Goal: Task Accomplishment & Management: Use online tool/utility

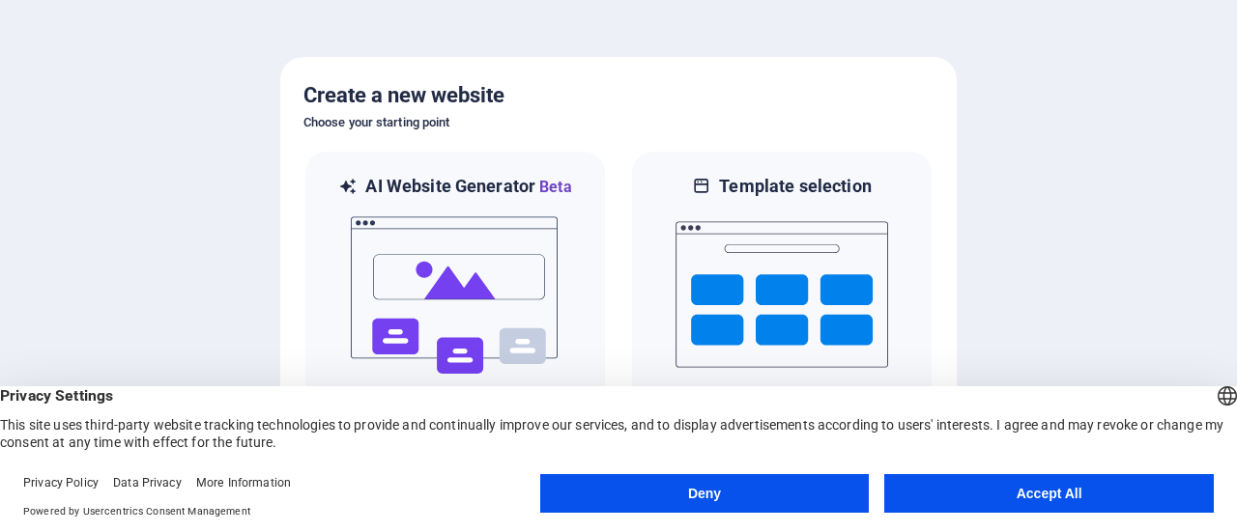
click at [1089, 482] on button "Accept All" at bounding box center [1049, 493] width 330 height 39
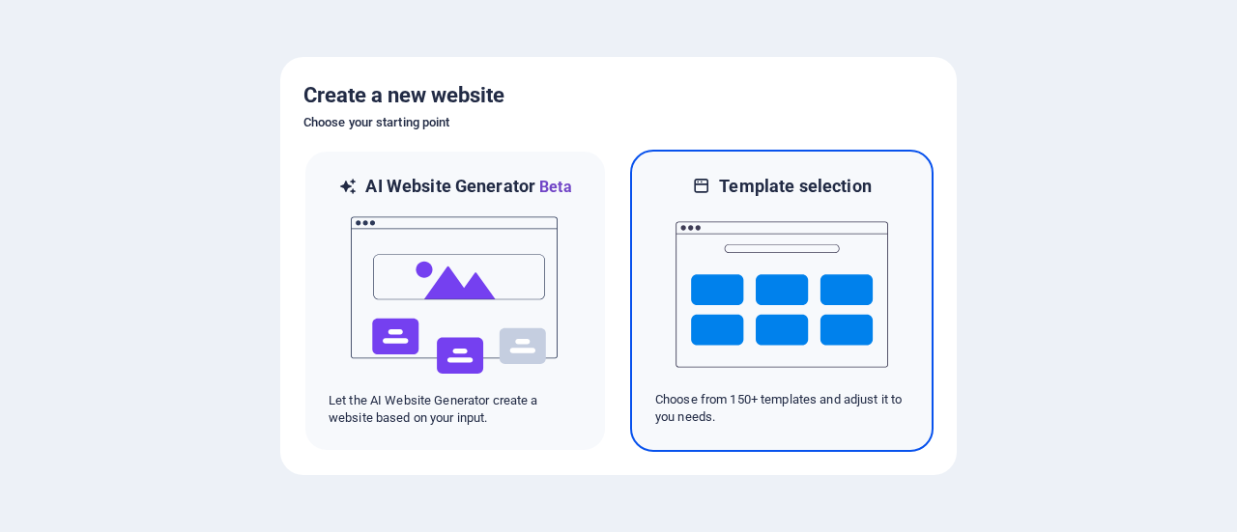
click at [754, 277] on img at bounding box center [781, 294] width 213 height 193
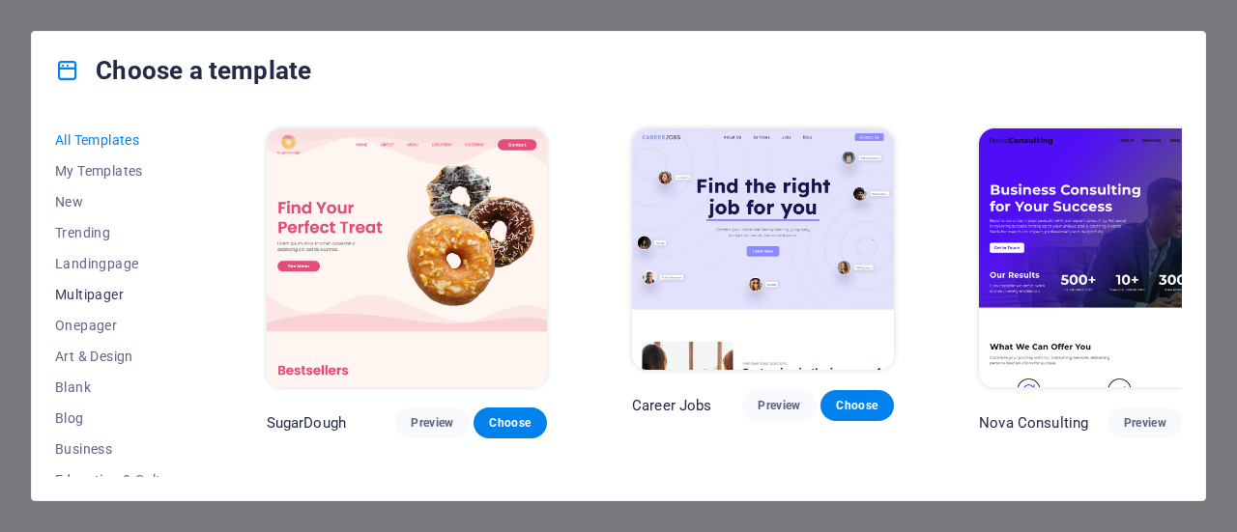
click at [87, 287] on span "Multipager" at bounding box center [118, 294] width 127 height 15
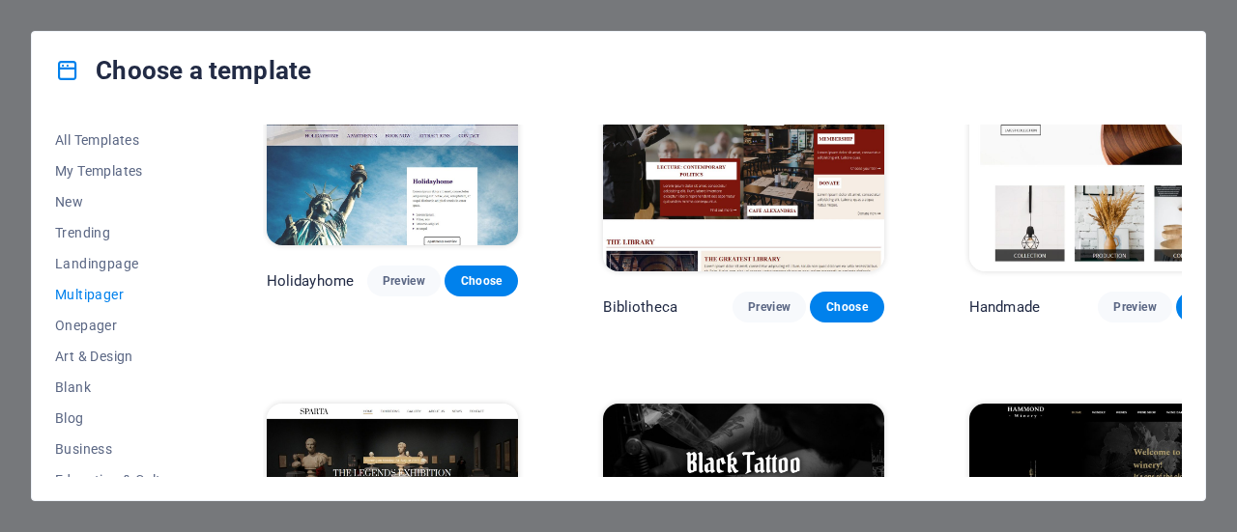
scroll to position [6571, 0]
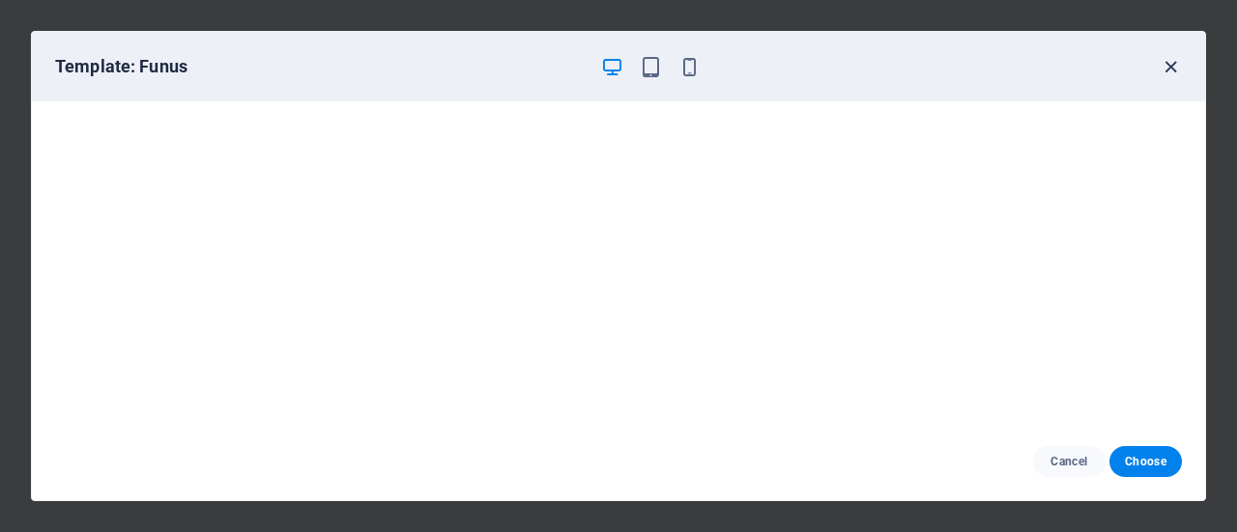
click at [1178, 63] on icon "button" at bounding box center [1171, 67] width 22 height 22
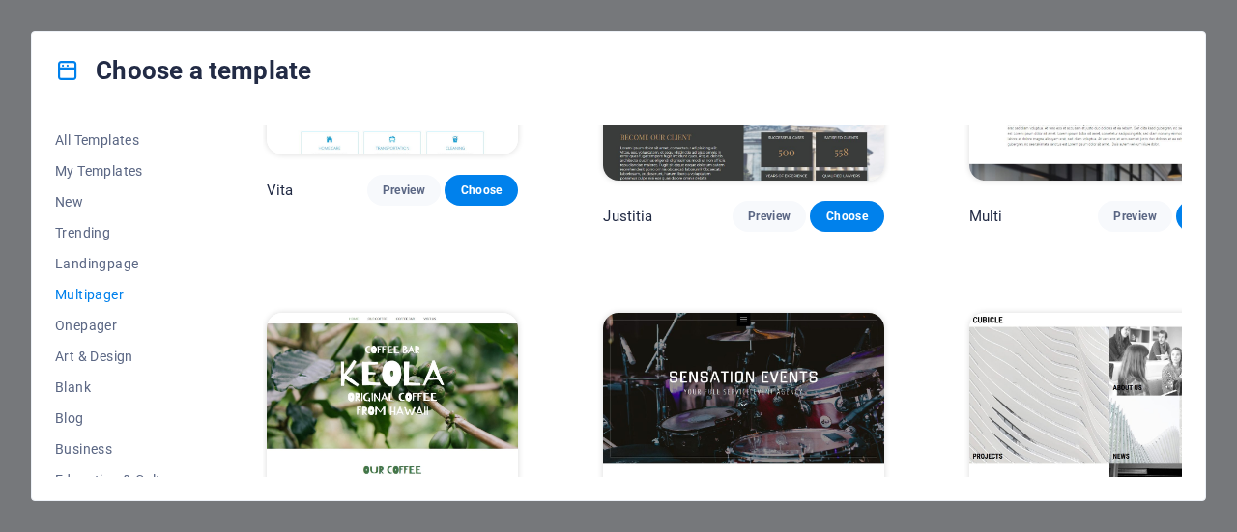
scroll to position [8034, 0]
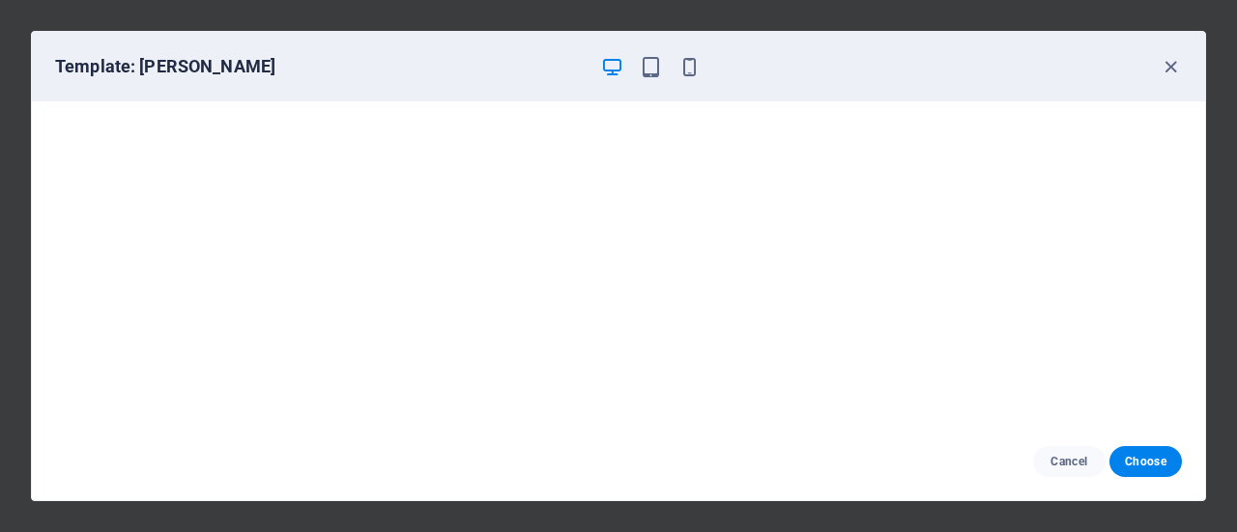
scroll to position [4, 0]
click at [1164, 63] on icon "button" at bounding box center [1171, 67] width 22 height 22
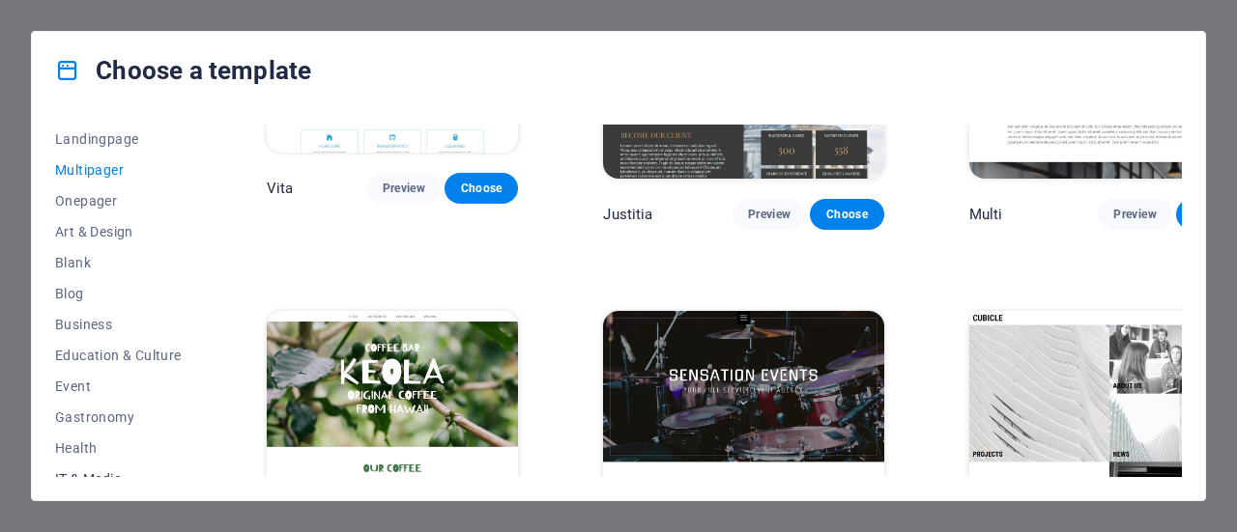
scroll to position [193, 0]
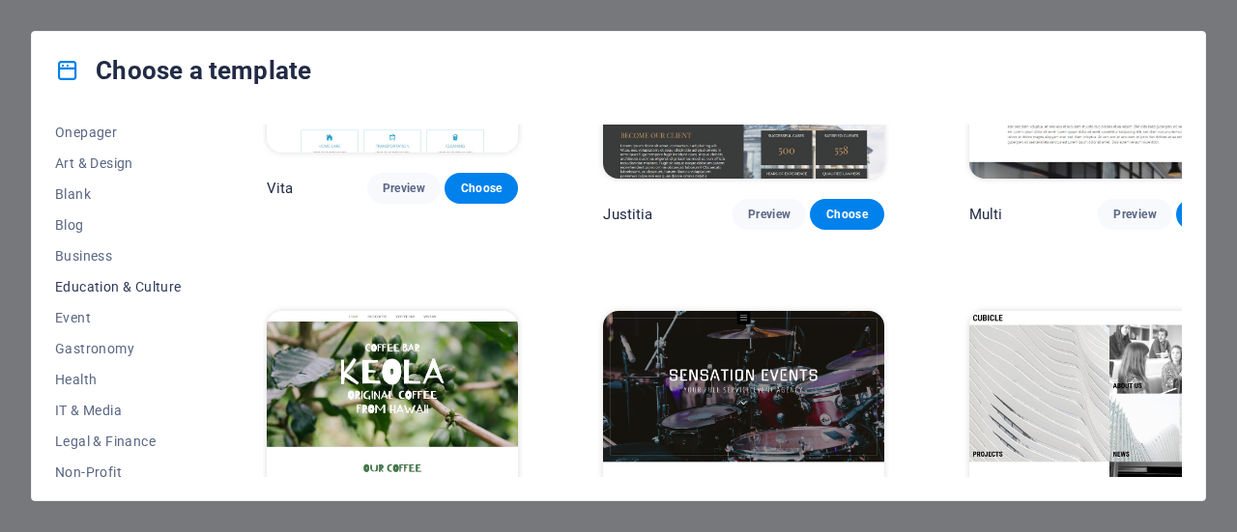
click at [120, 287] on span "Education & Culture" at bounding box center [118, 286] width 127 height 15
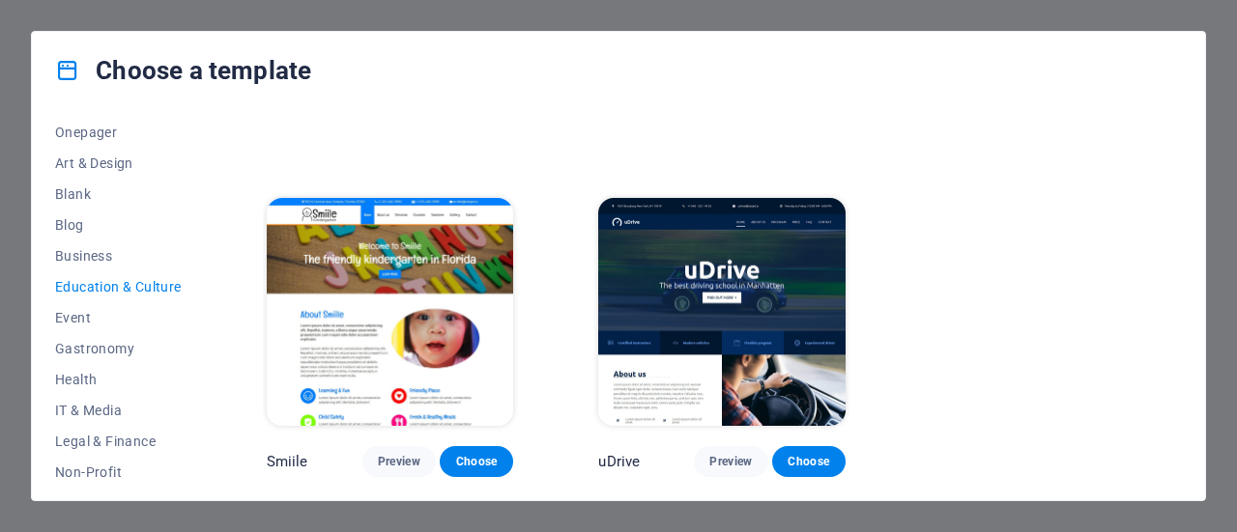
scroll to position [642, 0]
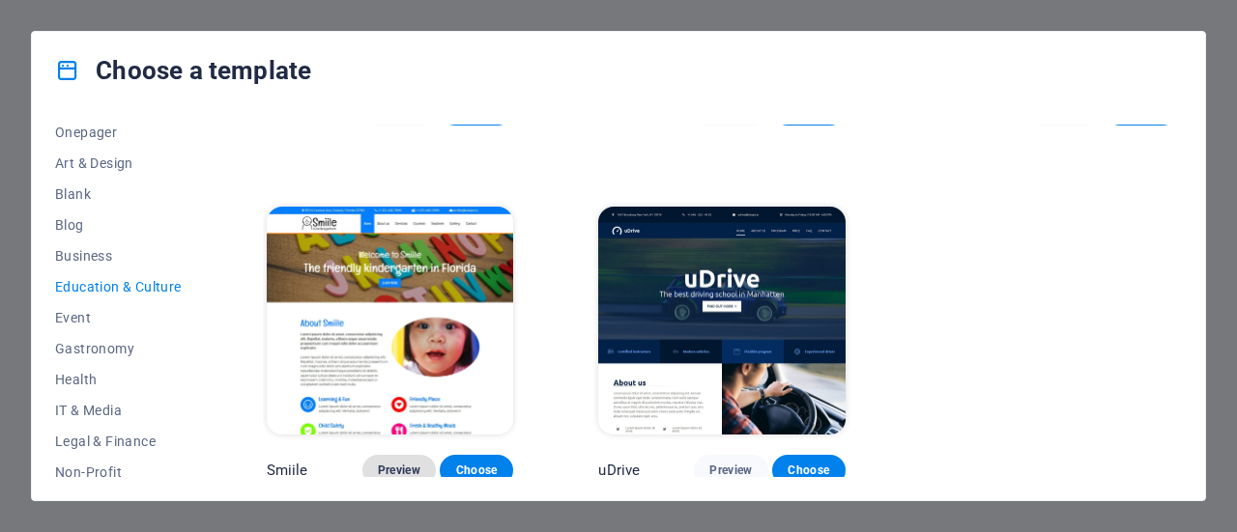
click at [387, 463] on span "Preview" at bounding box center [399, 470] width 43 height 15
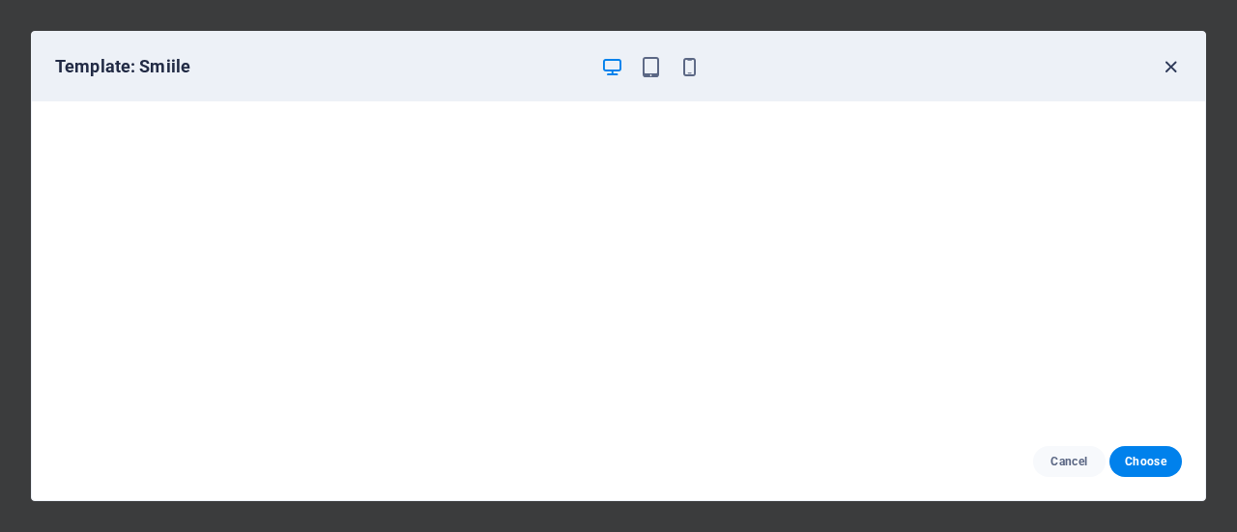
click at [1173, 65] on icon "button" at bounding box center [1171, 67] width 22 height 22
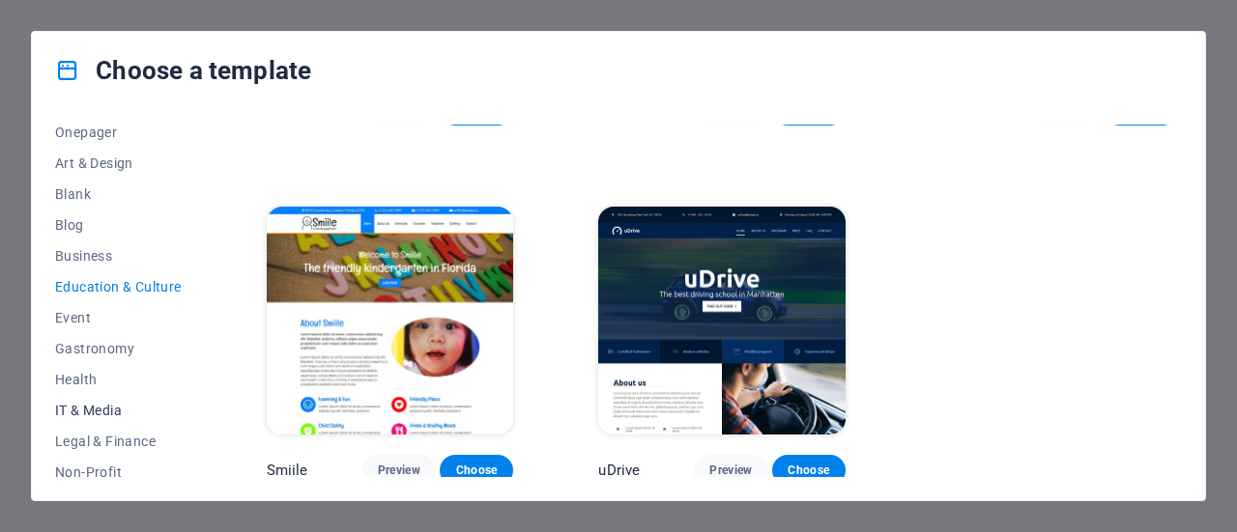
click at [89, 401] on button "IT & Media" at bounding box center [118, 410] width 127 height 31
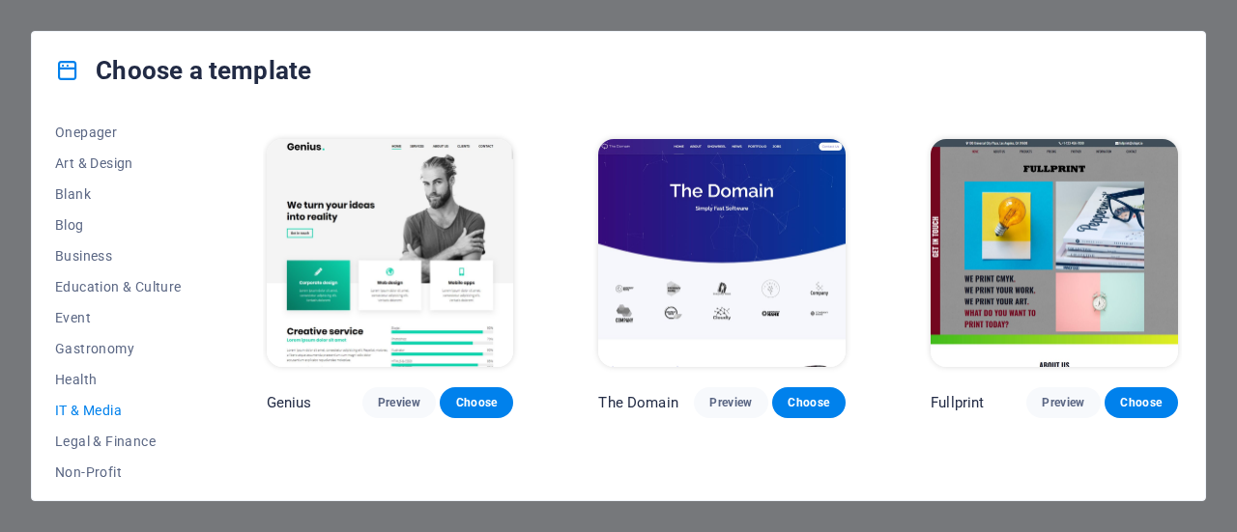
scroll to position [738, 0]
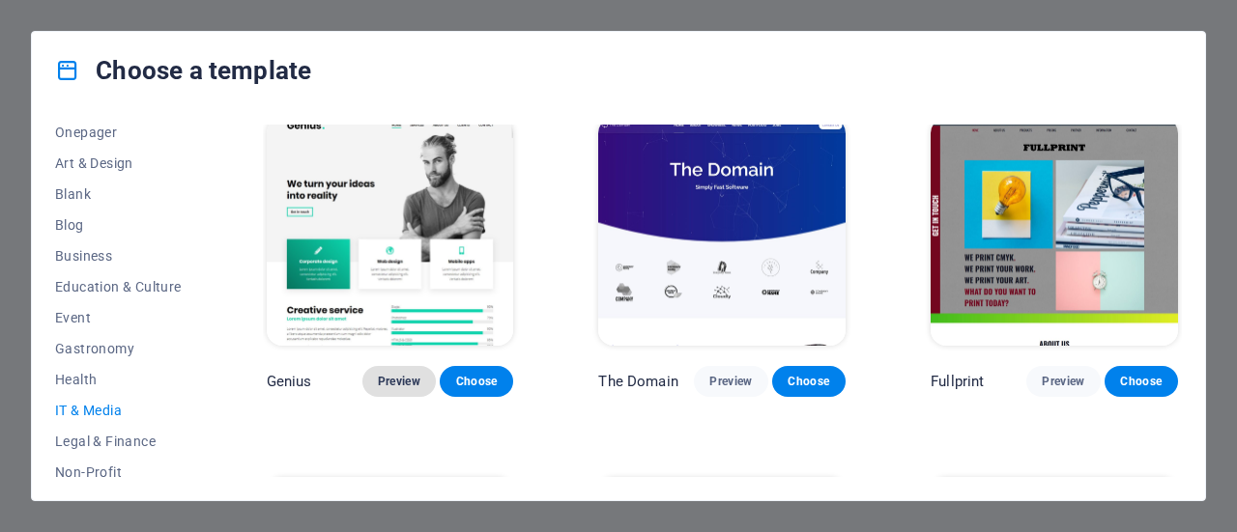
click at [394, 374] on span "Preview" at bounding box center [399, 381] width 43 height 15
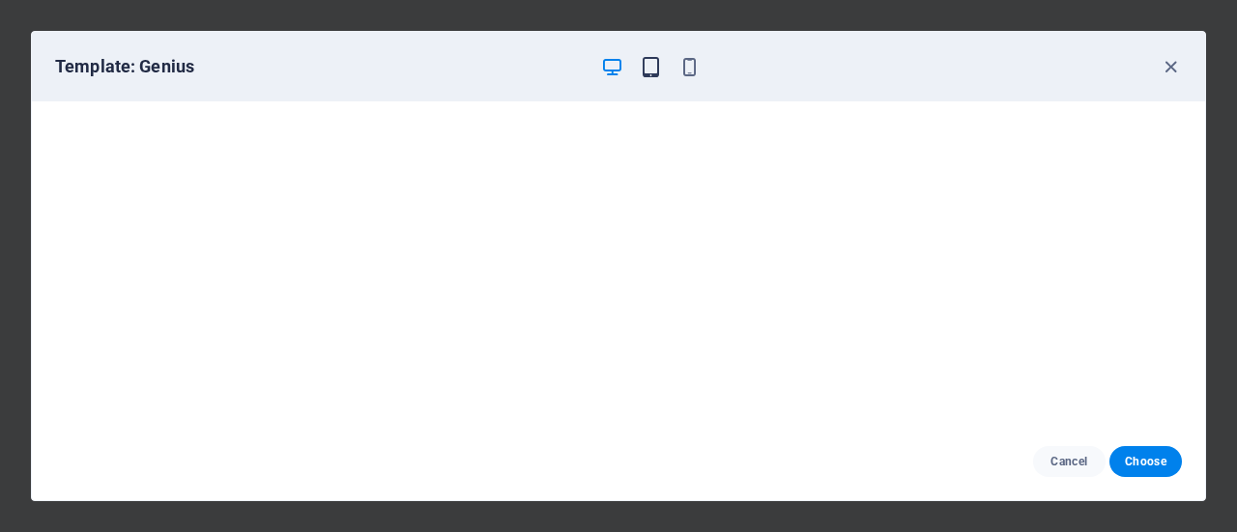
click at [649, 56] on icon "button" at bounding box center [651, 67] width 22 height 22
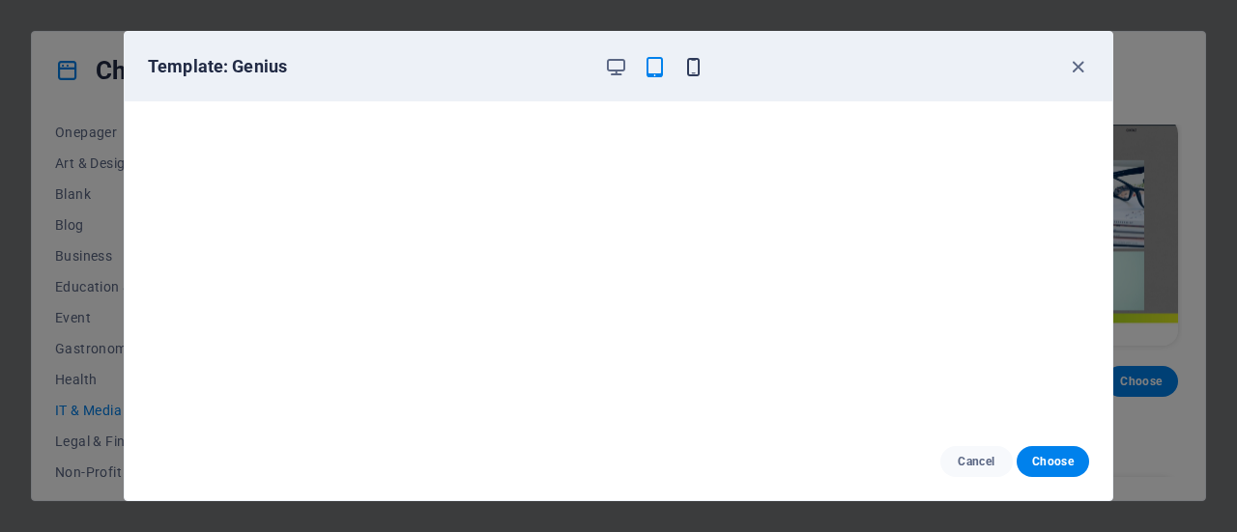
click at [689, 69] on icon "button" at bounding box center [693, 67] width 22 height 22
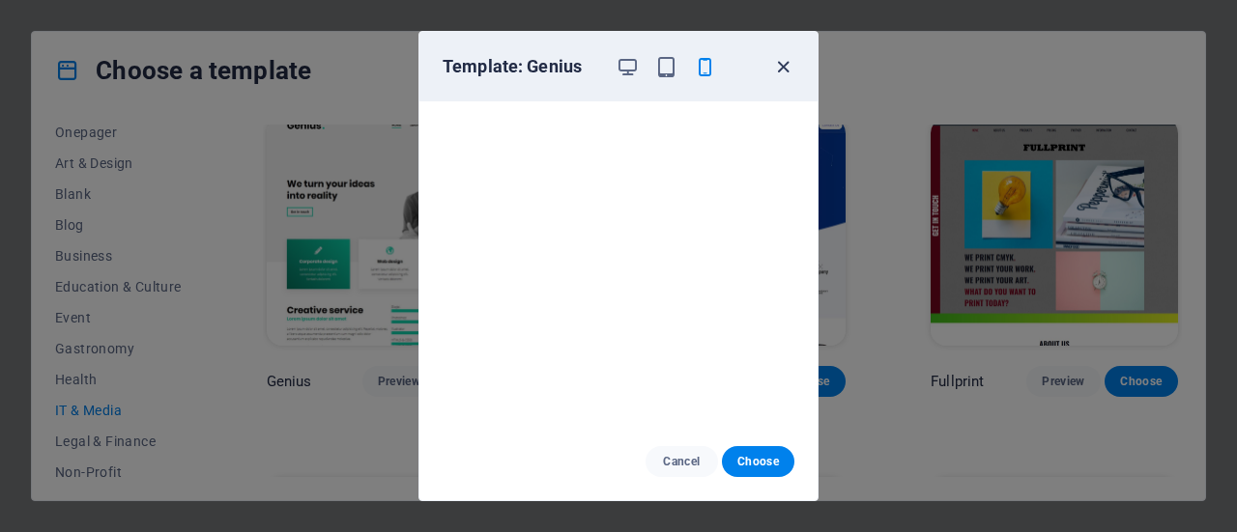
click at [781, 69] on icon "button" at bounding box center [783, 67] width 22 height 22
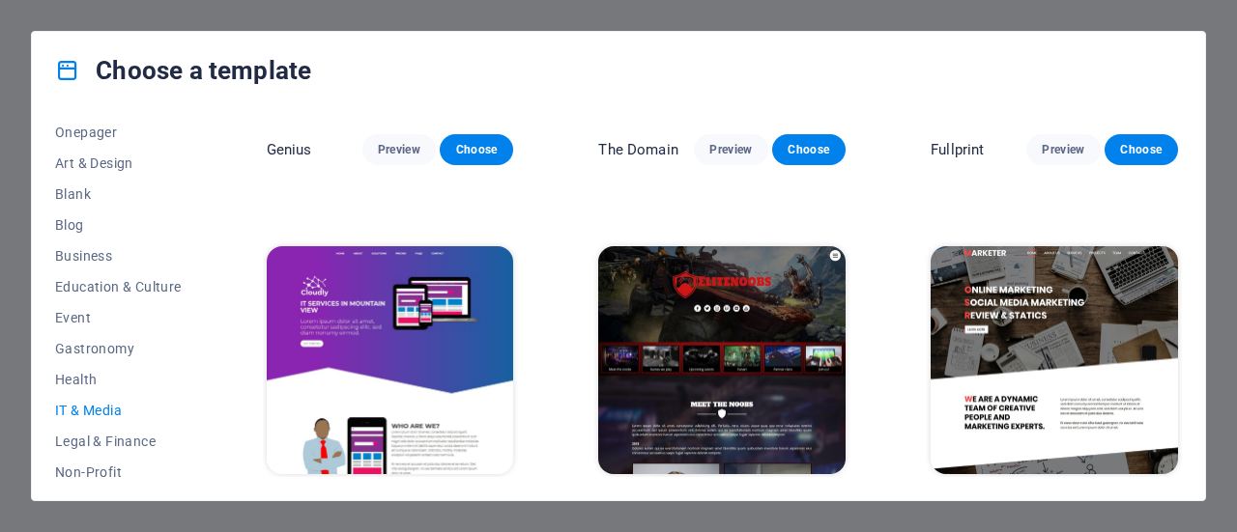
scroll to position [1008, 0]
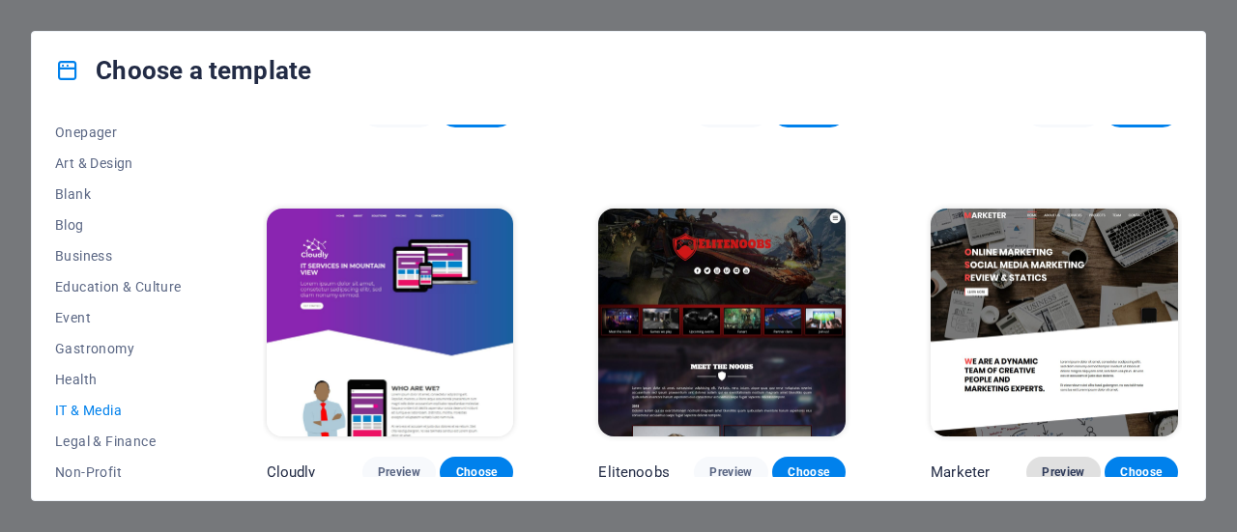
click at [1053, 465] on span "Preview" at bounding box center [1063, 472] width 43 height 15
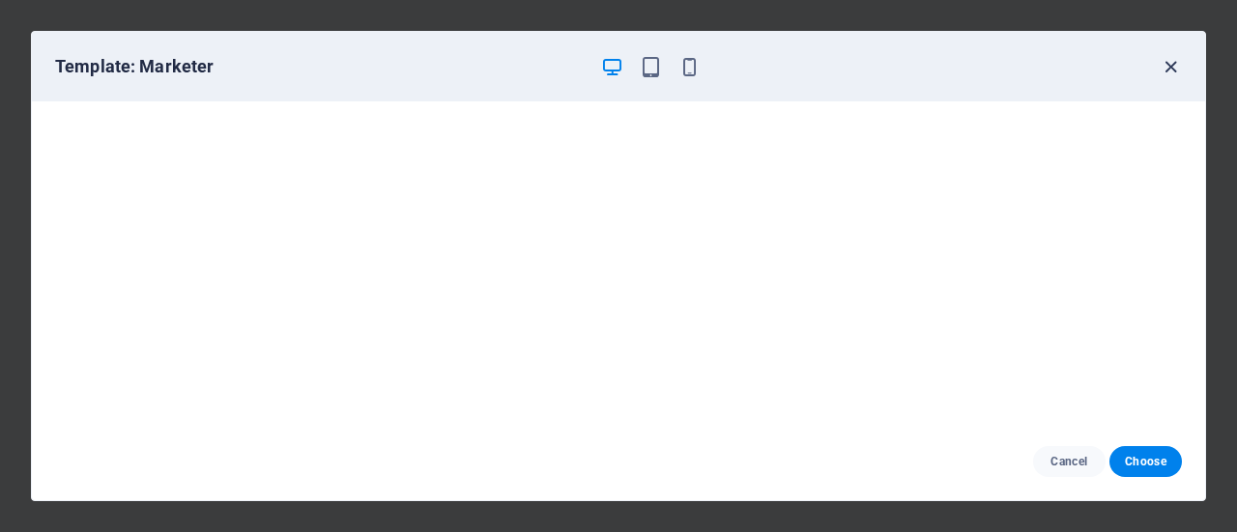
click at [1177, 62] on icon "button" at bounding box center [1171, 67] width 22 height 22
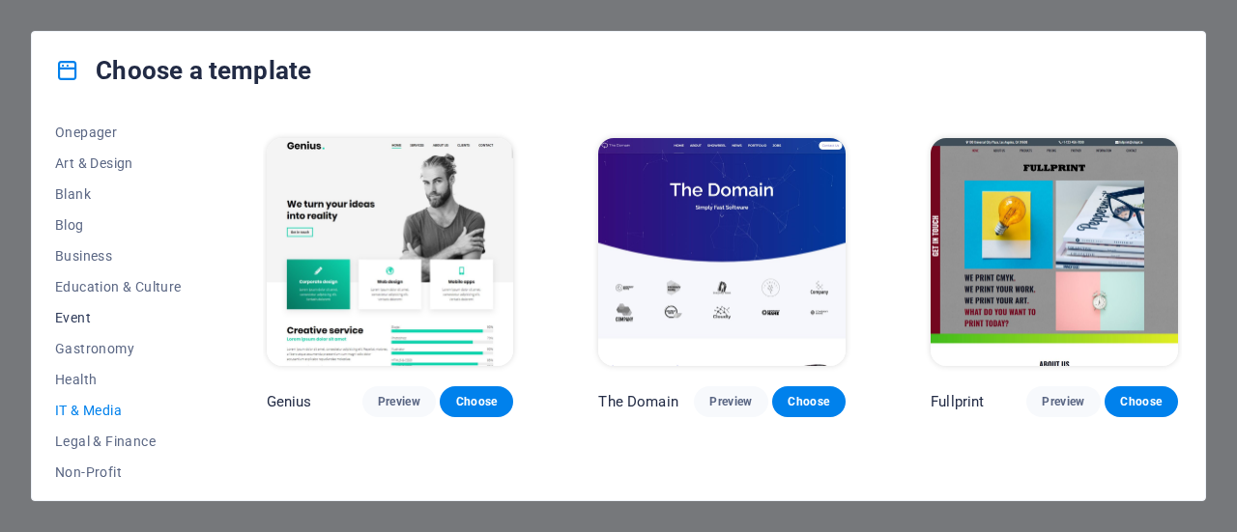
scroll to position [97, 0]
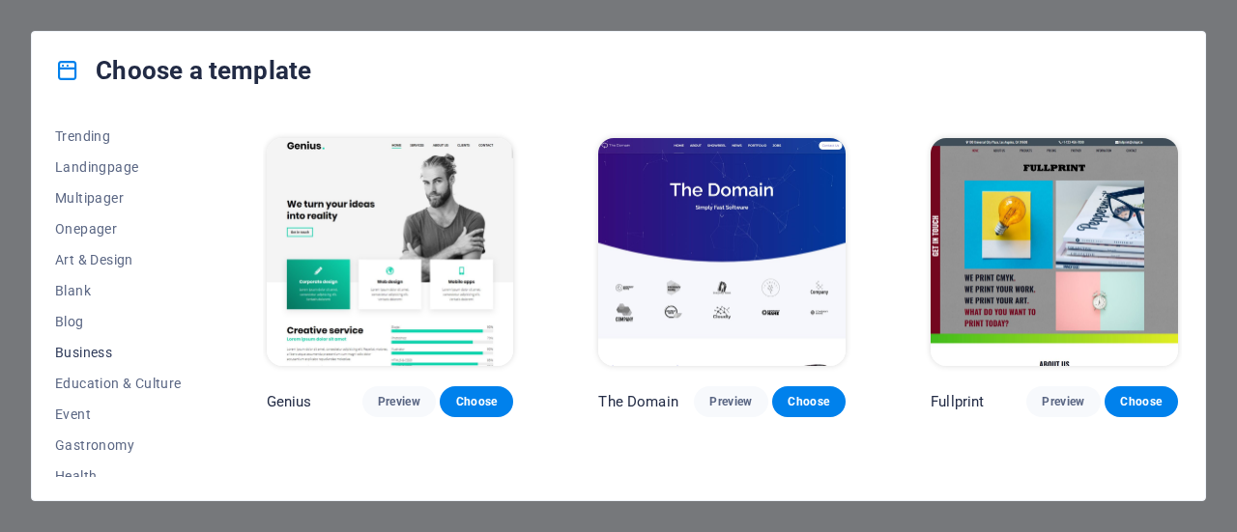
click at [73, 341] on button "Business" at bounding box center [118, 352] width 127 height 31
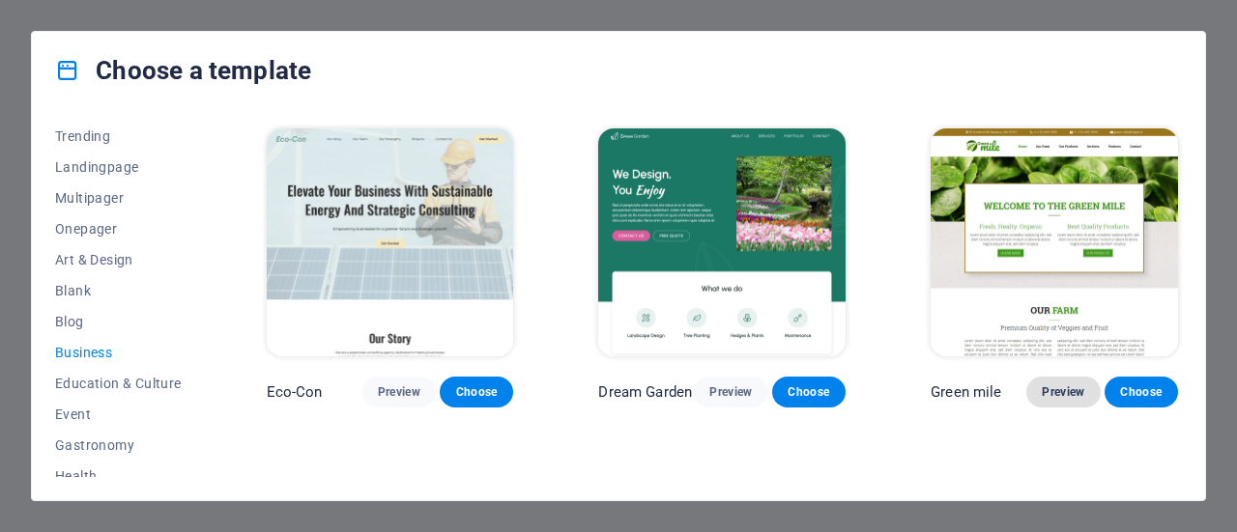
click at [1044, 385] on span "Preview" at bounding box center [1063, 392] width 43 height 15
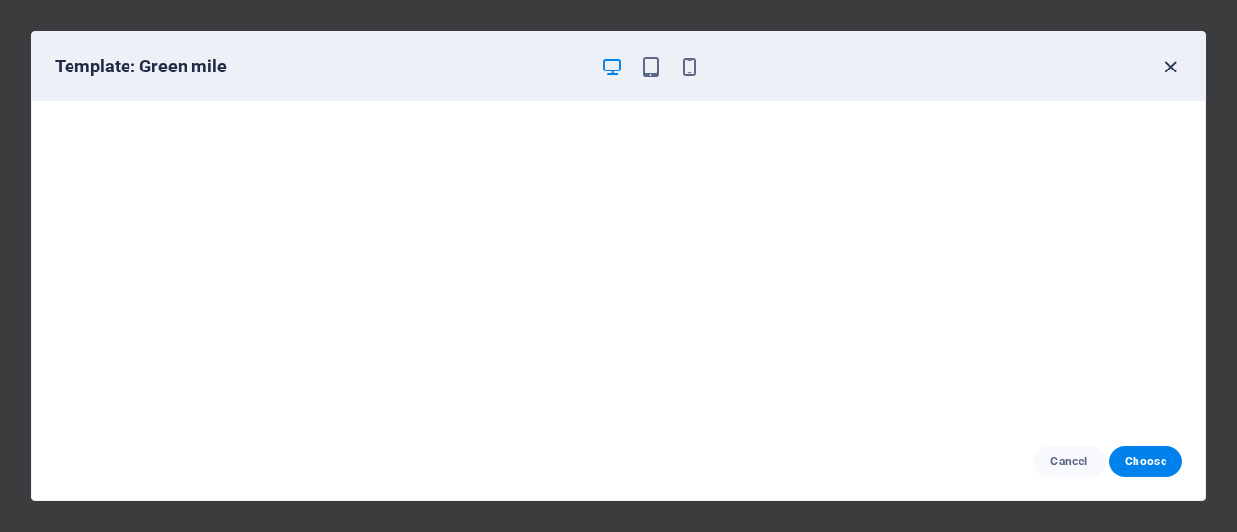
click at [1174, 70] on icon "button" at bounding box center [1171, 67] width 22 height 22
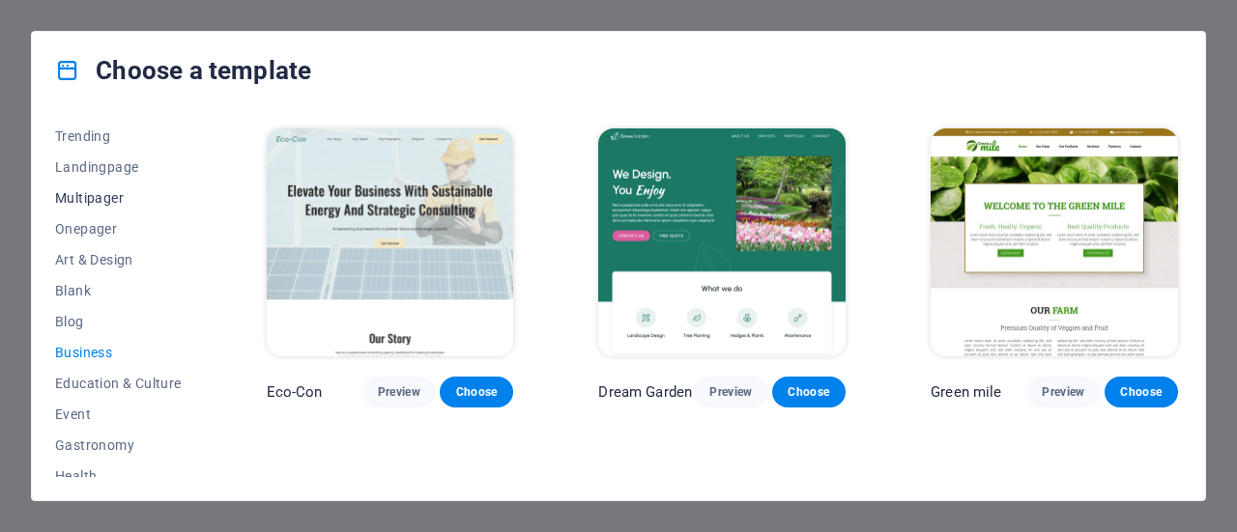
click at [94, 199] on span "Multipager" at bounding box center [118, 197] width 127 height 15
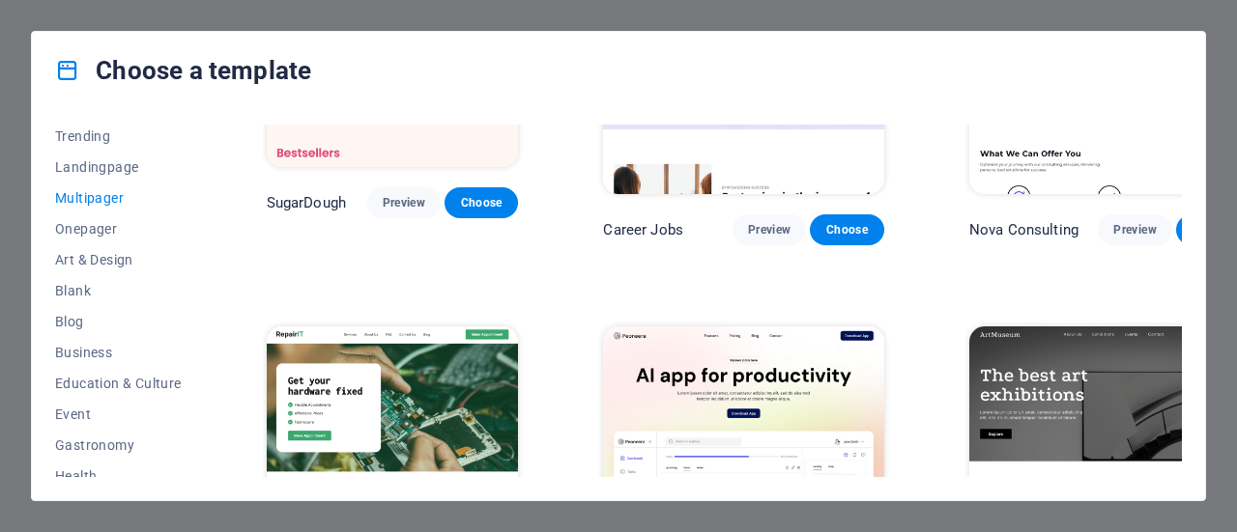
scroll to position [97, 0]
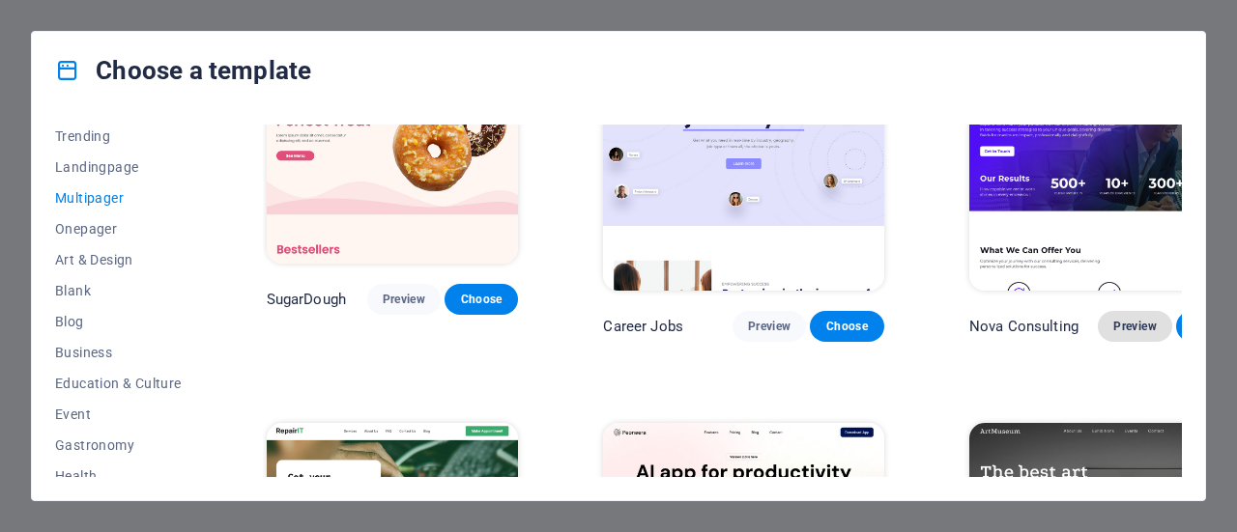
click at [1113, 319] on span "Preview" at bounding box center [1134, 326] width 43 height 15
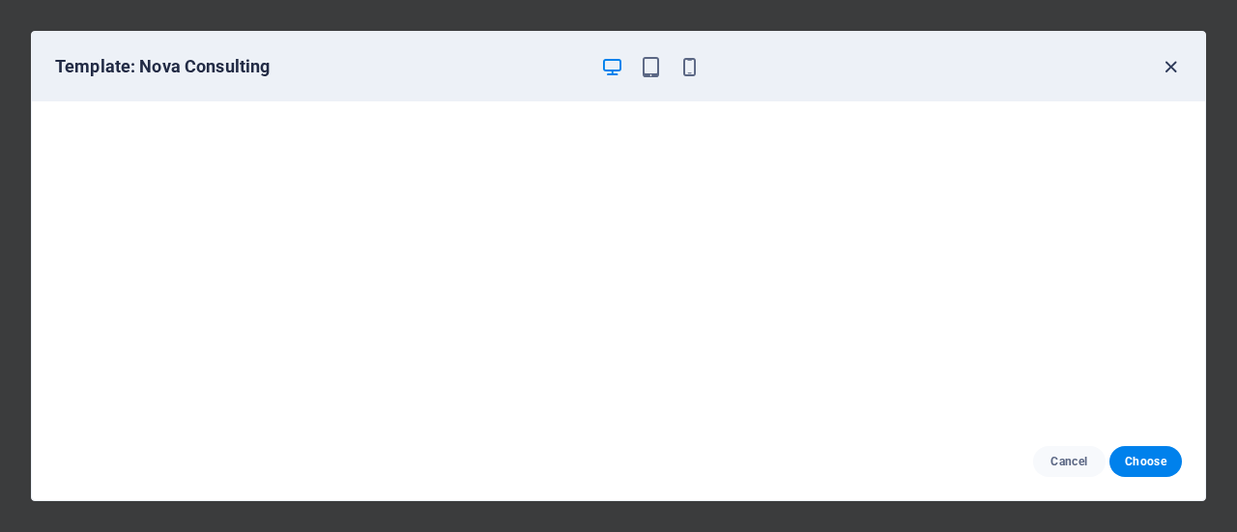
click at [1169, 67] on icon "button" at bounding box center [1171, 67] width 22 height 22
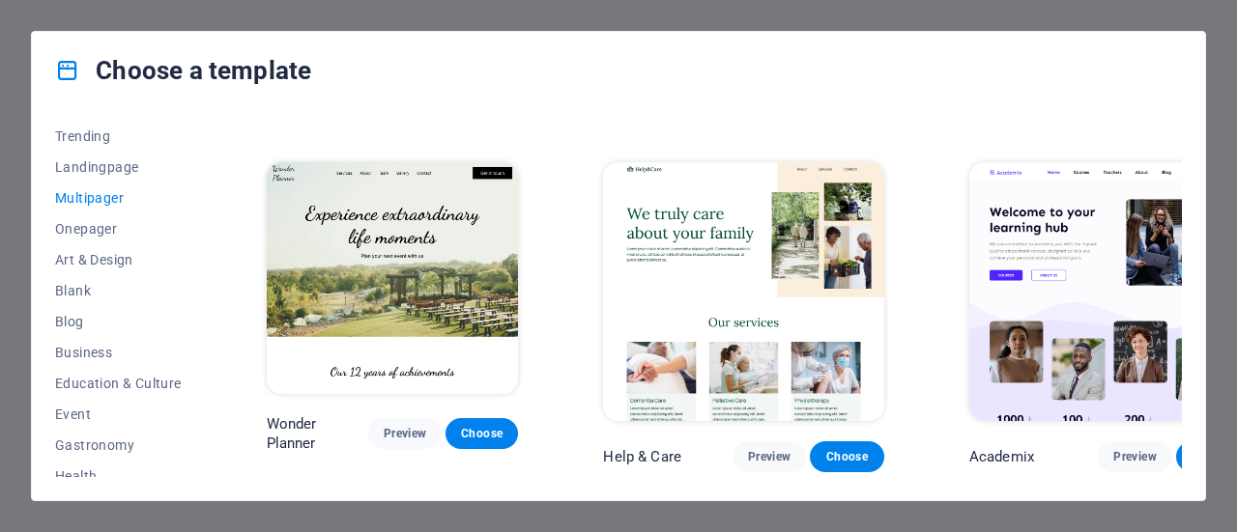
scroll to position [773, 0]
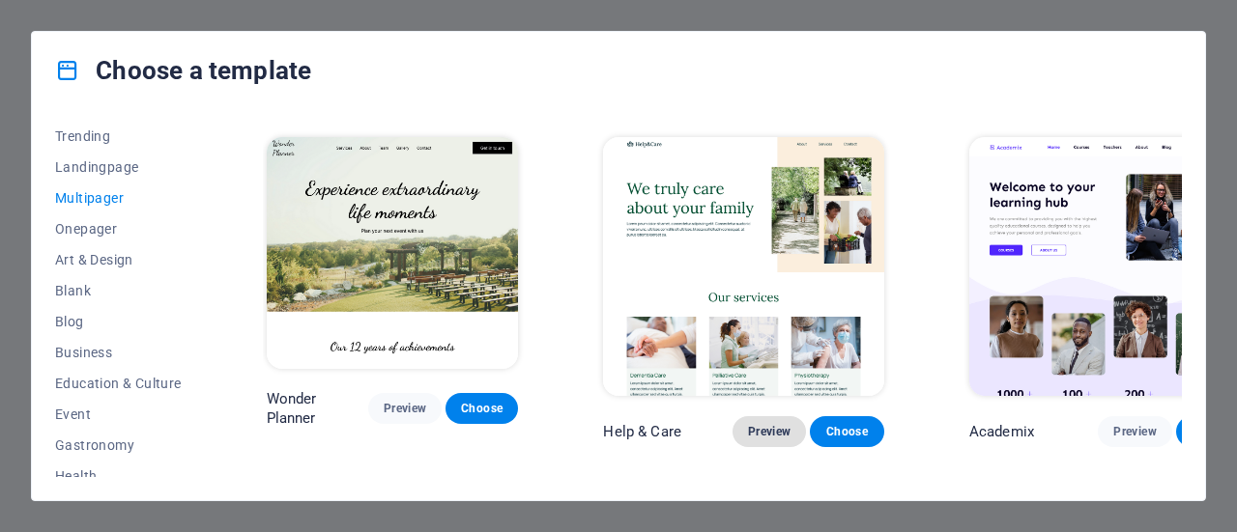
click at [748, 424] on span "Preview" at bounding box center [769, 431] width 43 height 15
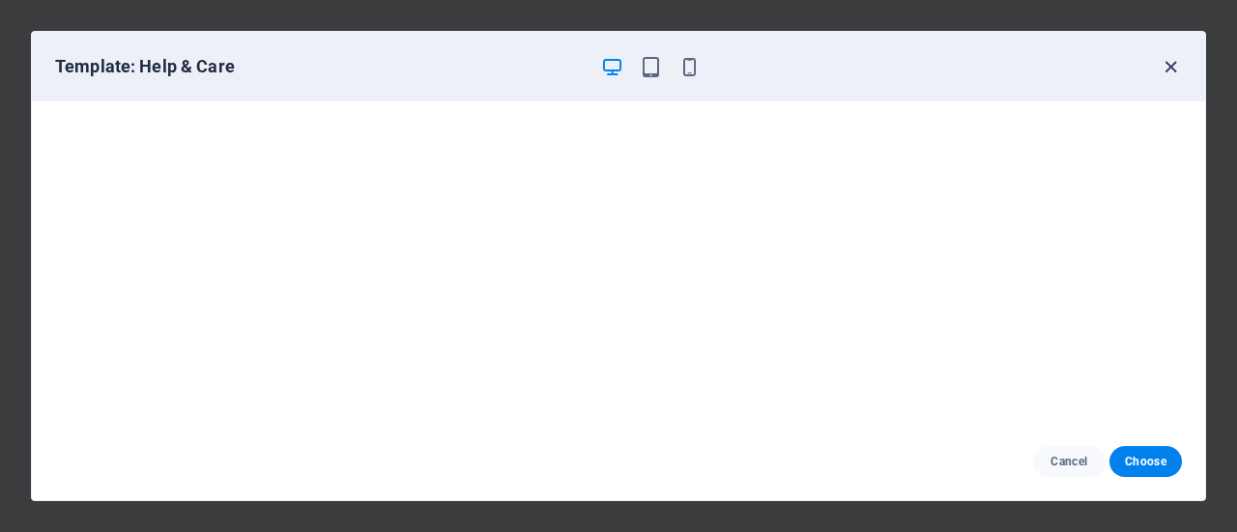
click at [1168, 72] on icon "button" at bounding box center [1171, 67] width 22 height 22
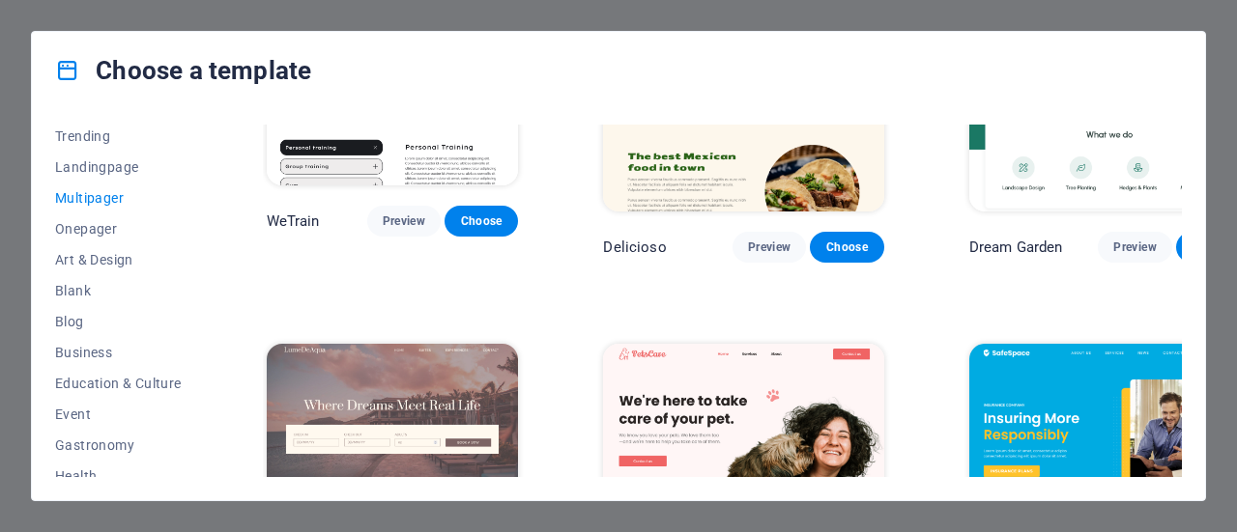
scroll to position [1836, 0]
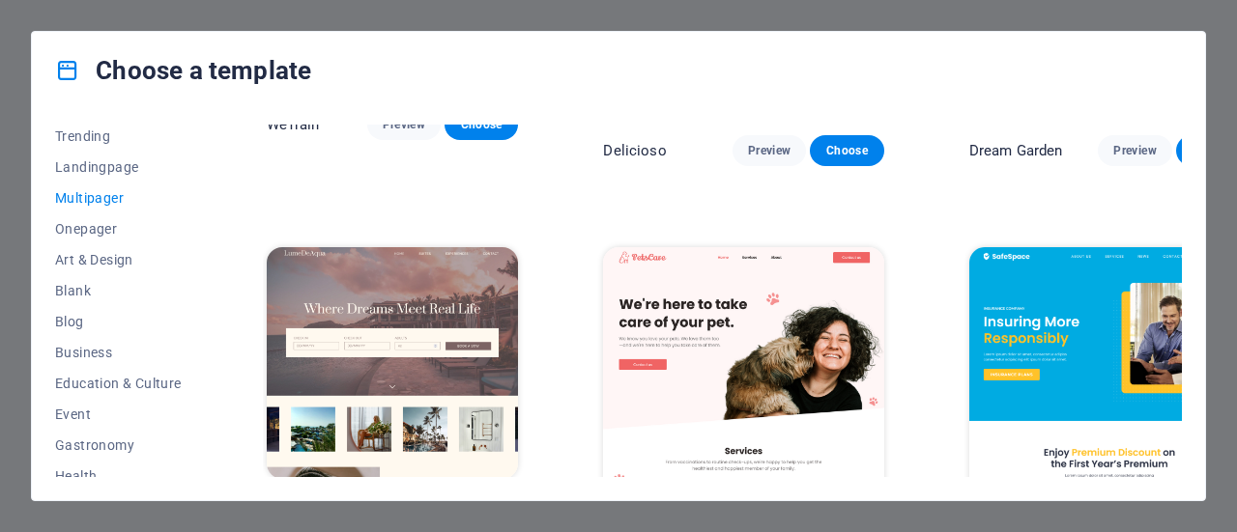
click at [1113, 531] on span "Preview" at bounding box center [1134, 540] width 43 height 15
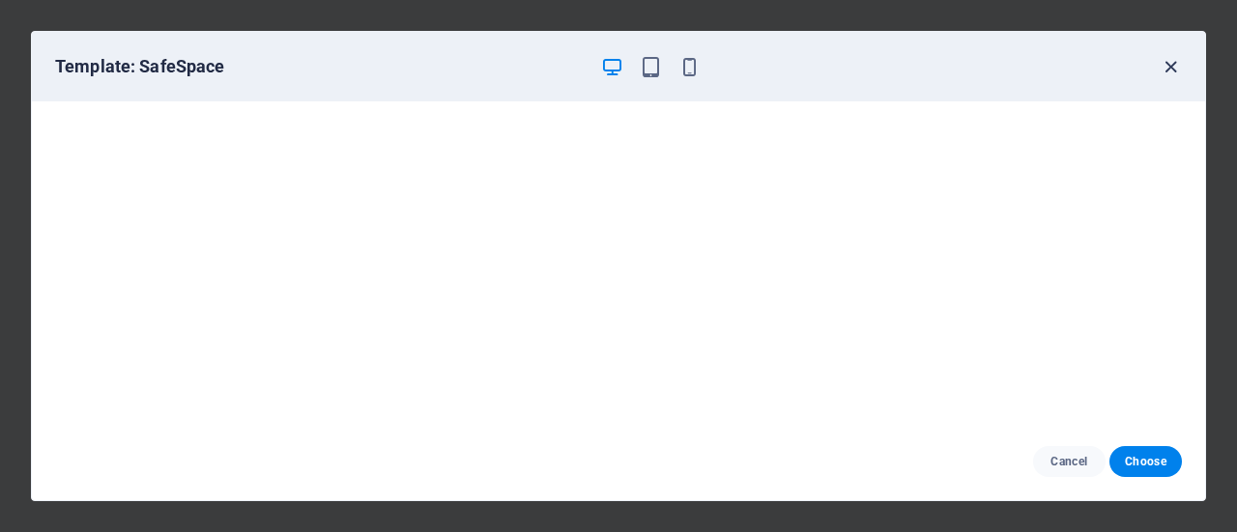
click at [1177, 67] on icon "button" at bounding box center [1171, 67] width 22 height 22
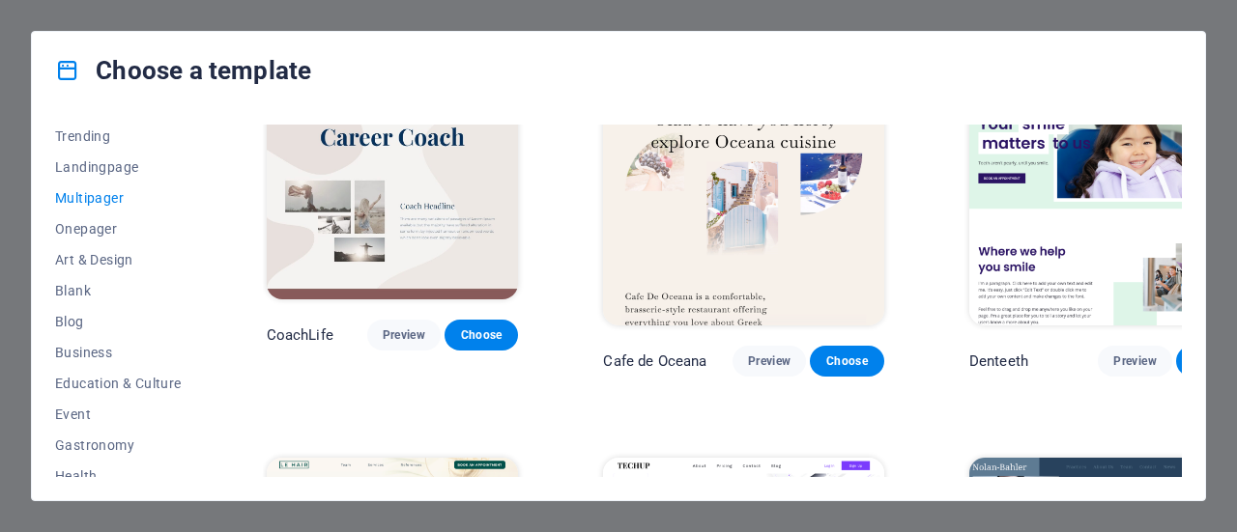
scroll to position [2995, 0]
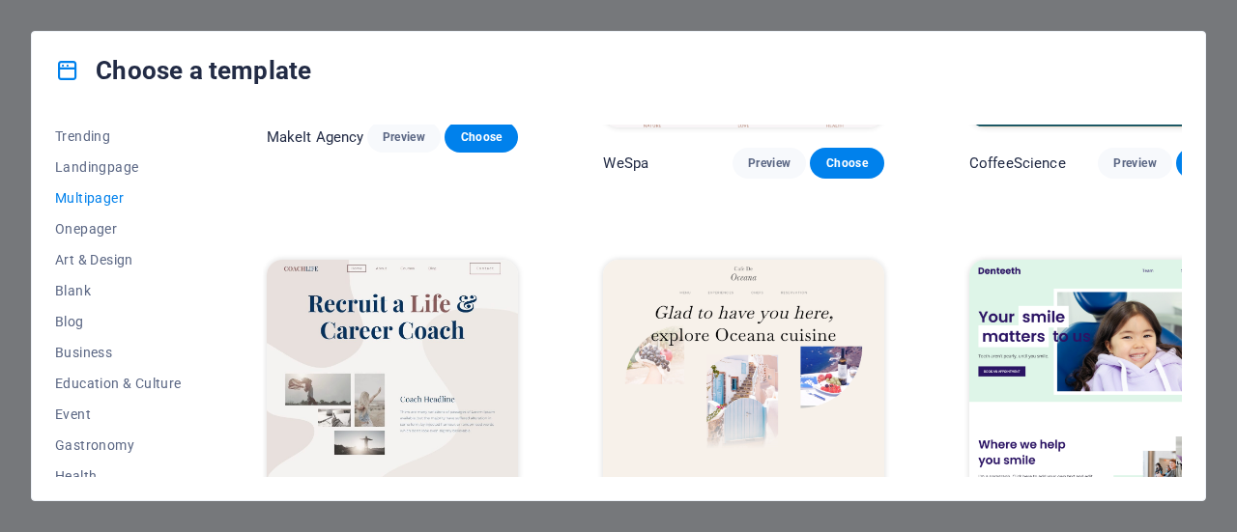
click at [382, 513] on button "Preview" at bounding box center [403, 528] width 73 height 31
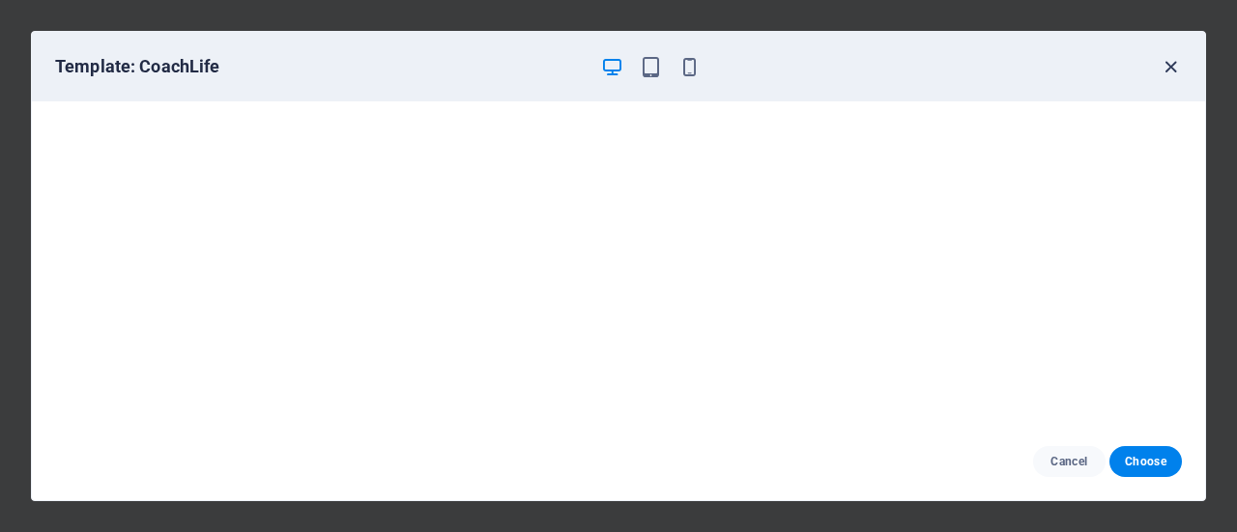
click at [1173, 66] on icon "button" at bounding box center [1171, 67] width 22 height 22
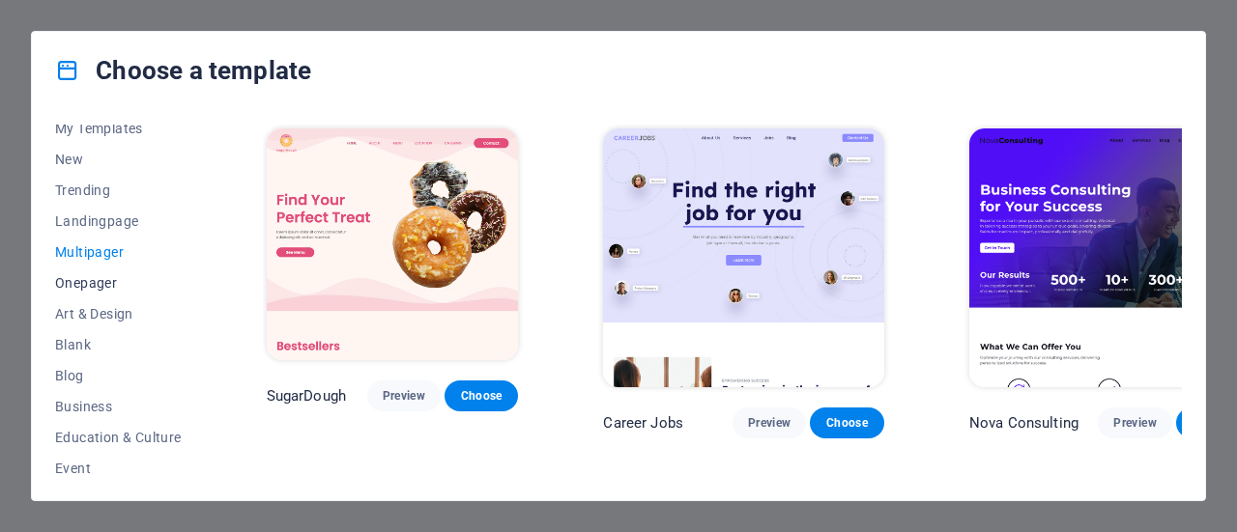
scroll to position [0, 0]
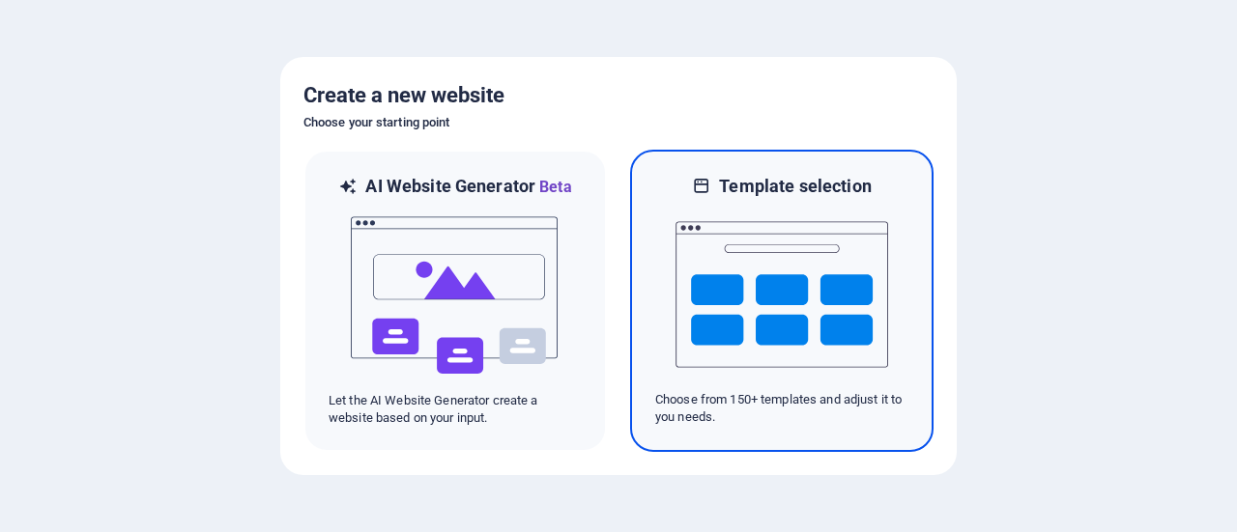
click at [835, 326] on img at bounding box center [781, 294] width 213 height 193
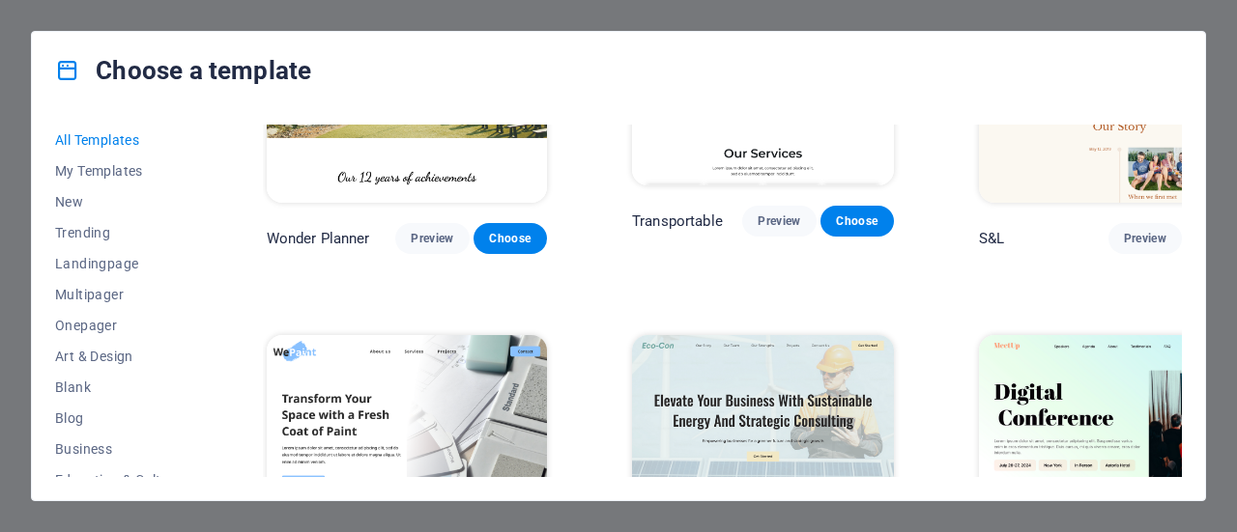
scroll to position [1063, 0]
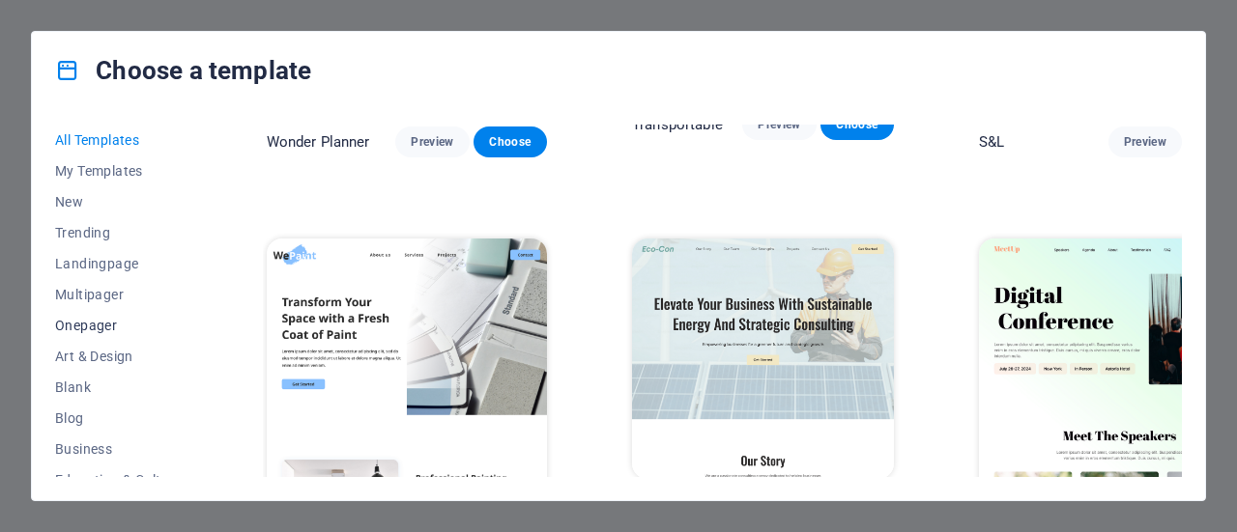
click at [104, 330] on span "Onepager" at bounding box center [118, 325] width 127 height 15
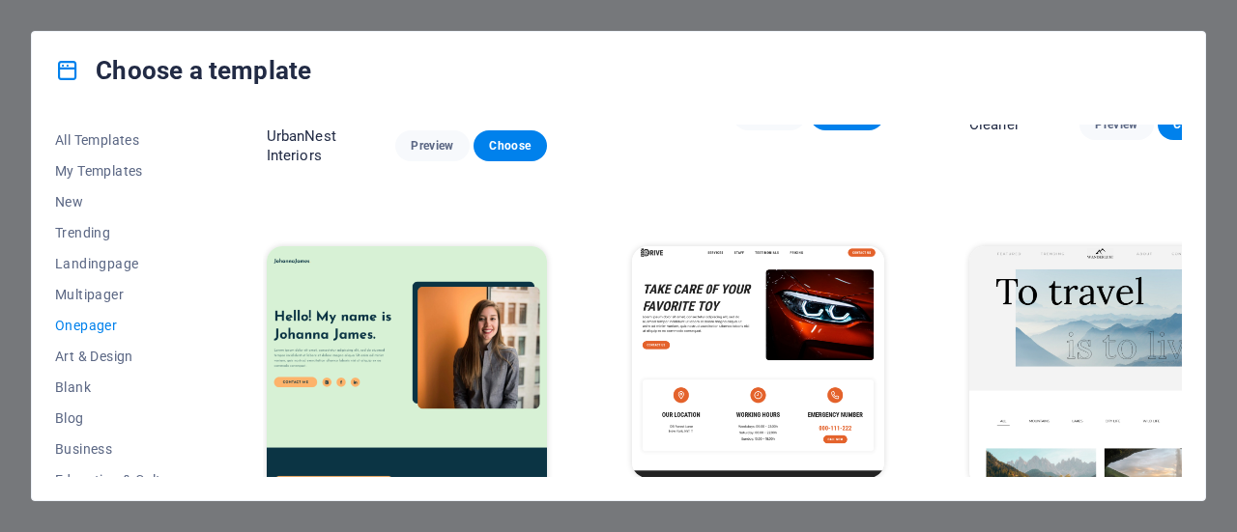
scroll to position [0, 0]
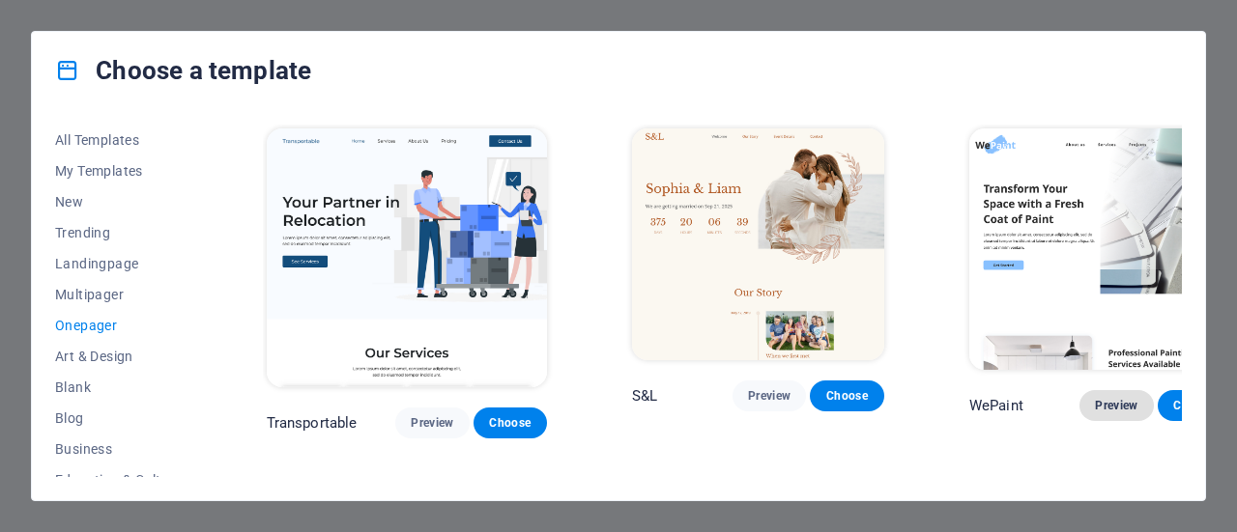
click at [1095, 398] on span "Preview" at bounding box center [1116, 405] width 43 height 15
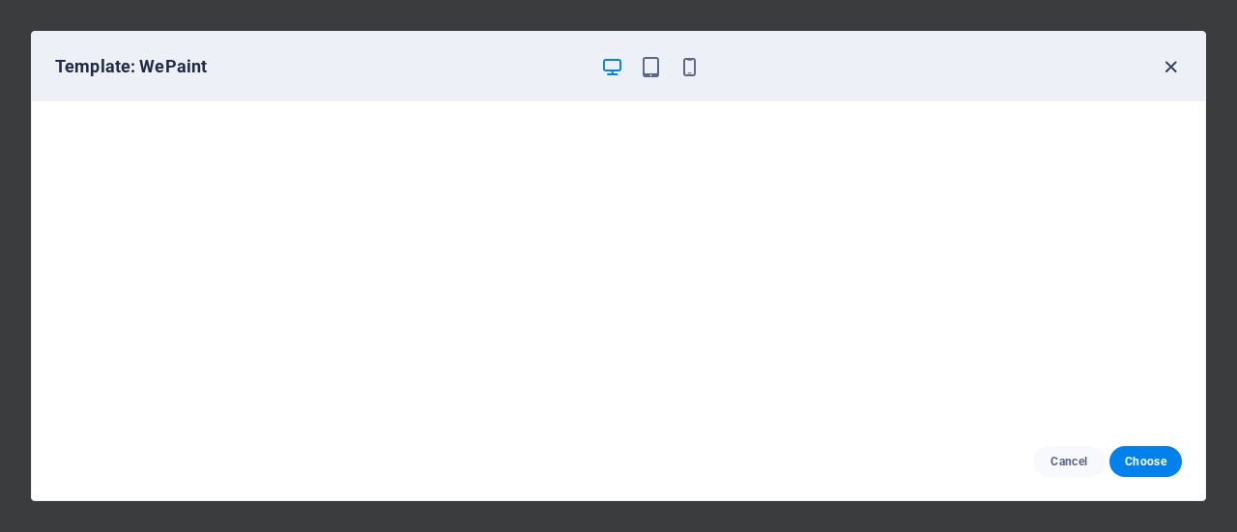
click at [1171, 61] on icon "button" at bounding box center [1171, 67] width 22 height 22
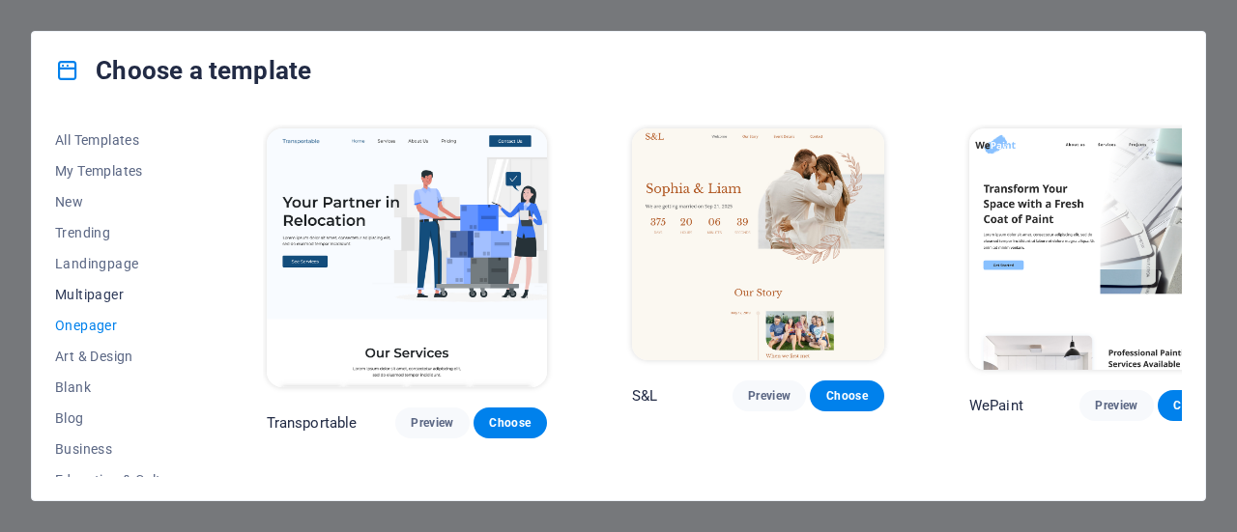
click at [86, 294] on span "Multipager" at bounding box center [118, 294] width 127 height 15
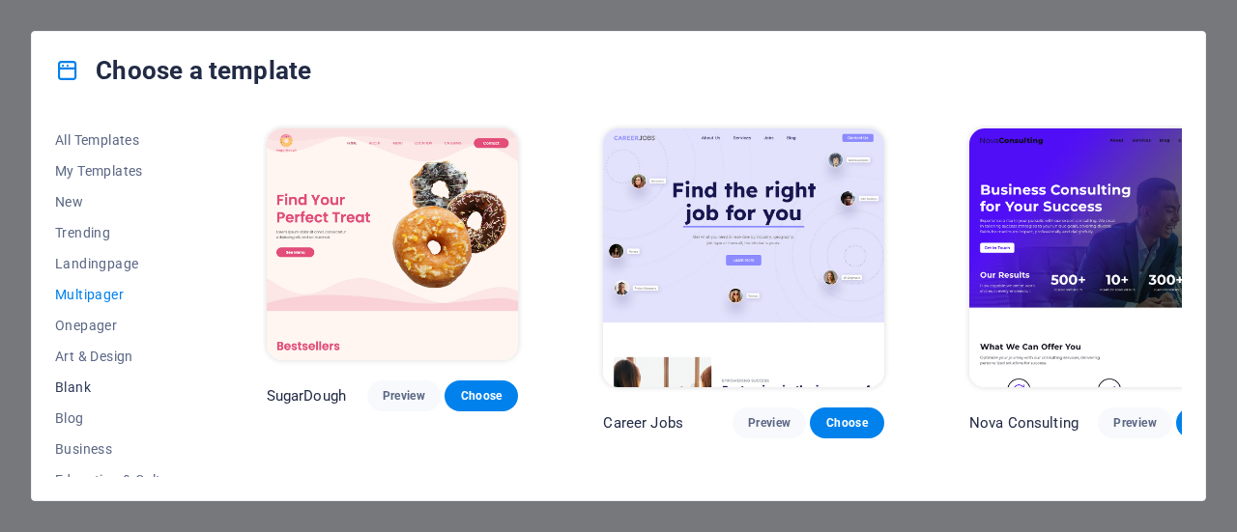
click at [72, 388] on span "Blank" at bounding box center [118, 387] width 127 height 15
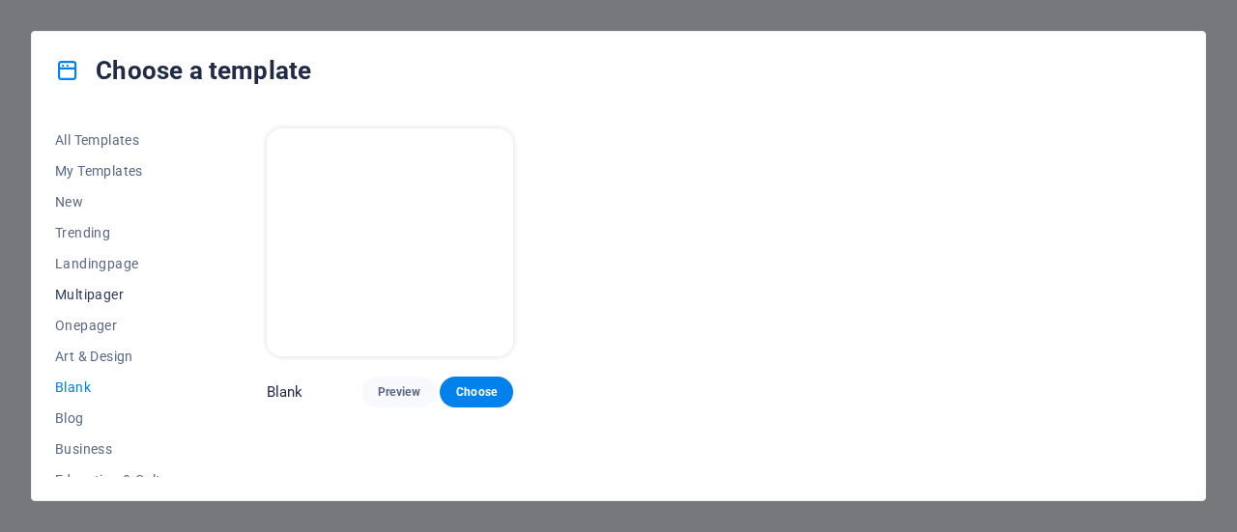
click at [100, 288] on span "Multipager" at bounding box center [118, 294] width 127 height 15
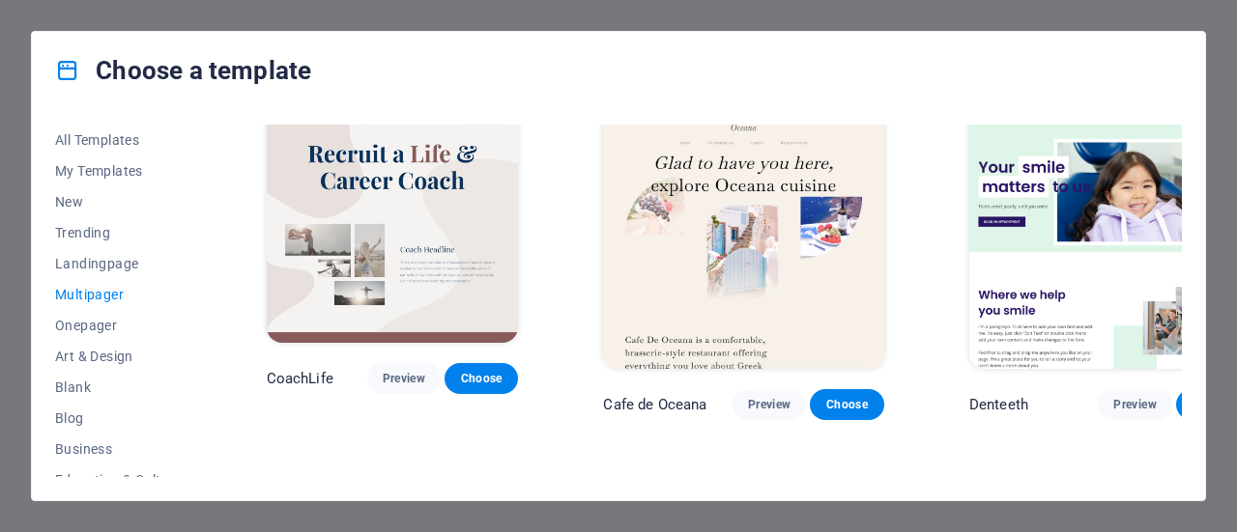
scroll to position [2995, 0]
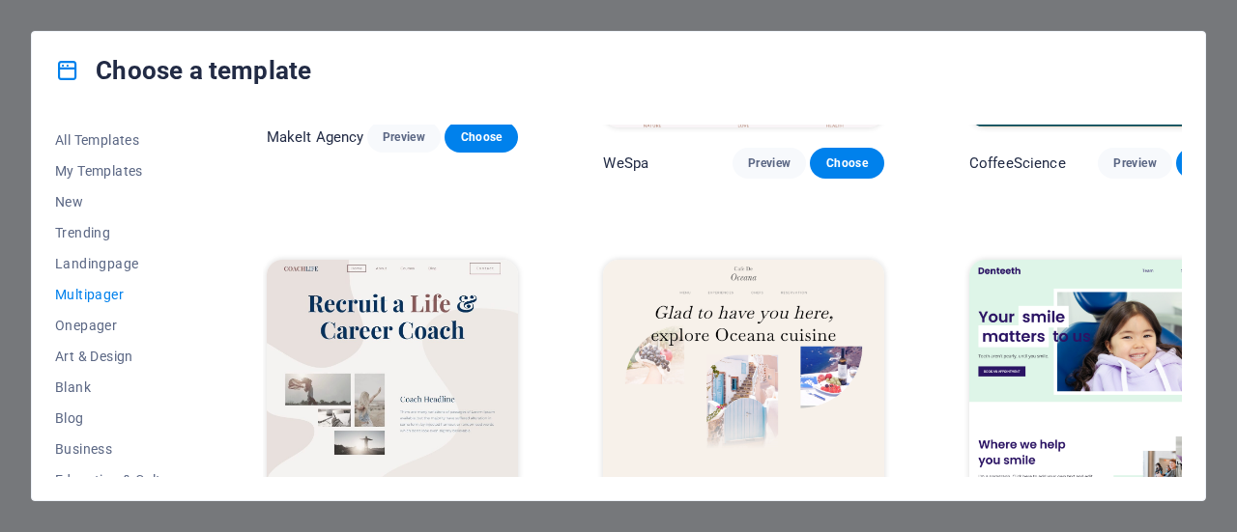
click at [383, 521] on span "Preview" at bounding box center [404, 528] width 43 height 15
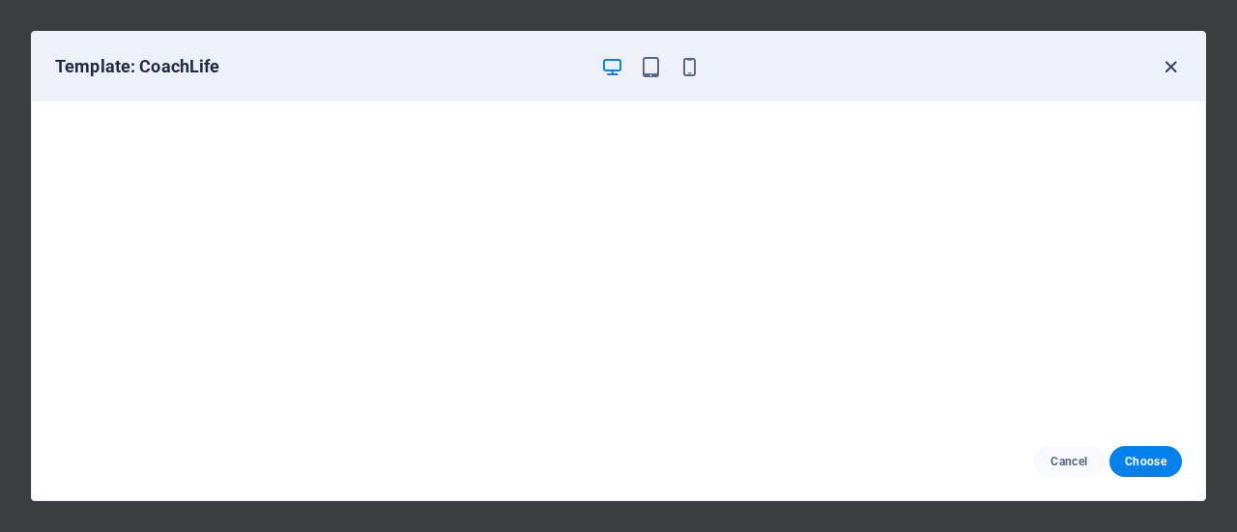
click at [1166, 65] on icon "button" at bounding box center [1171, 67] width 22 height 22
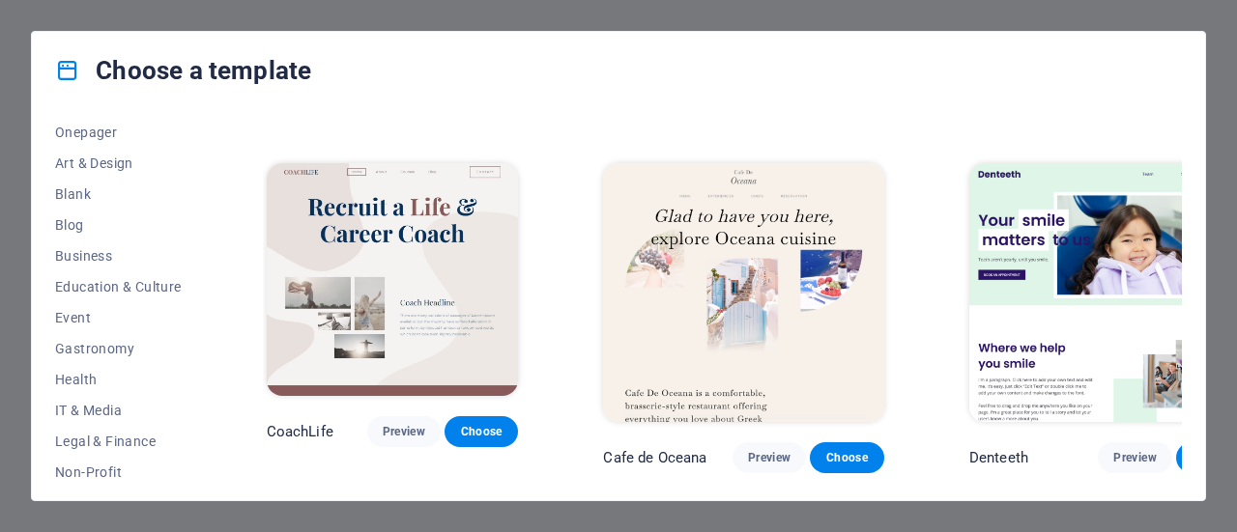
scroll to position [3285, 0]
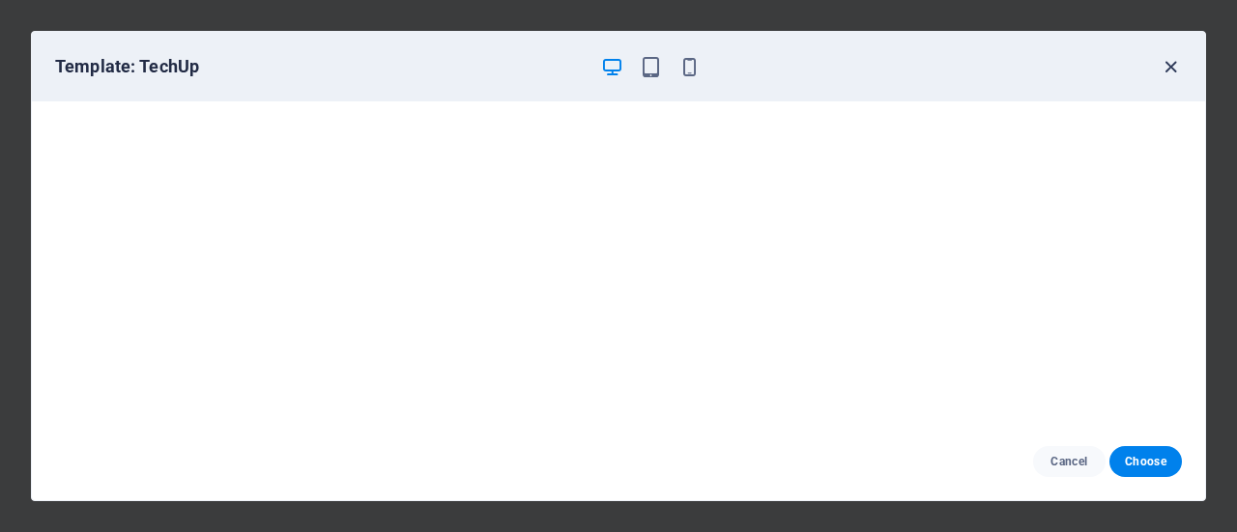
click at [1175, 57] on icon "button" at bounding box center [1171, 67] width 22 height 22
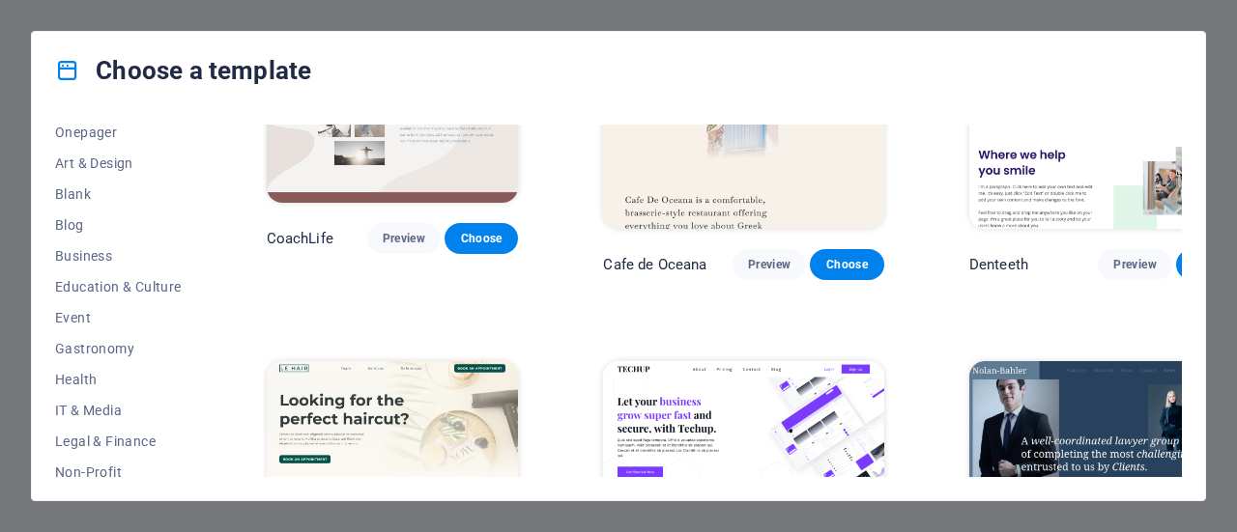
scroll to position [3672, 0]
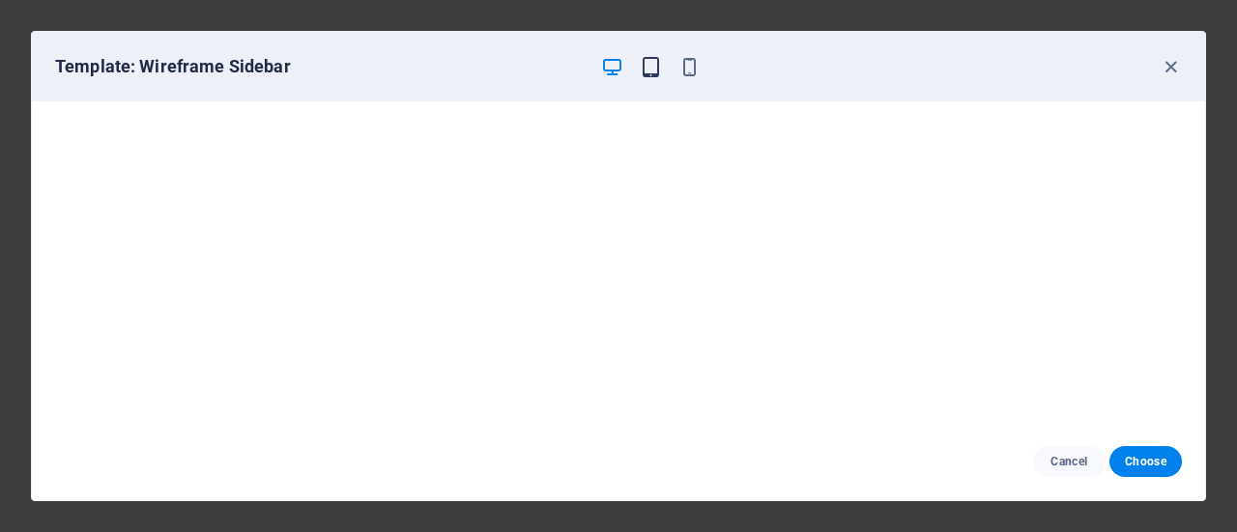
click at [653, 71] on icon "button" at bounding box center [651, 67] width 22 height 22
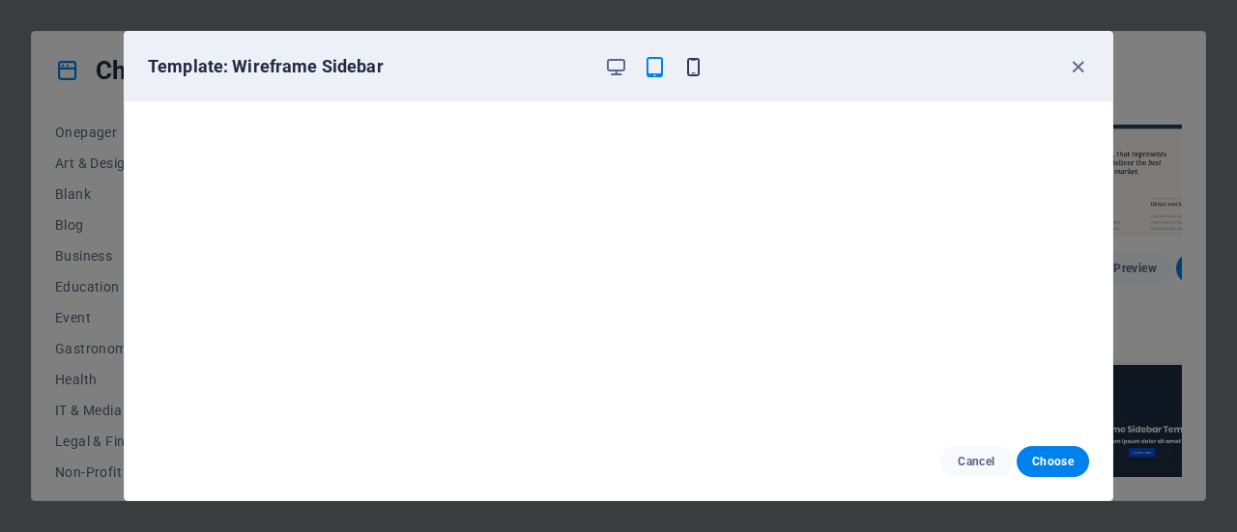
click at [695, 68] on icon "button" at bounding box center [693, 67] width 22 height 22
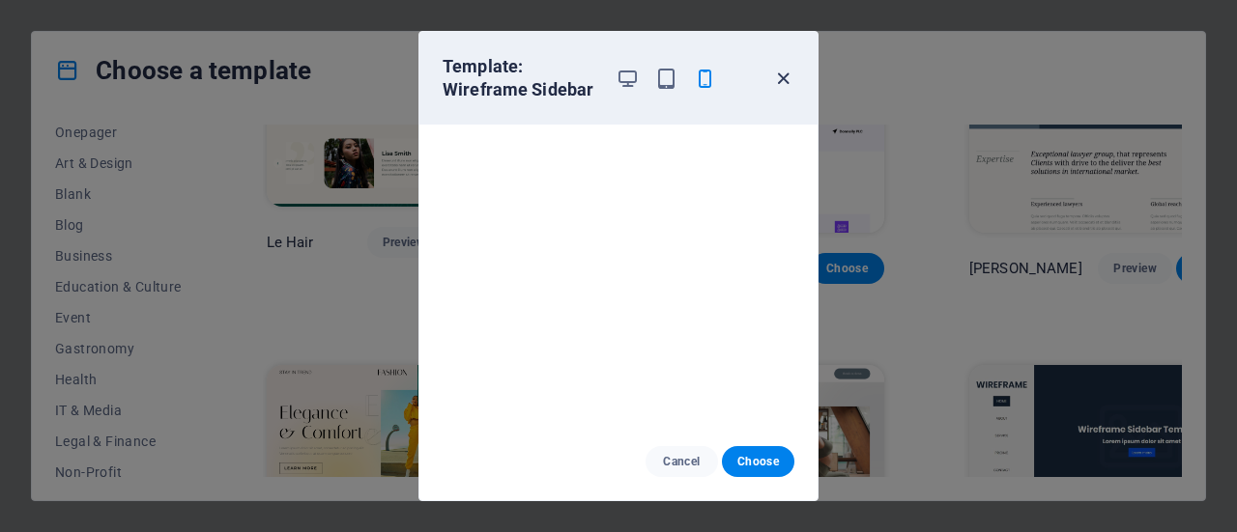
click at [788, 72] on icon "button" at bounding box center [783, 79] width 22 height 22
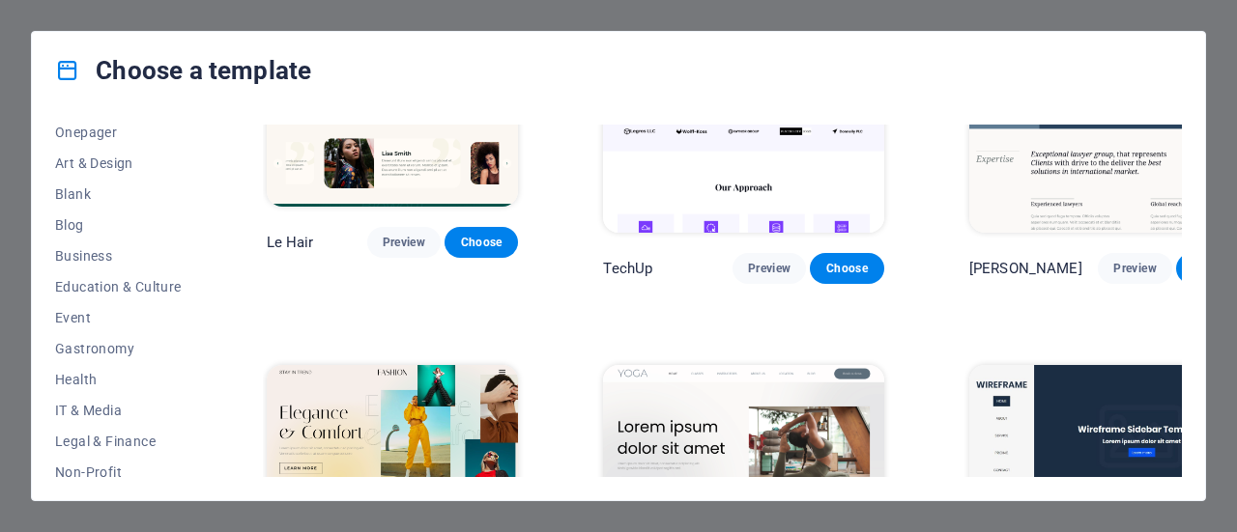
click at [1029, 365] on img at bounding box center [1109, 494] width 280 height 259
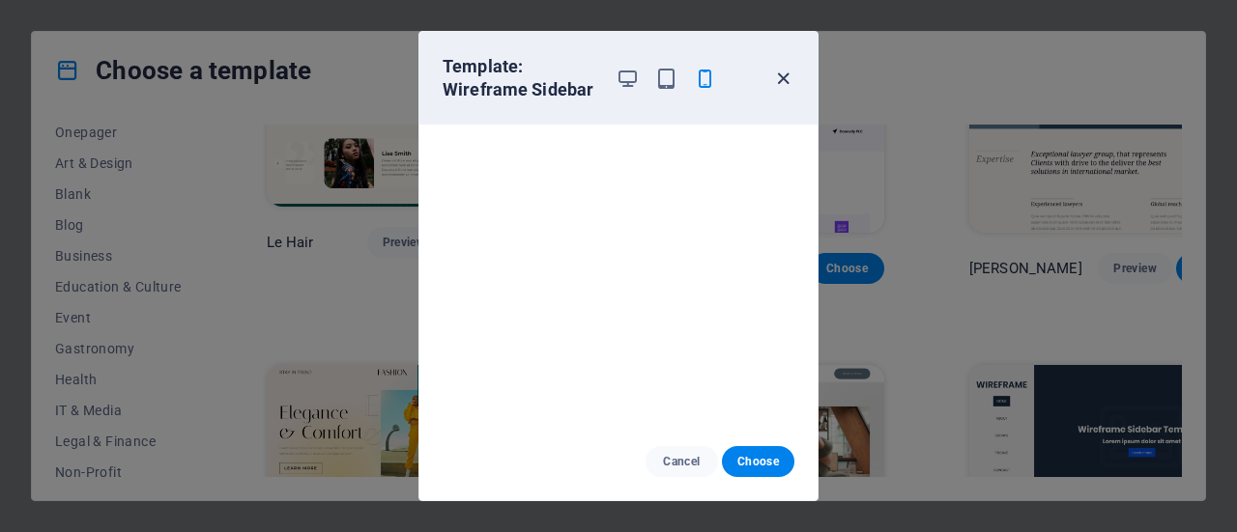
click at [779, 75] on icon "button" at bounding box center [783, 79] width 22 height 22
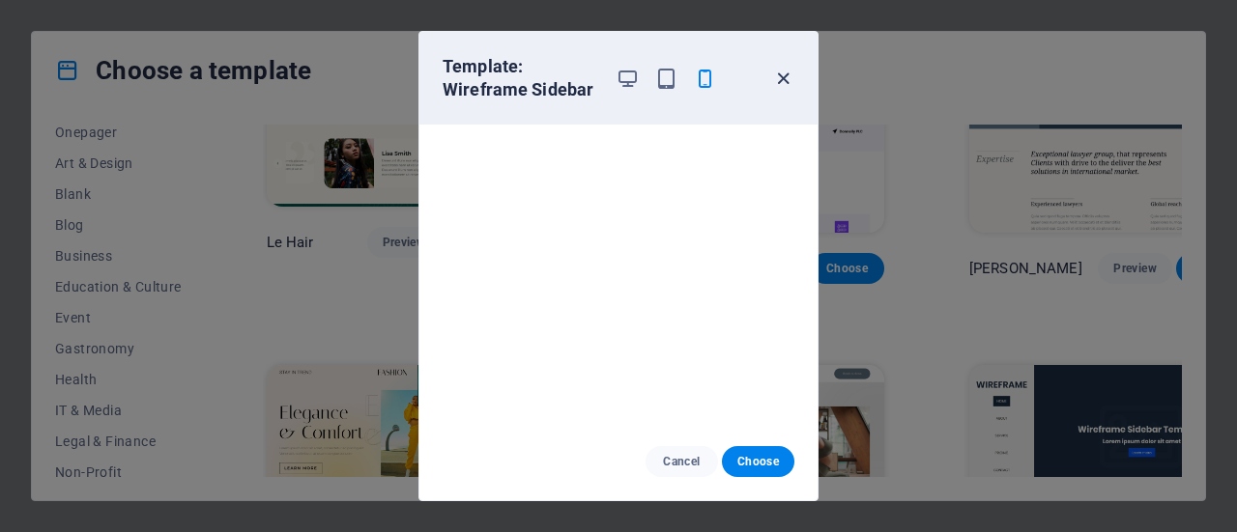
click at [779, 76] on icon "button" at bounding box center [783, 79] width 22 height 22
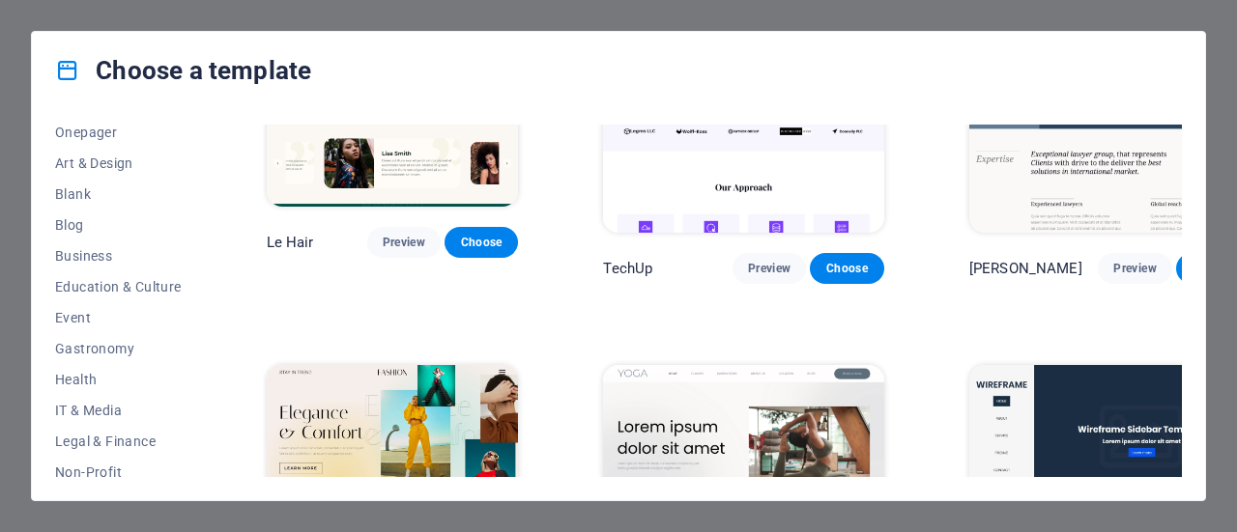
click at [1049, 365] on img at bounding box center [1109, 494] width 280 height 259
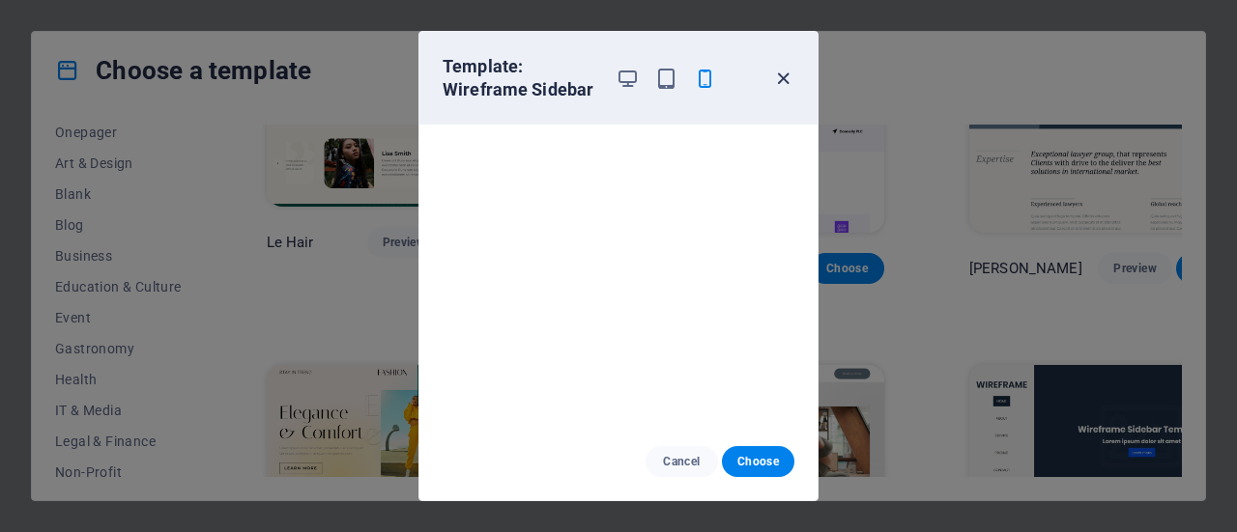
click at [777, 74] on icon "button" at bounding box center [783, 79] width 22 height 22
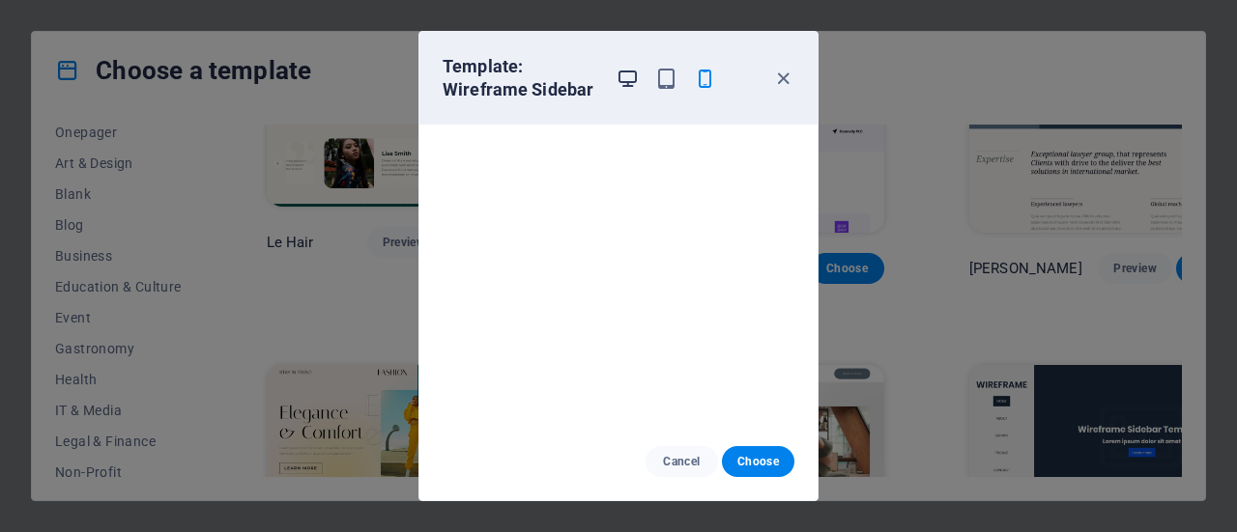
click at [622, 73] on icon "button" at bounding box center [627, 79] width 22 height 22
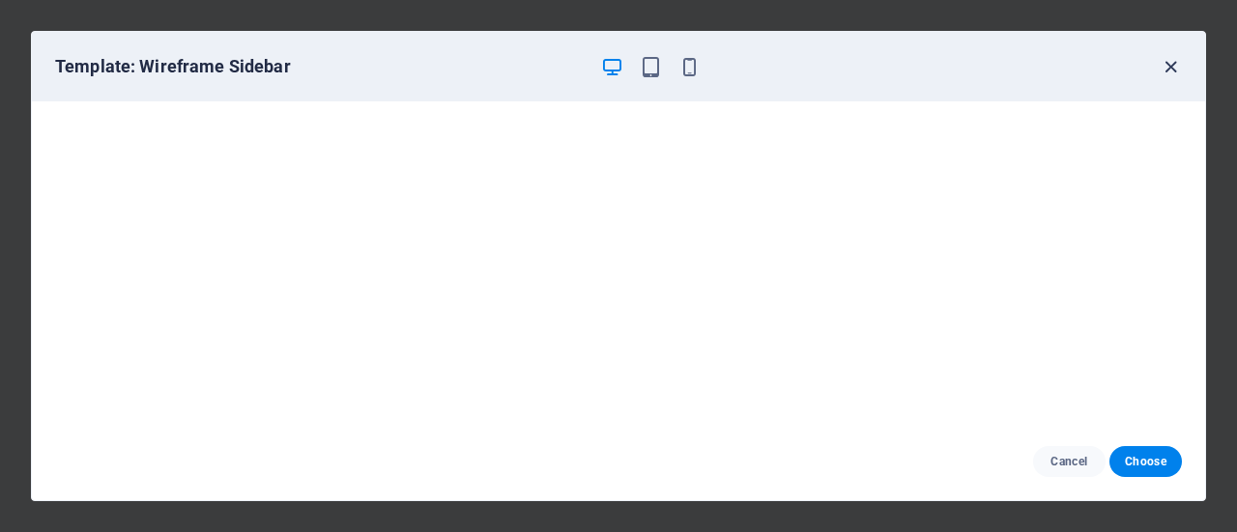
click at [1174, 67] on icon "button" at bounding box center [1171, 67] width 22 height 22
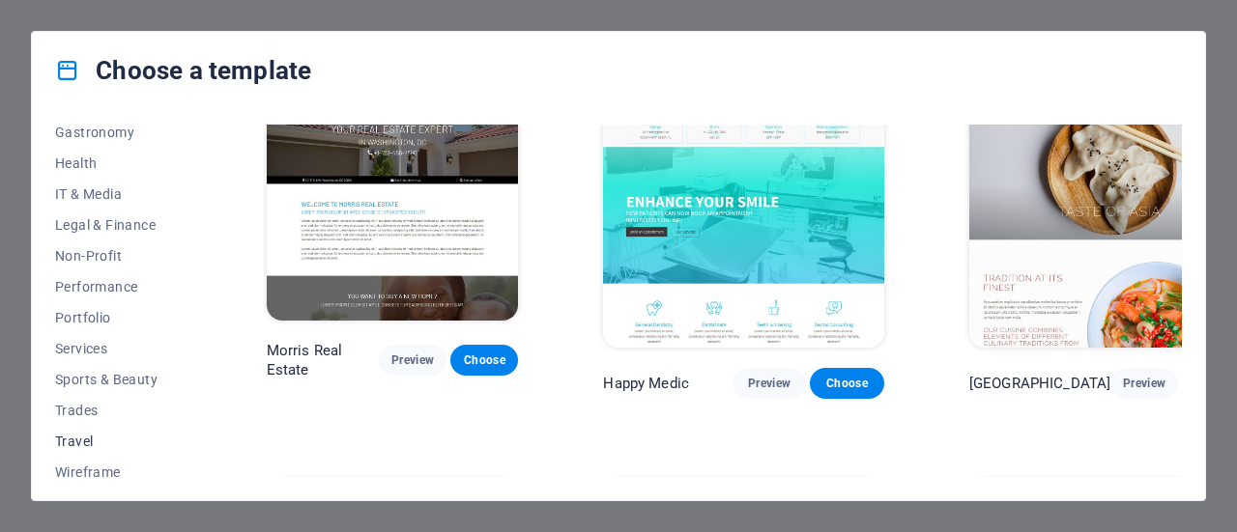
scroll to position [419, 0]
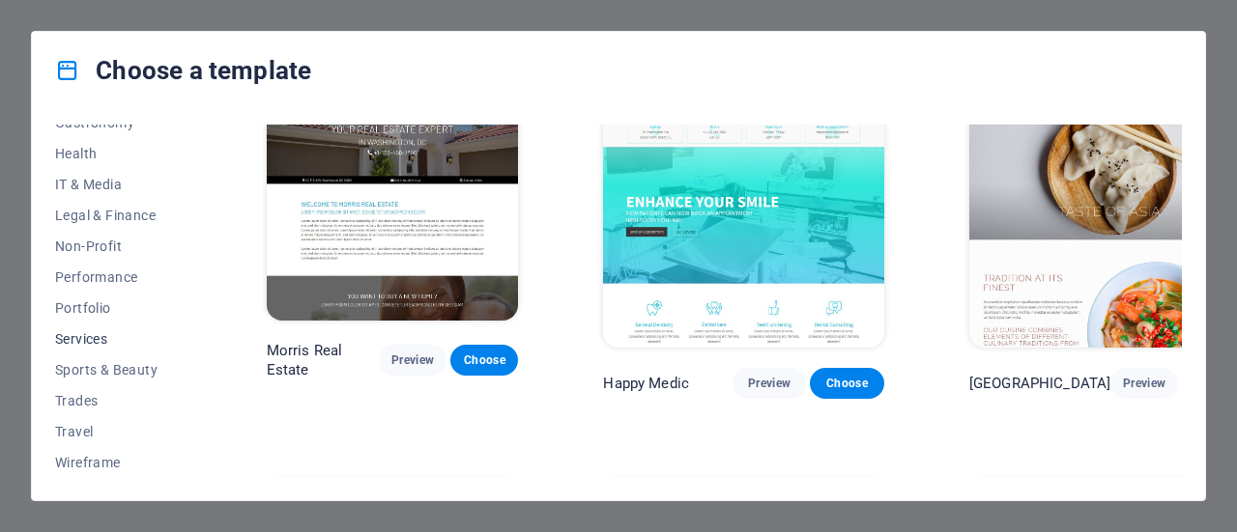
click at [89, 336] on span "Services" at bounding box center [118, 338] width 127 height 15
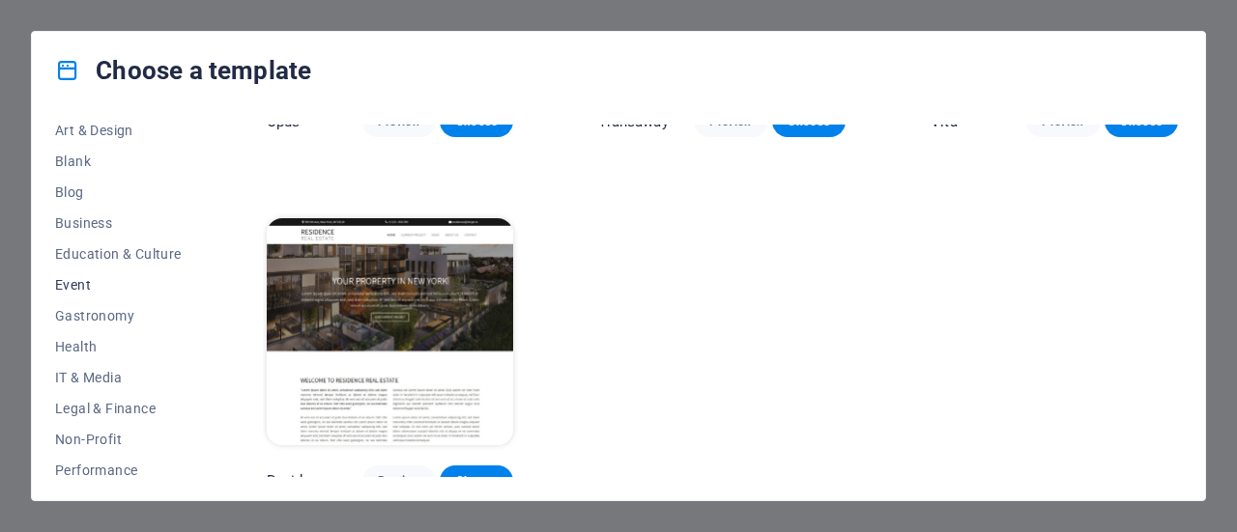
scroll to position [129, 0]
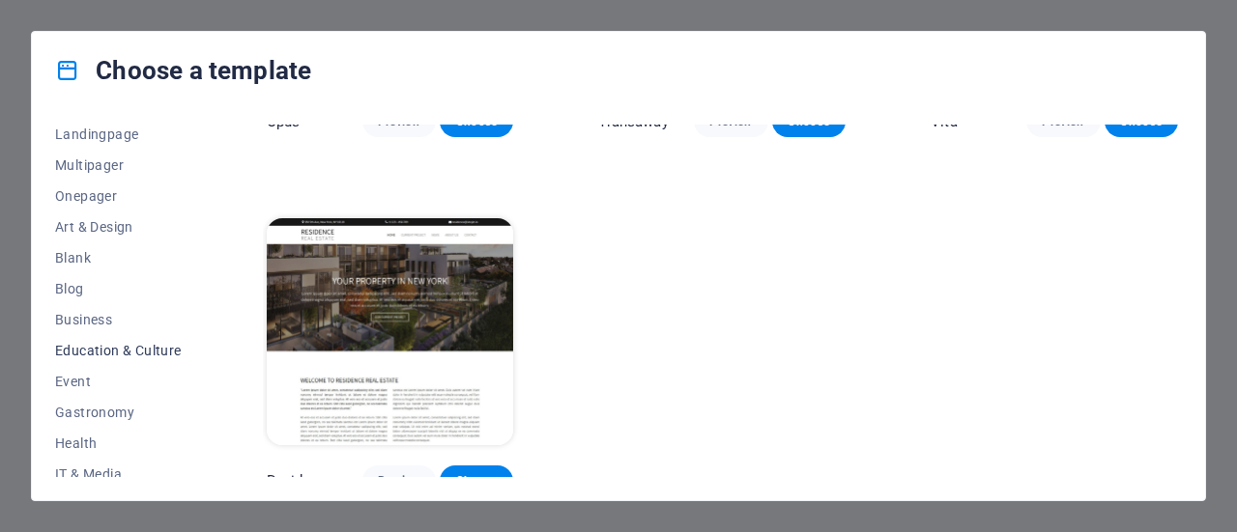
click at [105, 345] on span "Education & Culture" at bounding box center [118, 350] width 127 height 15
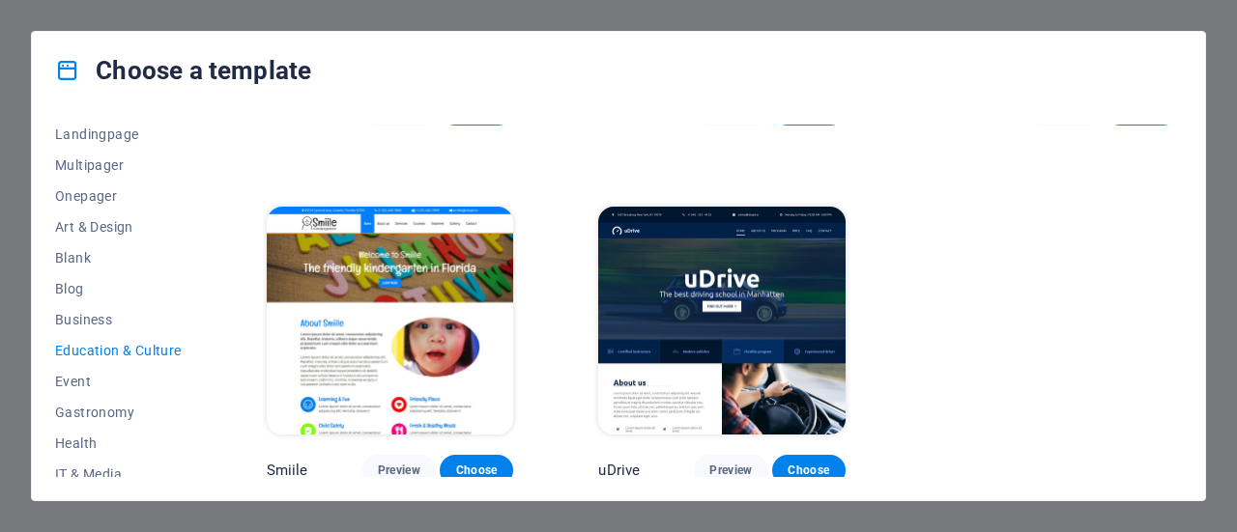
click at [677, 274] on img at bounding box center [721, 321] width 247 height 228
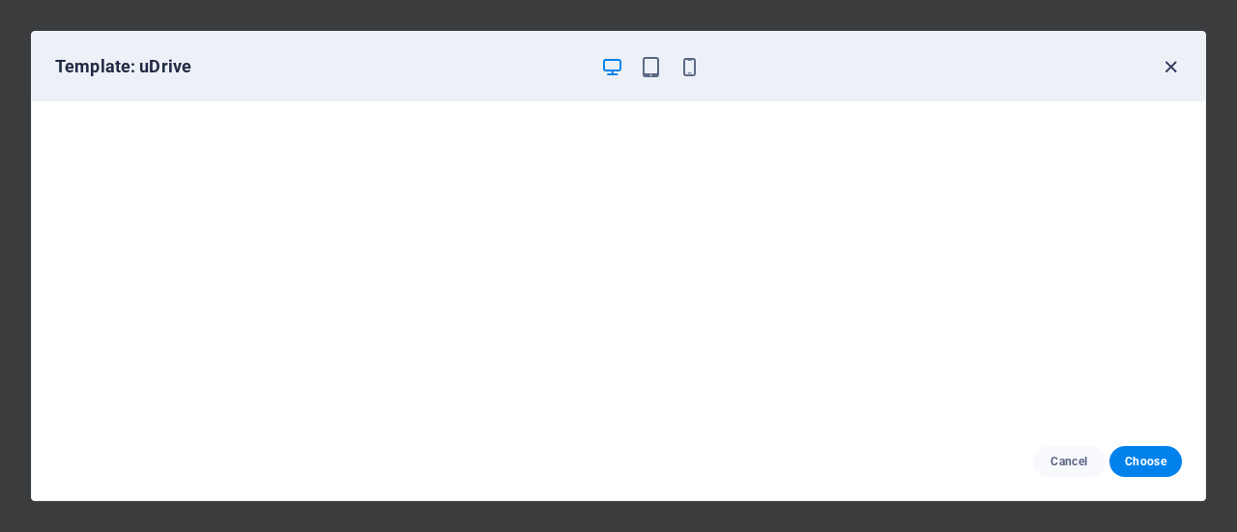
click at [1165, 65] on icon "button" at bounding box center [1171, 67] width 22 height 22
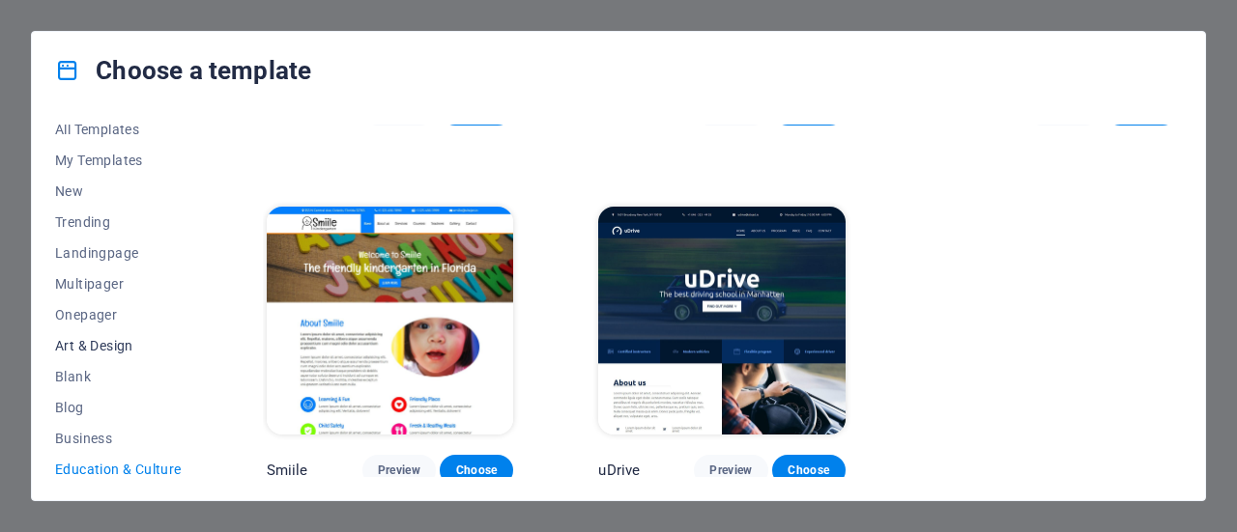
scroll to position [0, 0]
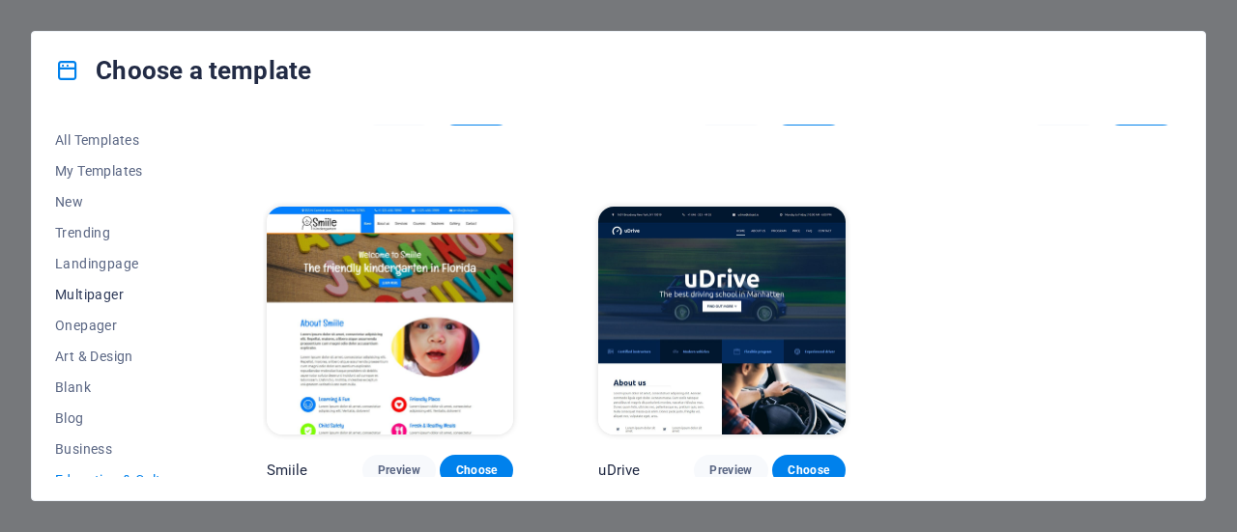
click at [79, 295] on span "Multipager" at bounding box center [118, 294] width 127 height 15
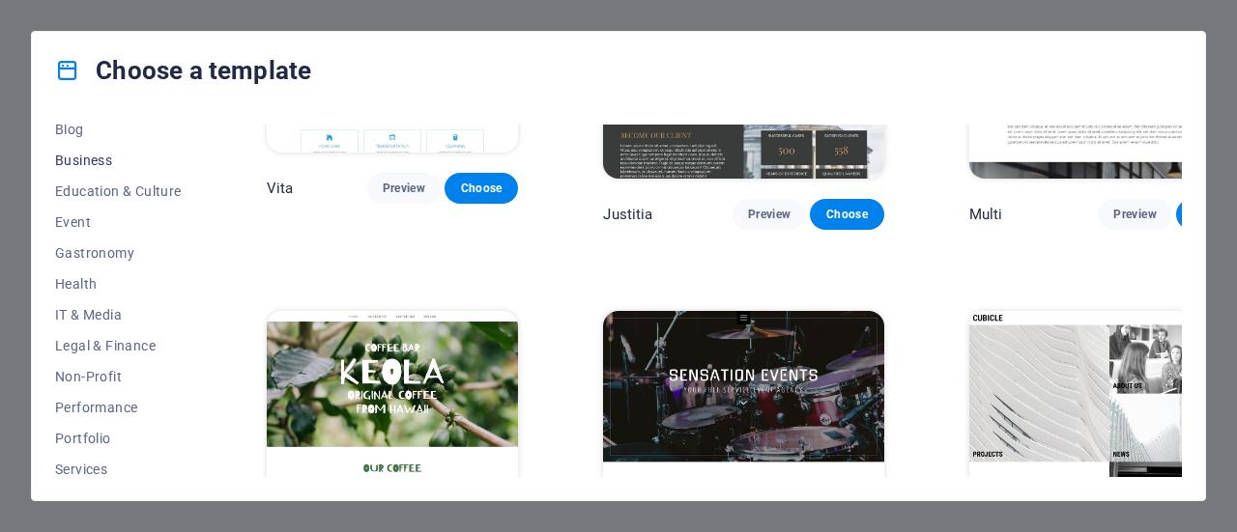
scroll to position [290, 0]
click at [82, 195] on span "Education & Culture" at bounding box center [118, 190] width 127 height 15
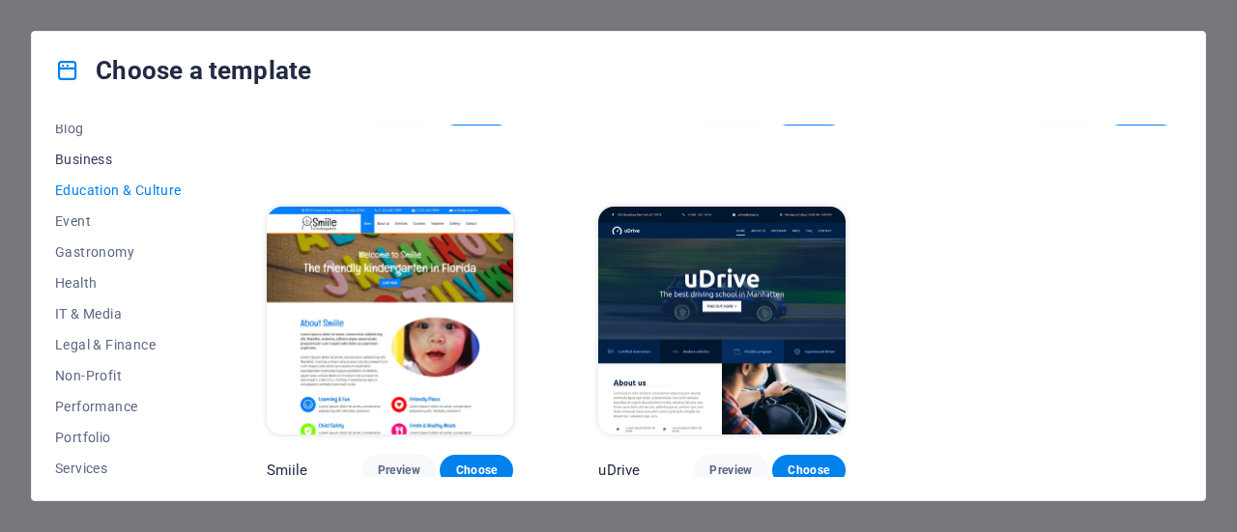
click at [73, 150] on button "Business" at bounding box center [118, 159] width 127 height 31
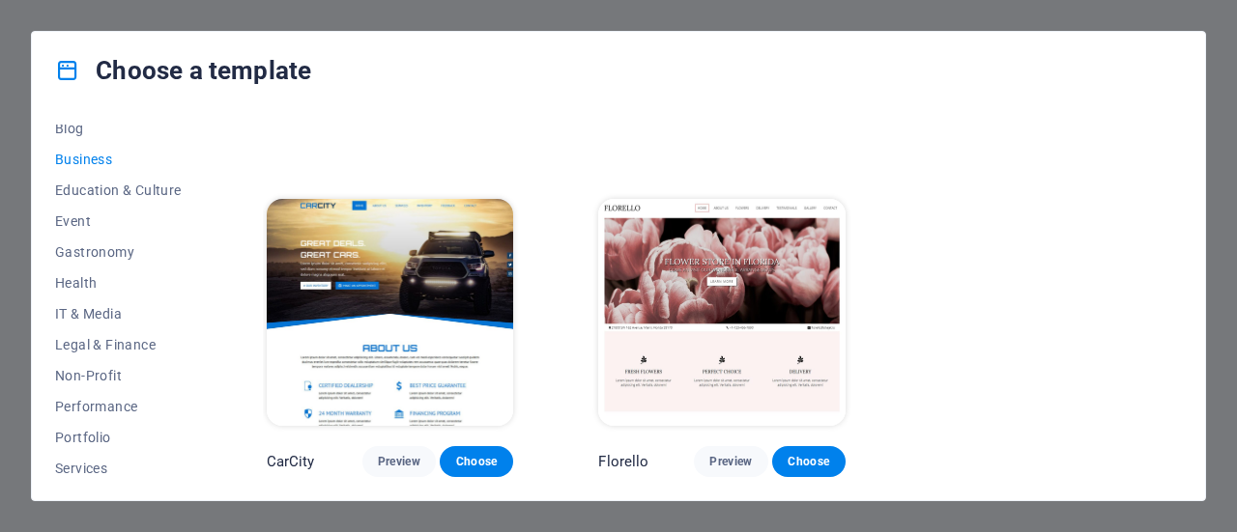
click at [398, 268] on img at bounding box center [390, 313] width 247 height 228
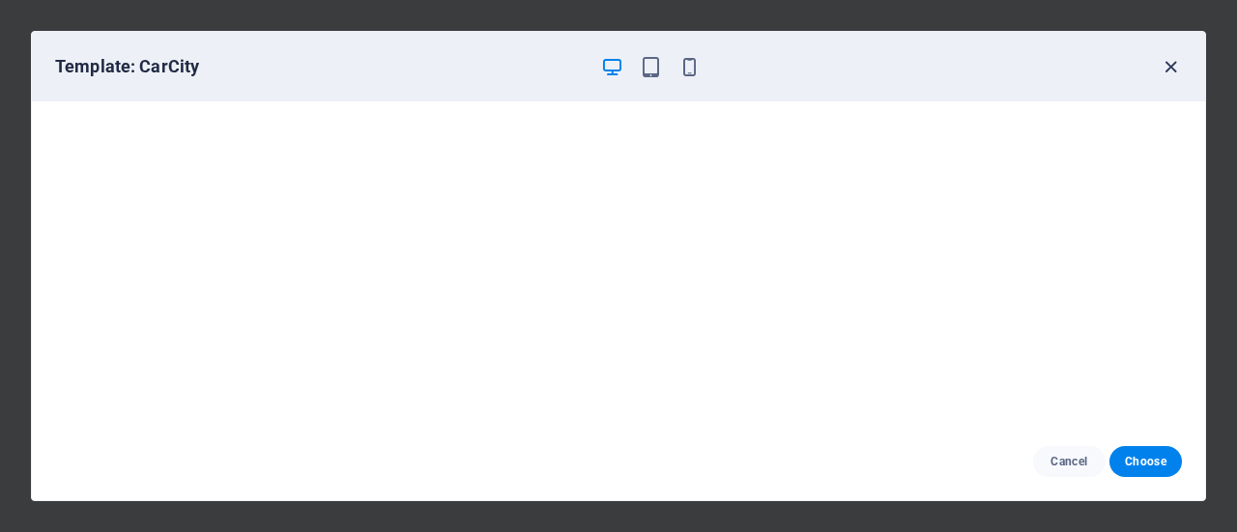
click at [1175, 68] on icon "button" at bounding box center [1171, 67] width 22 height 22
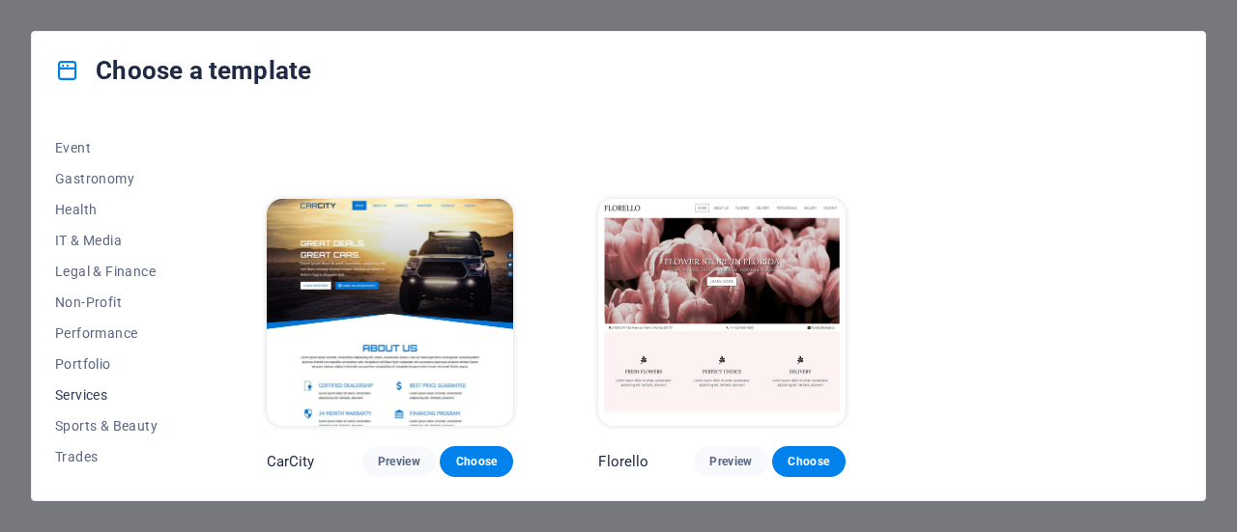
scroll to position [387, 0]
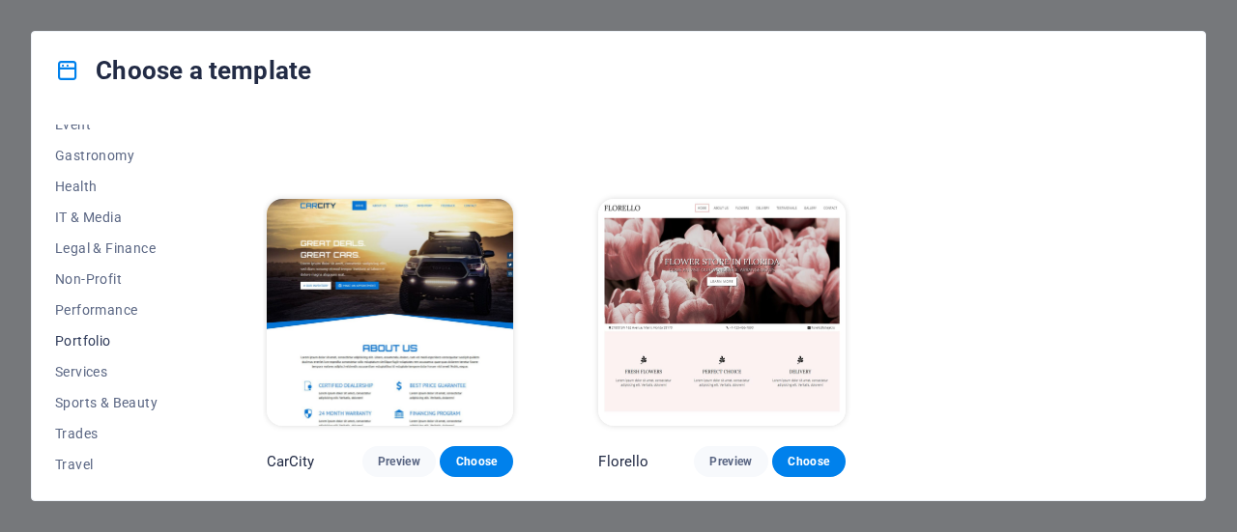
click at [64, 340] on span "Portfolio" at bounding box center [118, 340] width 127 height 15
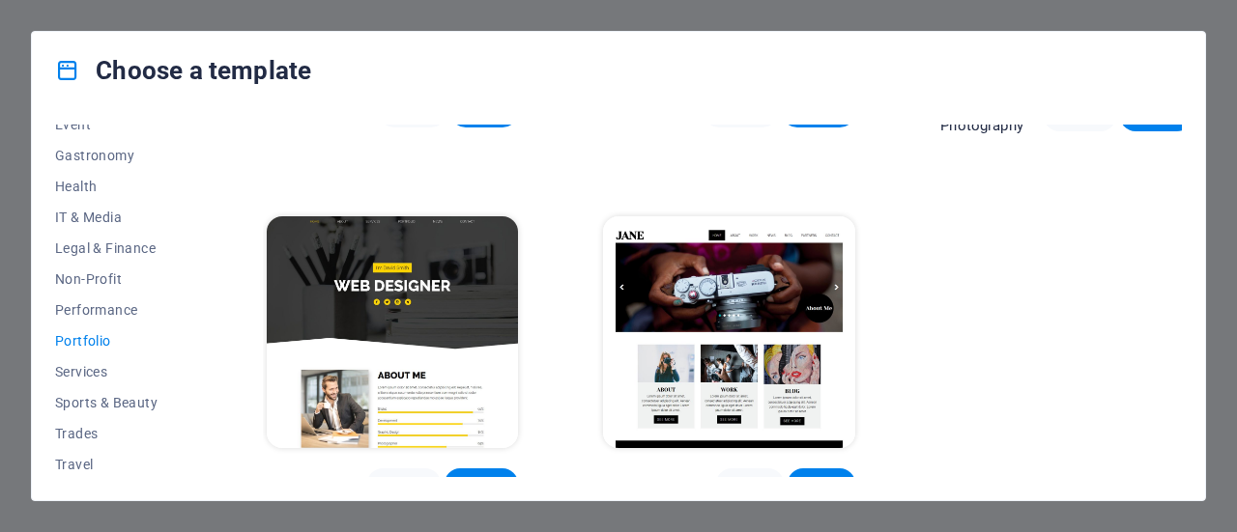
click at [447, 254] on img at bounding box center [393, 332] width 252 height 232
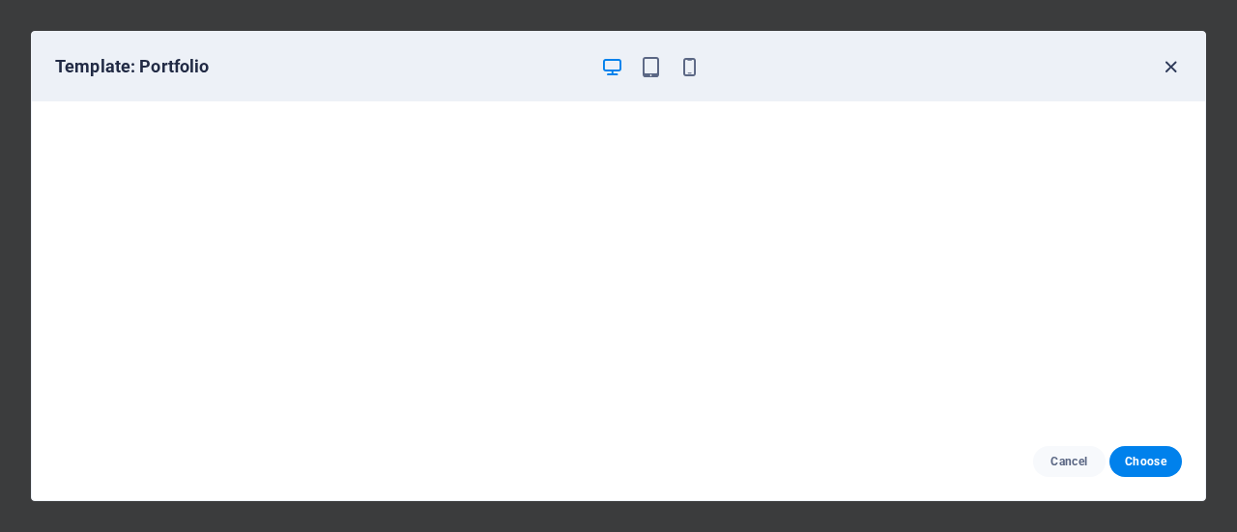
click at [1175, 60] on icon "button" at bounding box center [1171, 67] width 22 height 22
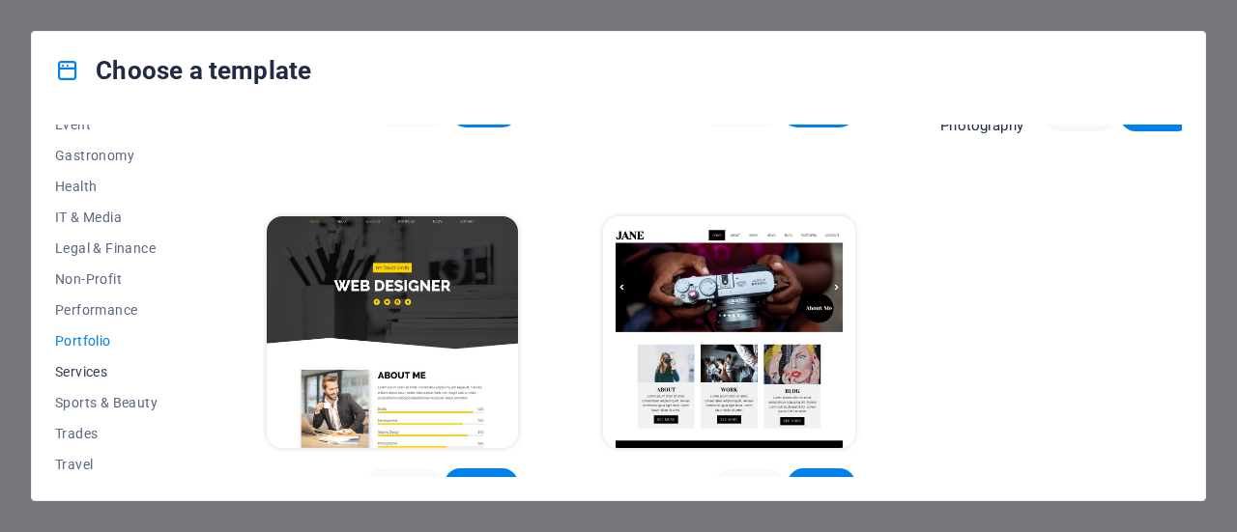
click at [85, 364] on span "Services" at bounding box center [118, 371] width 127 height 15
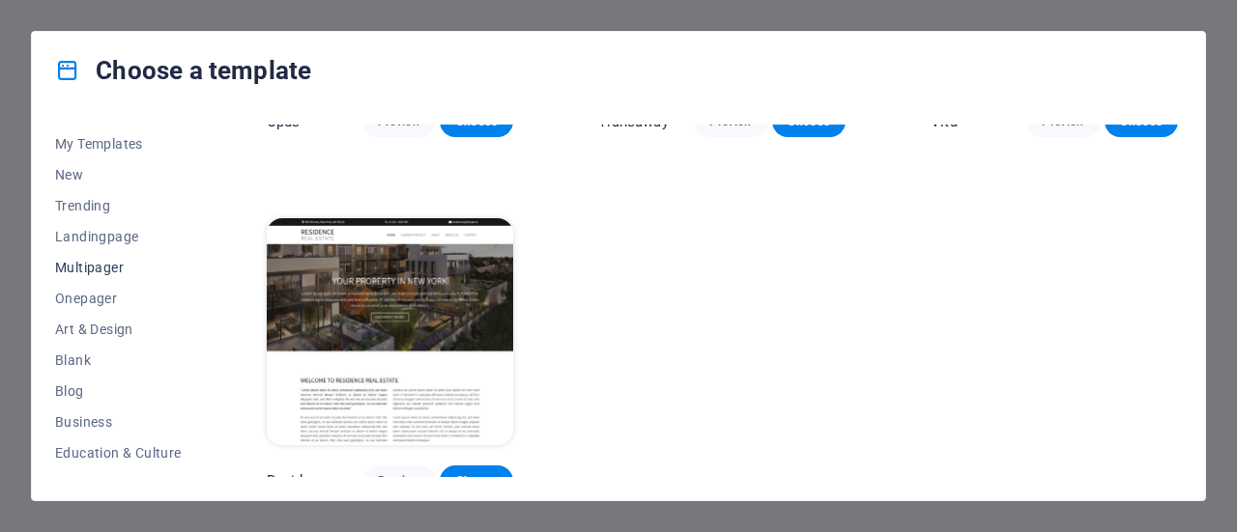
scroll to position [0, 0]
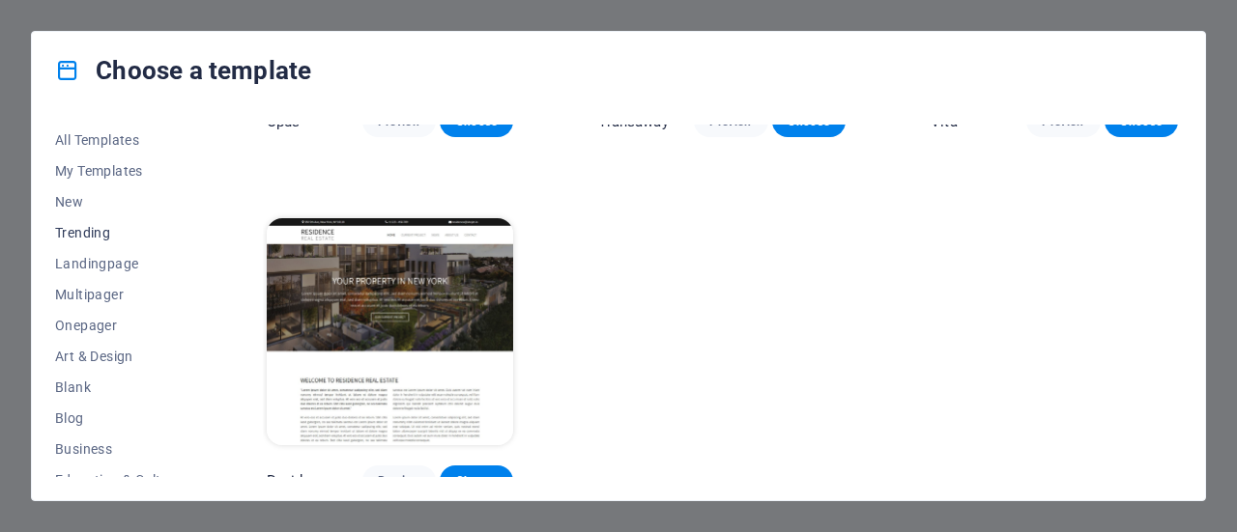
click at [58, 231] on span "Trending" at bounding box center [118, 232] width 127 height 15
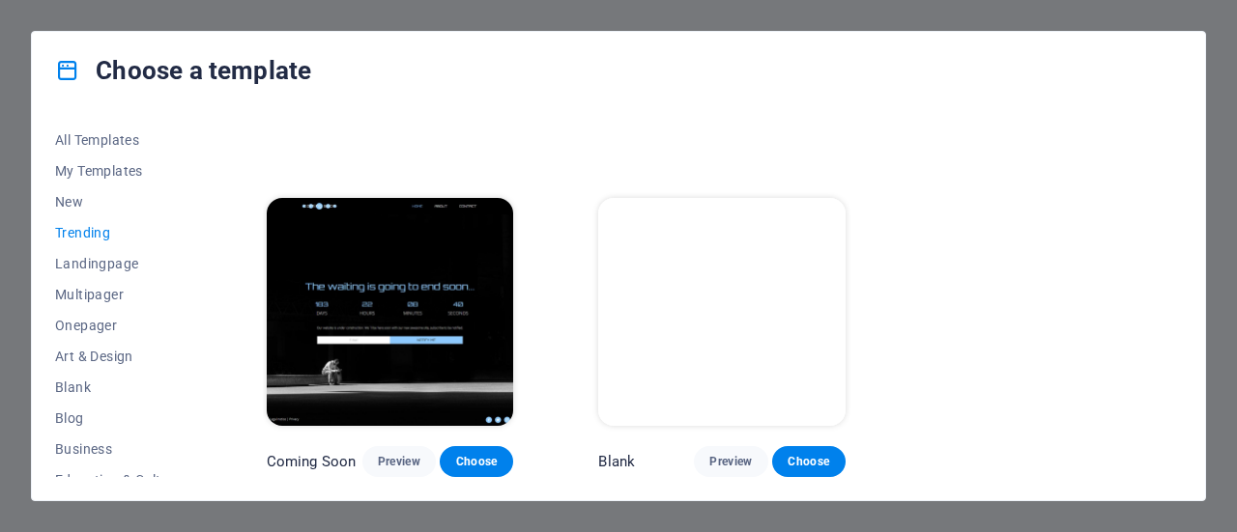
scroll to position [1739, 0]
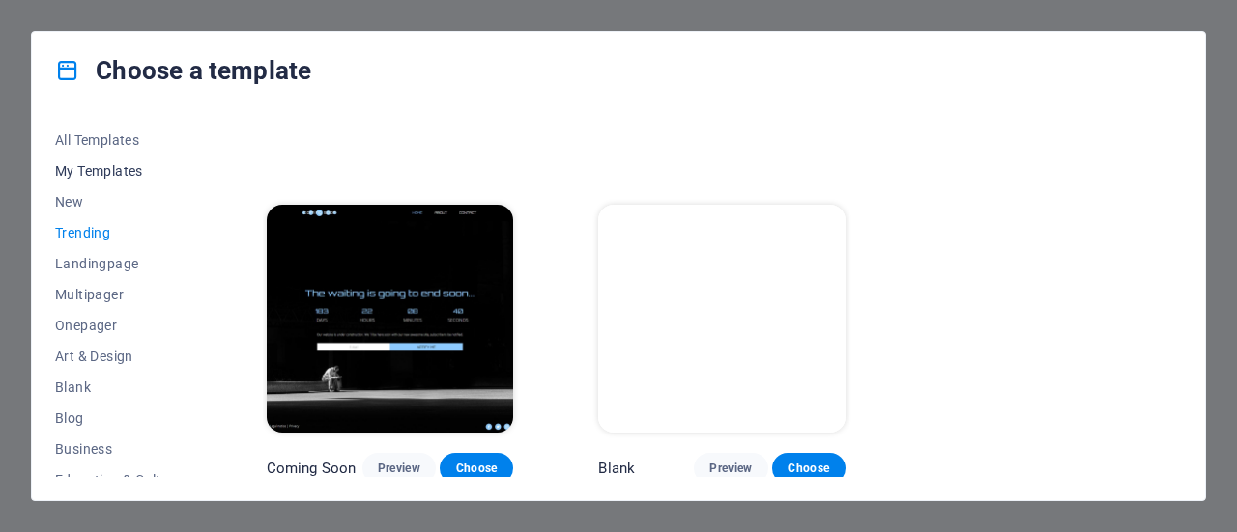
click at [118, 169] on span "My Templates" at bounding box center [118, 170] width 127 height 15
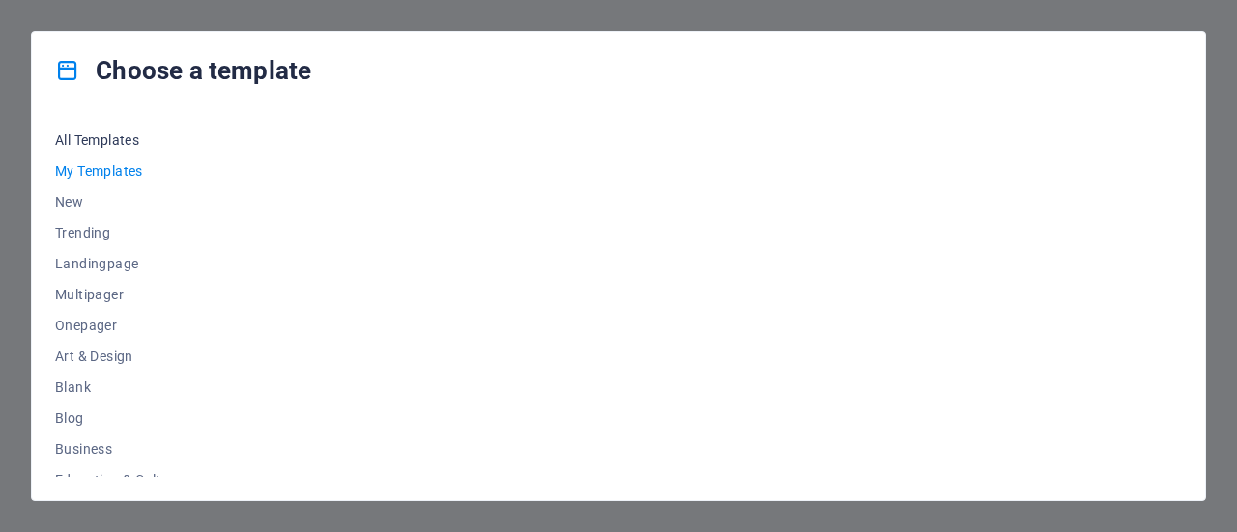
click at [81, 138] on span "All Templates" at bounding box center [118, 139] width 127 height 15
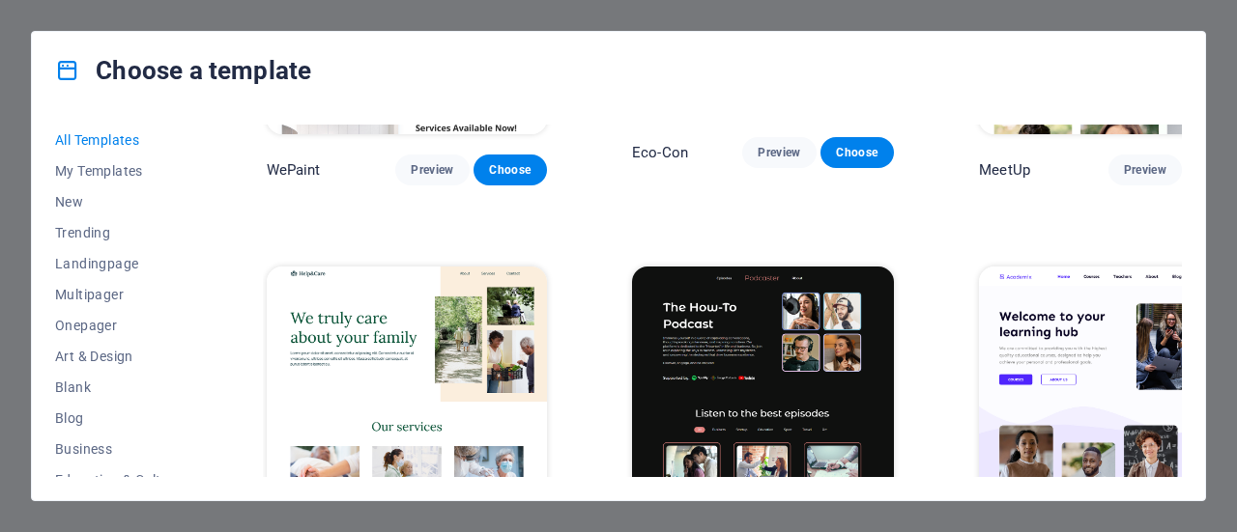
scroll to position [1449, 0]
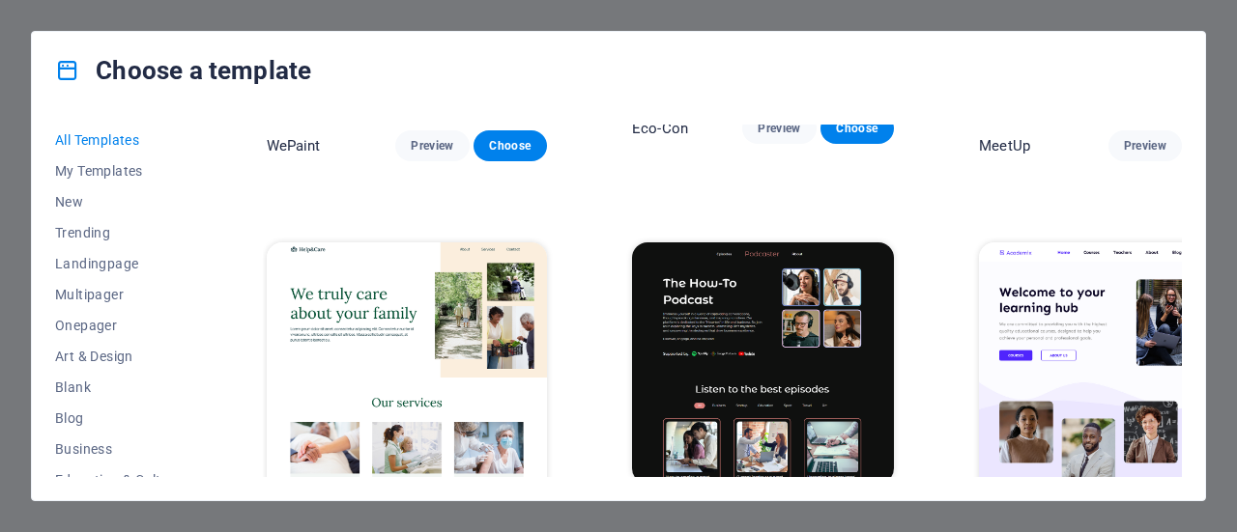
click at [1124, 530] on span "Preview" at bounding box center [1145, 537] width 43 height 15
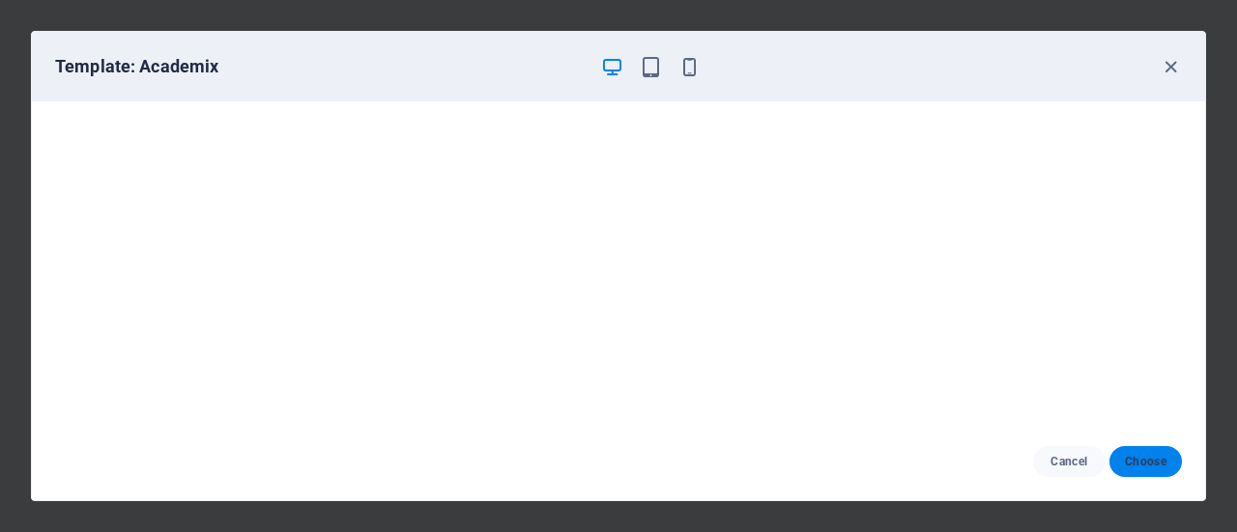
click at [1140, 456] on span "Choose" at bounding box center [1146, 461] width 42 height 15
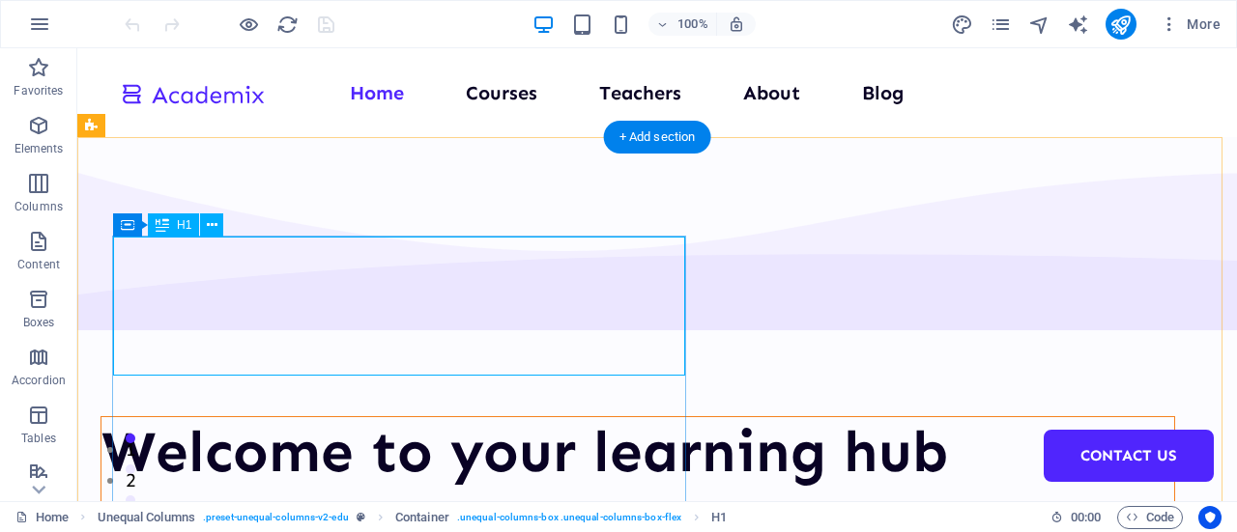
click at [193, 417] on div "Welcome to your learning hub" at bounding box center [637, 452] width 1073 height 70
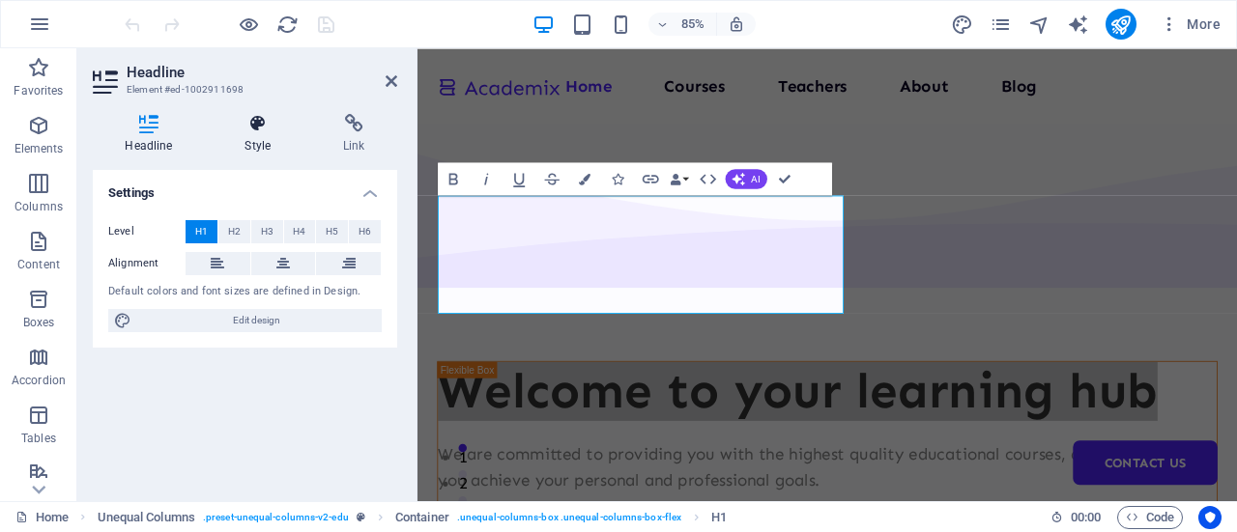
click at [260, 123] on icon at bounding box center [258, 123] width 91 height 19
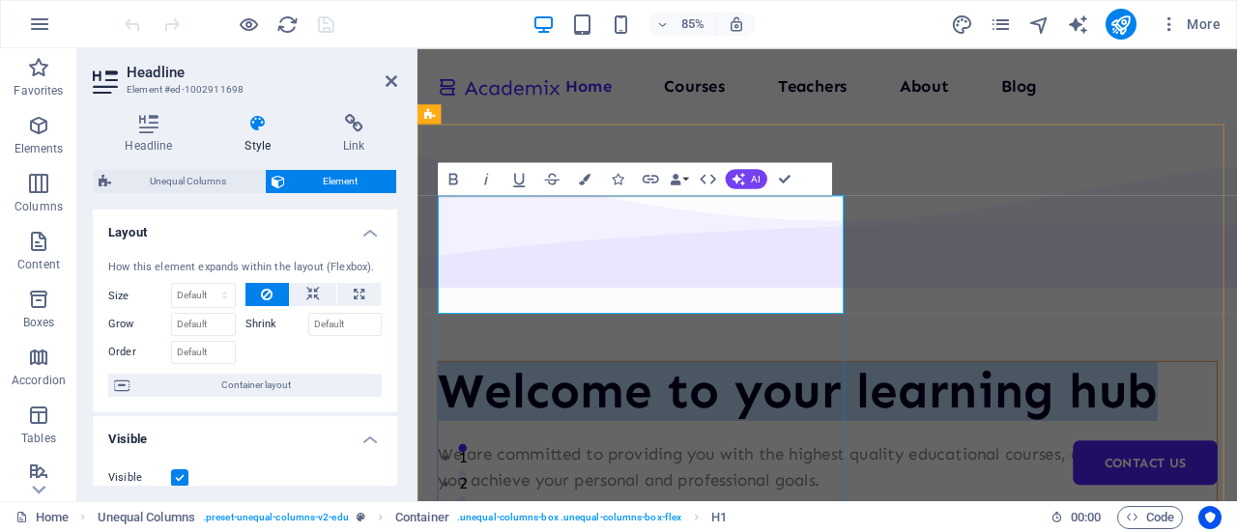
click at [608, 417] on h1 "Welcome to your learning hub" at bounding box center [900, 452] width 916 height 70
drag, startPoint x: 459, startPoint y: 257, endPoint x: 785, endPoint y: 307, distance: 329.5
click at [785, 417] on h1 "Welcome to your learning hub" at bounding box center [900, 452] width 916 height 70
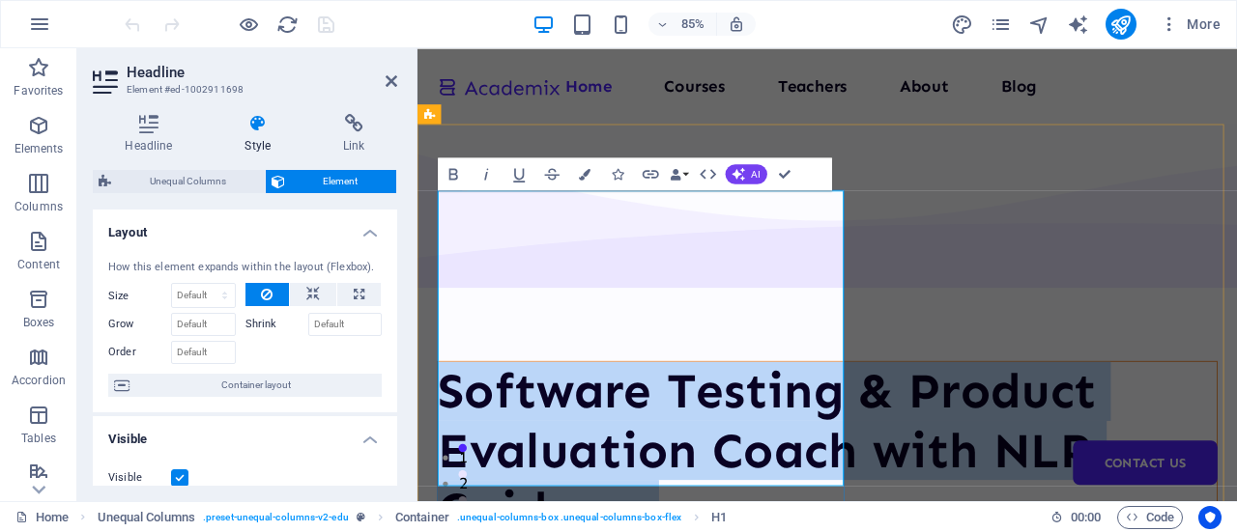
drag, startPoint x: 702, startPoint y: 528, endPoint x: 452, endPoint y: 269, distance: 359.5
click at [452, 417] on h1 "Software Testing & Product Evaluation Coach with NLP Guidance" at bounding box center [900, 521] width 916 height 209
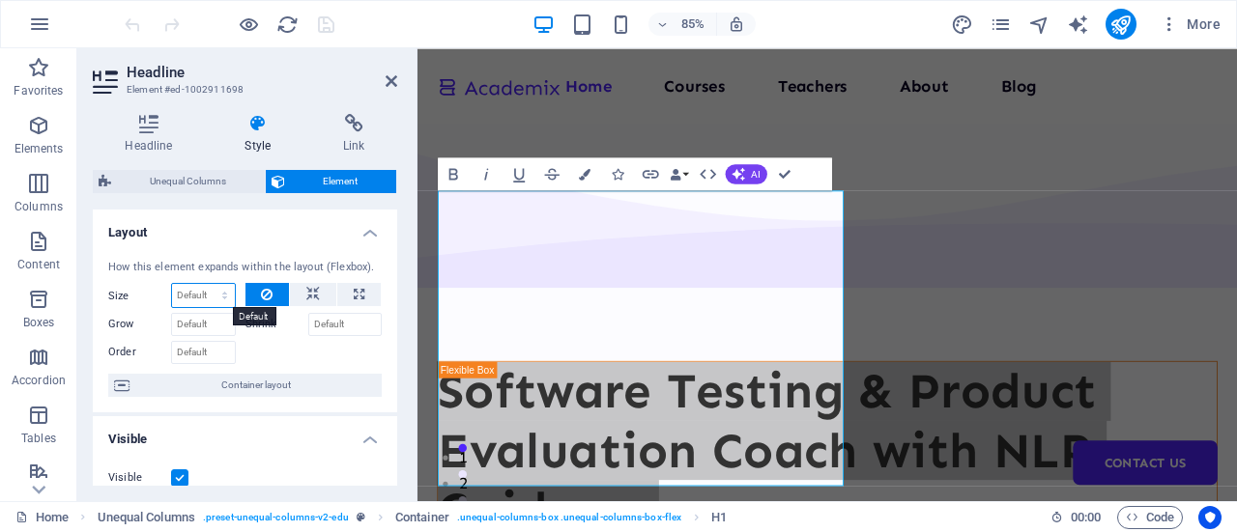
click at [203, 294] on select "Default auto px % 1/1 1/2 1/3 1/4 1/5 1/6 1/7 1/8 1/9 1/10" at bounding box center [203, 295] width 63 height 23
select select "1/3"
click at [206, 284] on select "Default auto px % 1/1 1/2 1/3 1/4 1/5 1/6 1/7 1/8 1/9 1/10" at bounding box center [203, 295] width 63 height 23
type input "33.33"
select select "%"
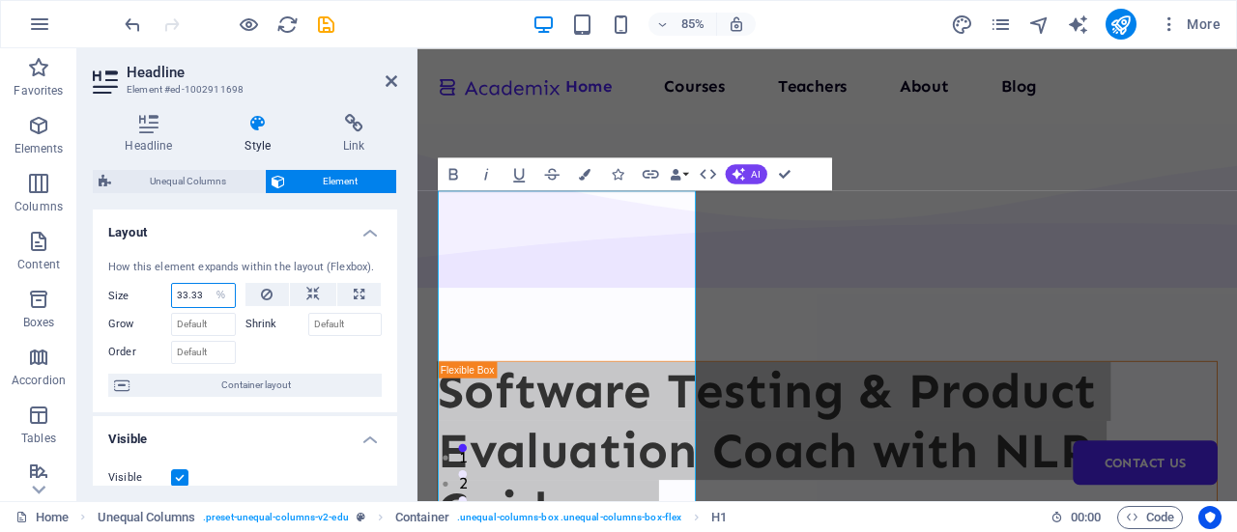
click at [197, 295] on input "33.33" at bounding box center [203, 295] width 63 height 23
drag, startPoint x: 205, startPoint y: 291, endPoint x: 120, endPoint y: 285, distance: 85.2
click at [120, 285] on div "Size 33.33 Default auto px % 1/1 1/2 1/3 1/4 1/5 1/6 1/7 1/8 1/9 1/10" at bounding box center [172, 295] width 128 height 25
click at [744, 172] on icon "button" at bounding box center [738, 174] width 14 height 14
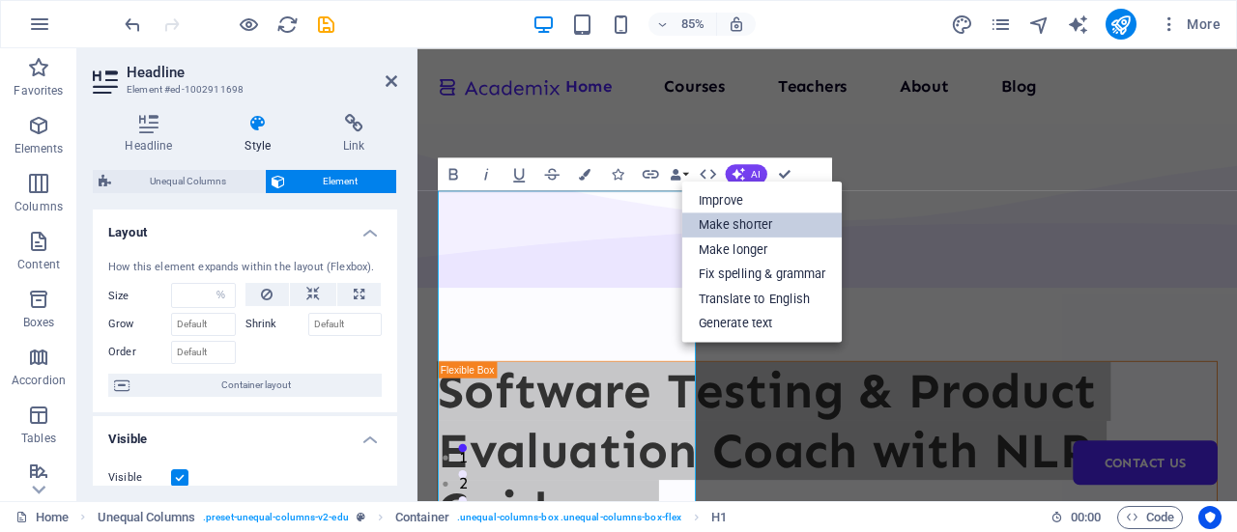
click at [760, 217] on link "Make shorter" at bounding box center [762, 225] width 160 height 25
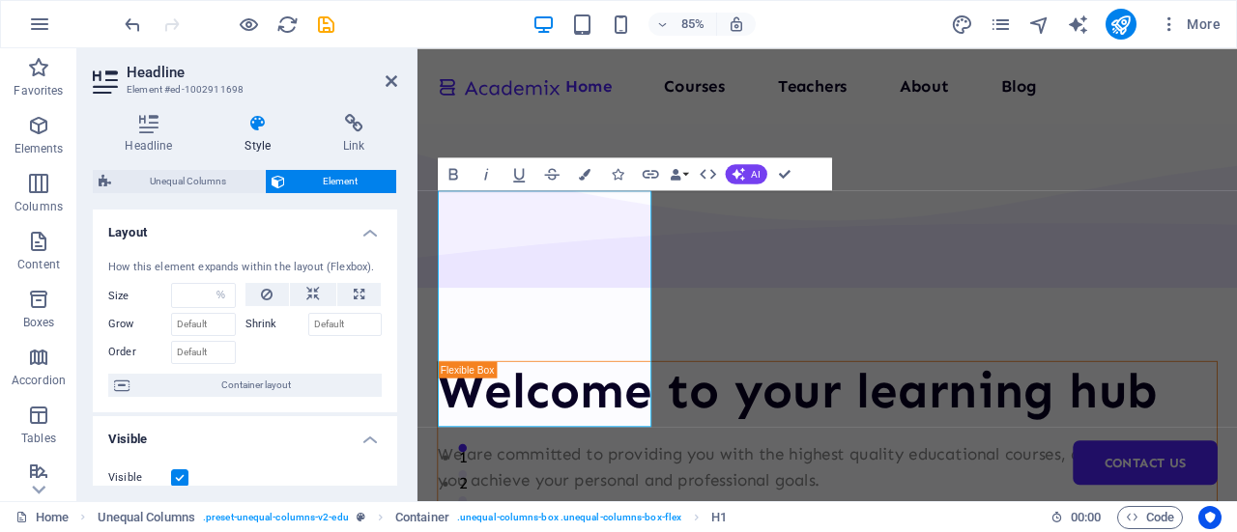
click at [400, 76] on aside "Headline Element #ed-1002911698 Headline Style Link Settings Level H1 H2 H3 H4 …" at bounding box center [247, 274] width 340 height 453
click at [394, 76] on icon at bounding box center [392, 80] width 12 height 15
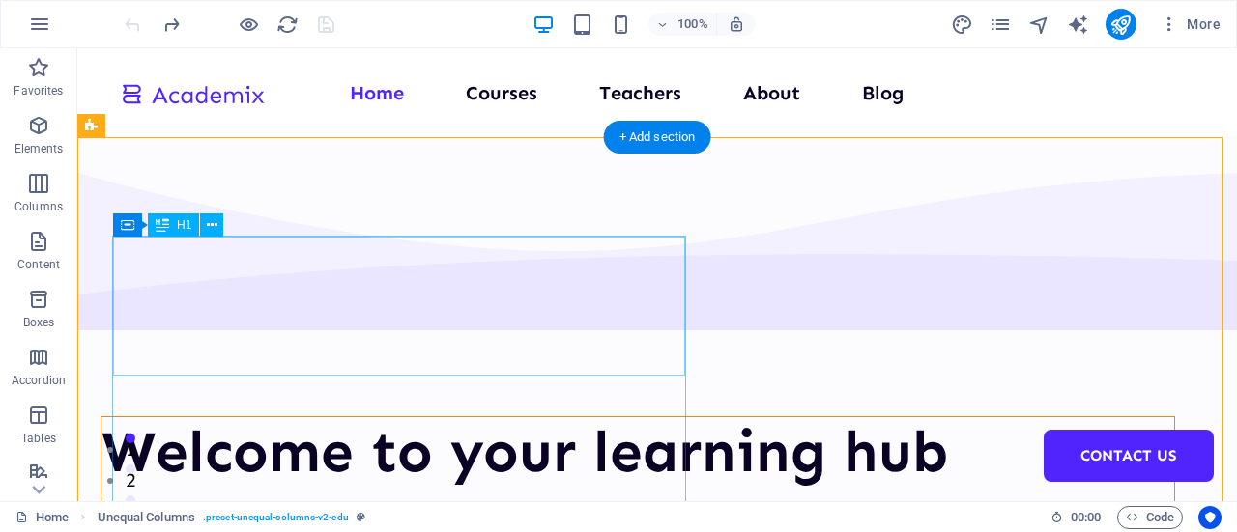
click at [166, 417] on div "Welcome to your learning hub" at bounding box center [637, 452] width 1073 height 70
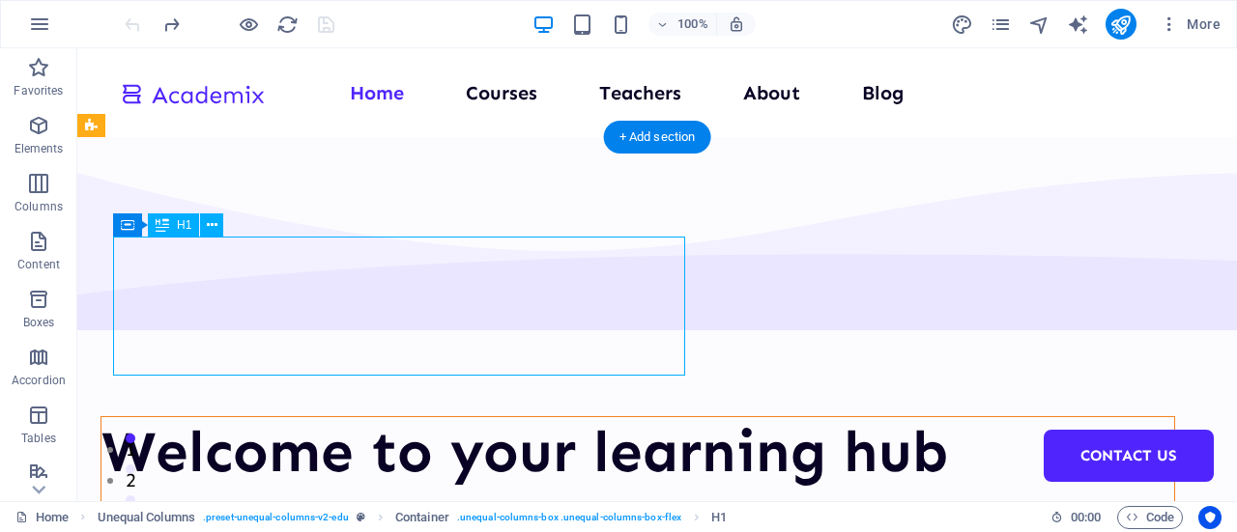
click at [166, 417] on div "Welcome to your learning hub" at bounding box center [637, 452] width 1073 height 70
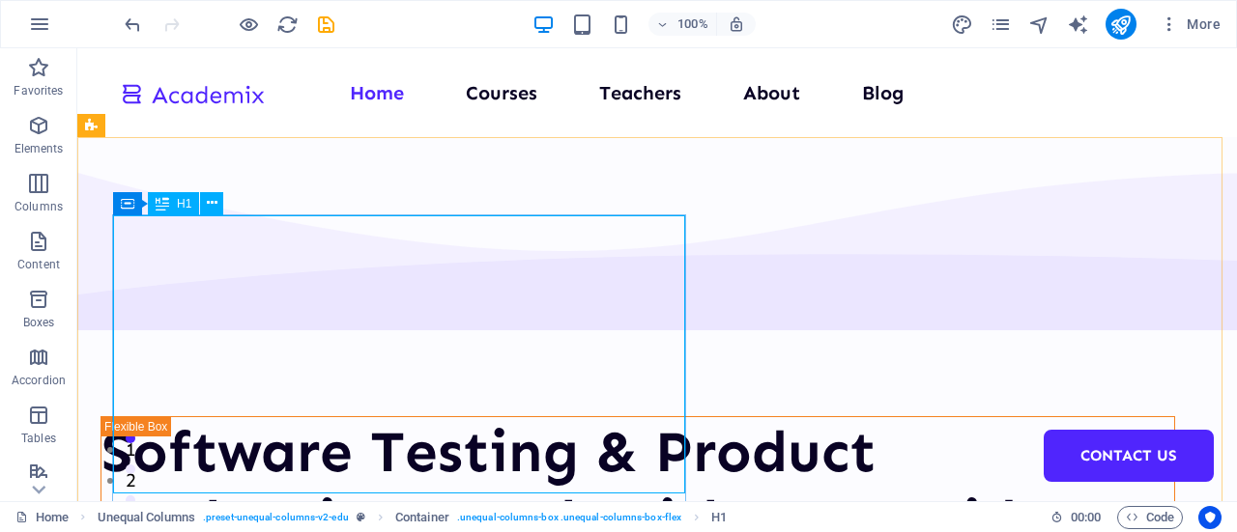
click at [160, 203] on icon at bounding box center [163, 203] width 14 height 23
click at [387, 471] on div "Software Testing & Product Evaluation Coach with NLP Guidance" at bounding box center [637, 486] width 1073 height 139
click at [380, 471] on div "Software Testing & Product Evaluation Coach with NLP Guidance" at bounding box center [637, 486] width 1073 height 139
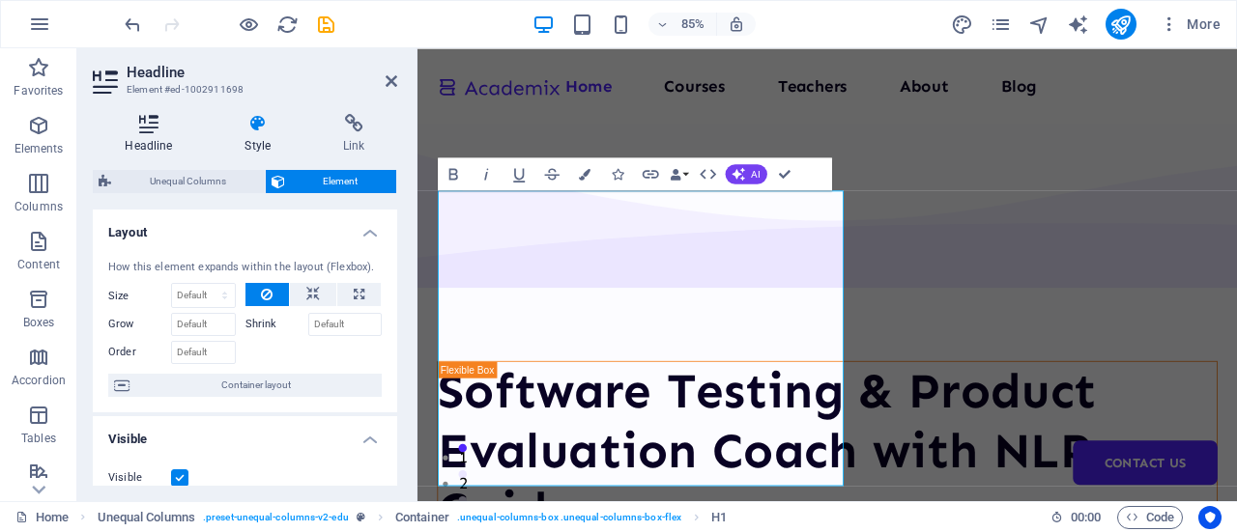
click at [151, 129] on icon at bounding box center [149, 123] width 112 height 19
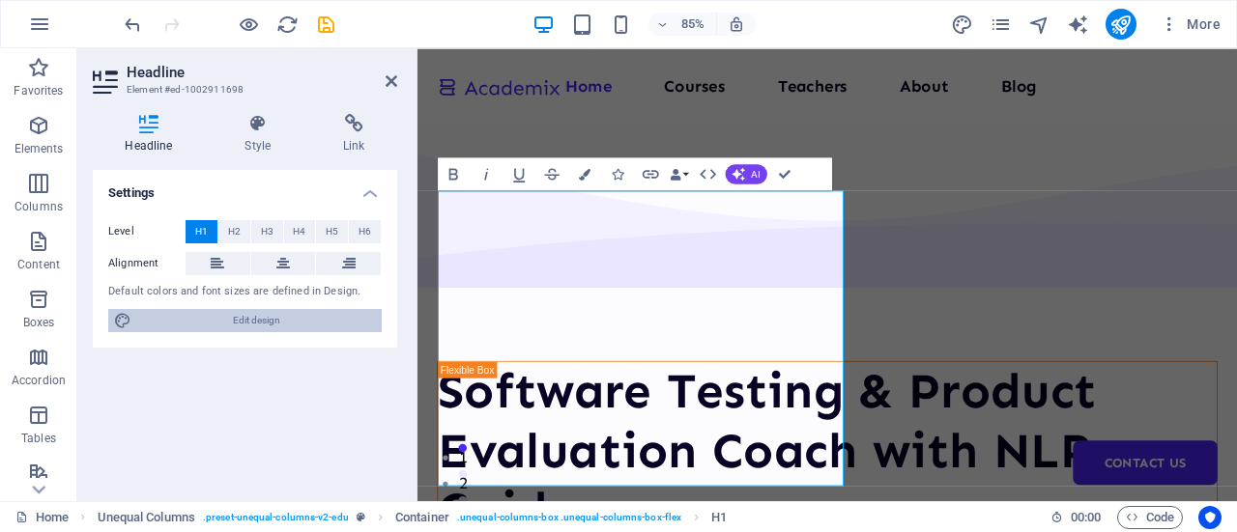
click at [242, 323] on span "Edit design" at bounding box center [256, 320] width 239 height 23
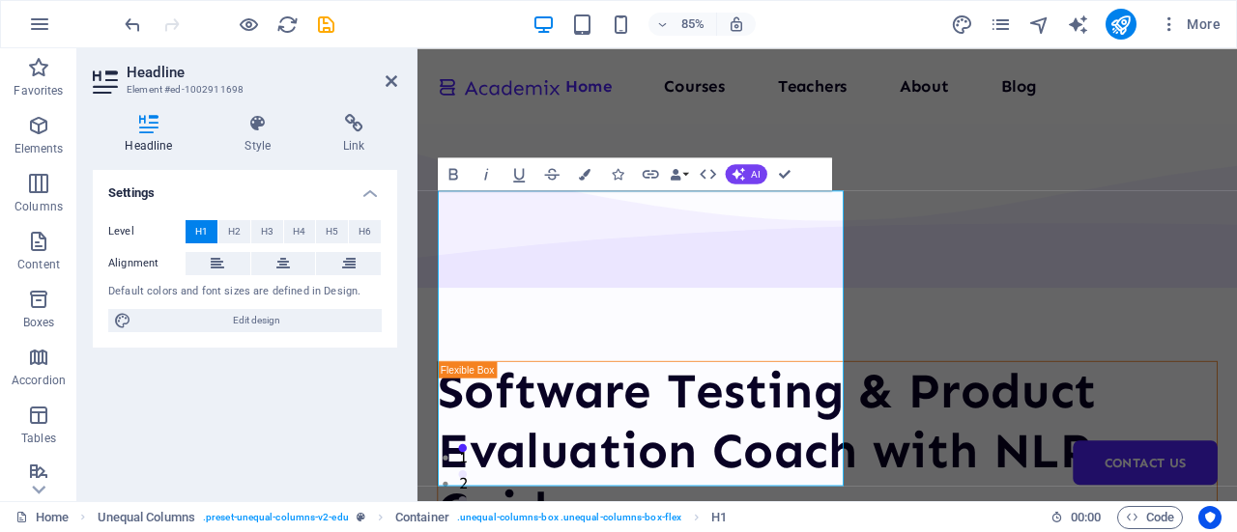
select select "px"
select select "400"
select select "px"
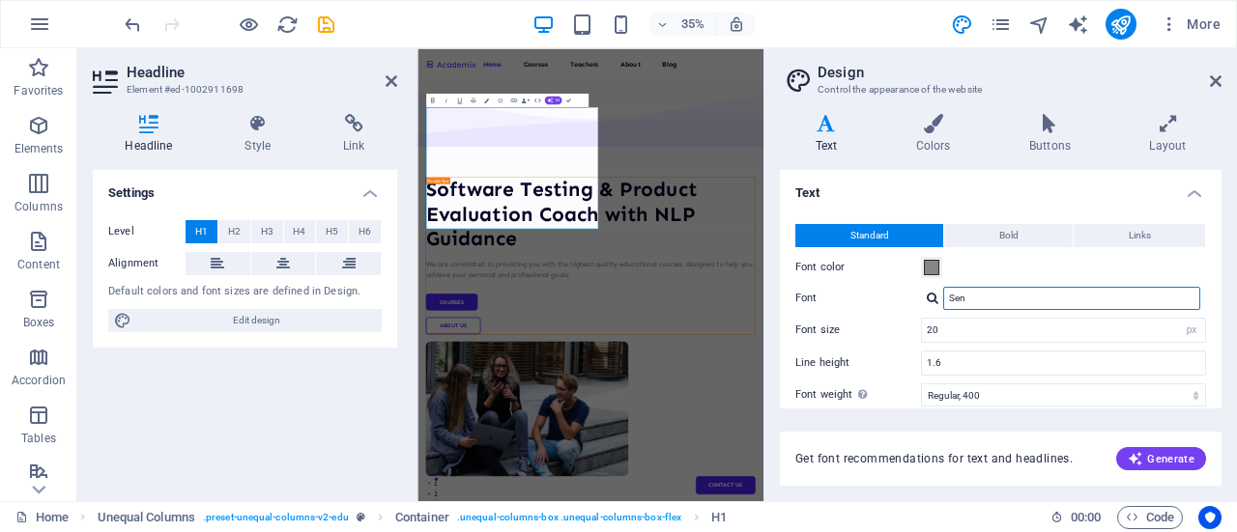
click at [1032, 302] on input "Sen" at bounding box center [1071, 298] width 257 height 23
drag, startPoint x: 974, startPoint y: 304, endPoint x: 935, endPoint y: 304, distance: 38.7
click at [935, 304] on div "Sen" at bounding box center [1063, 298] width 285 height 23
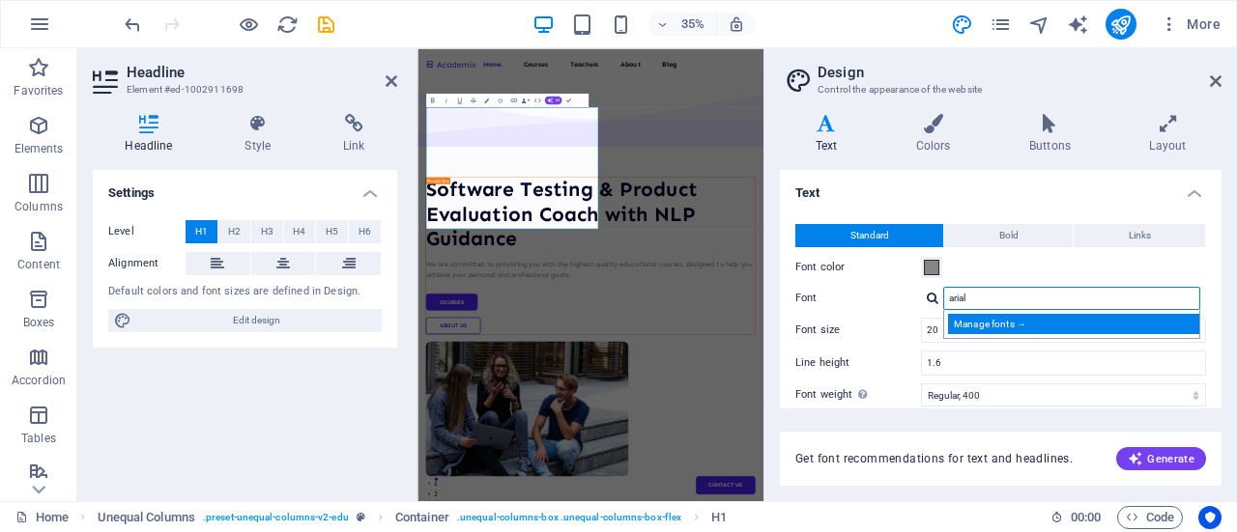
type input "arial"
click at [980, 322] on div "Manage fonts →" at bounding box center [1075, 324] width 255 height 20
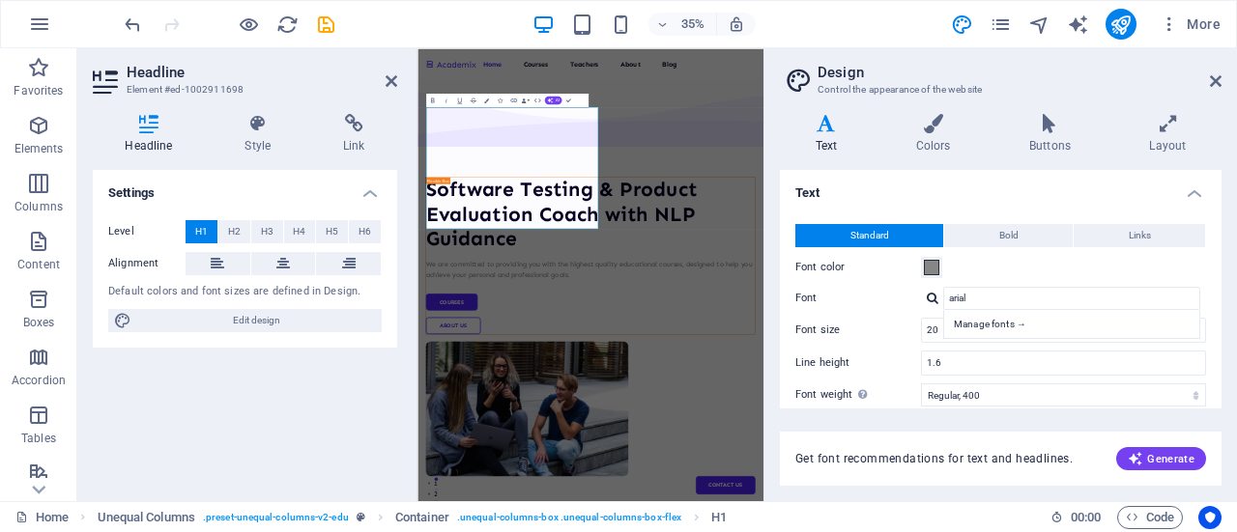
select select "popularity"
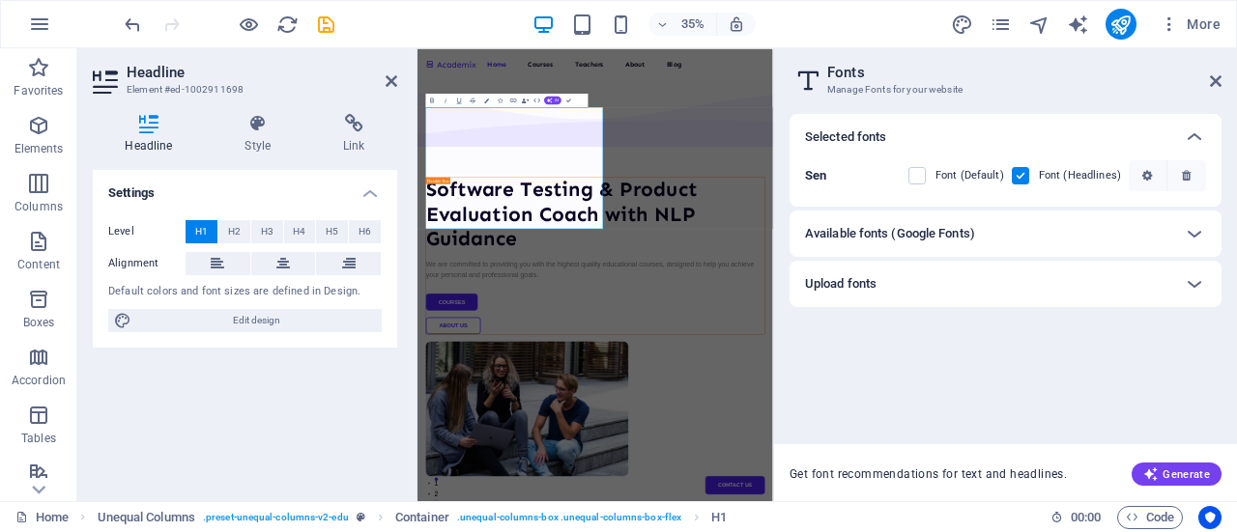
click at [908, 237] on h6 "Available fonts (Google Fonts)" at bounding box center [890, 233] width 170 height 23
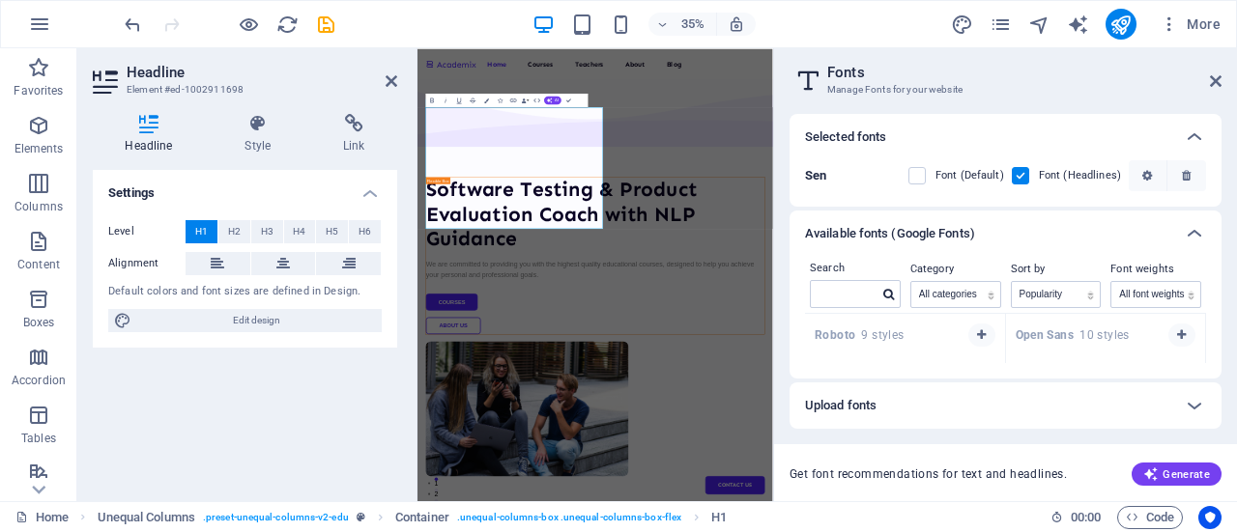
click at [839, 333] on strong "Roboto" at bounding box center [838, 336] width 46 height 14
click at [845, 334] on strong "Roboto" at bounding box center [838, 336] width 46 height 14
click at [1214, 76] on icon at bounding box center [1216, 80] width 12 height 15
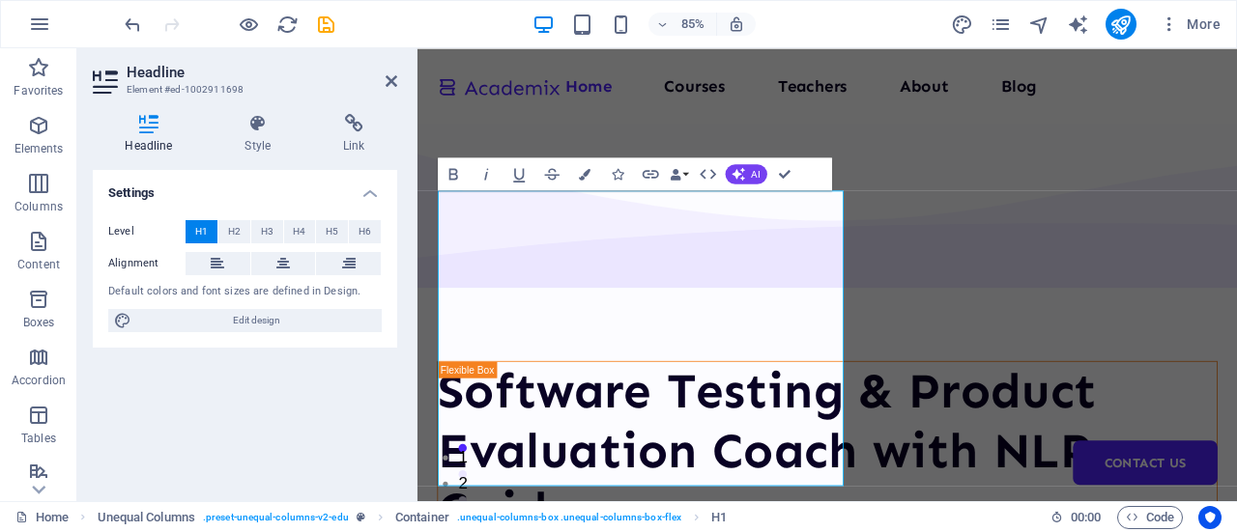
click at [147, 124] on icon at bounding box center [149, 123] width 112 height 19
click at [450, 171] on icon "button" at bounding box center [453, 173] width 19 height 19
click at [144, 119] on icon at bounding box center [149, 123] width 112 height 19
click at [460, 169] on icon "button" at bounding box center [453, 173] width 19 height 19
click at [456, 170] on icon "button" at bounding box center [453, 174] width 9 height 12
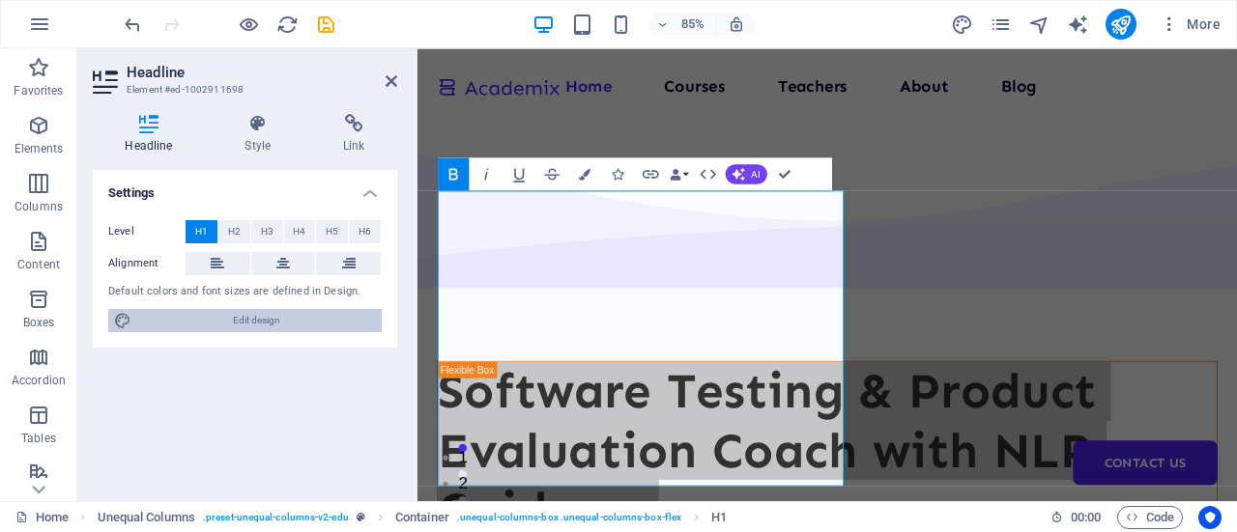
click at [220, 309] on span "Edit design" at bounding box center [256, 320] width 239 height 23
select select "px"
select select "400"
select select "px"
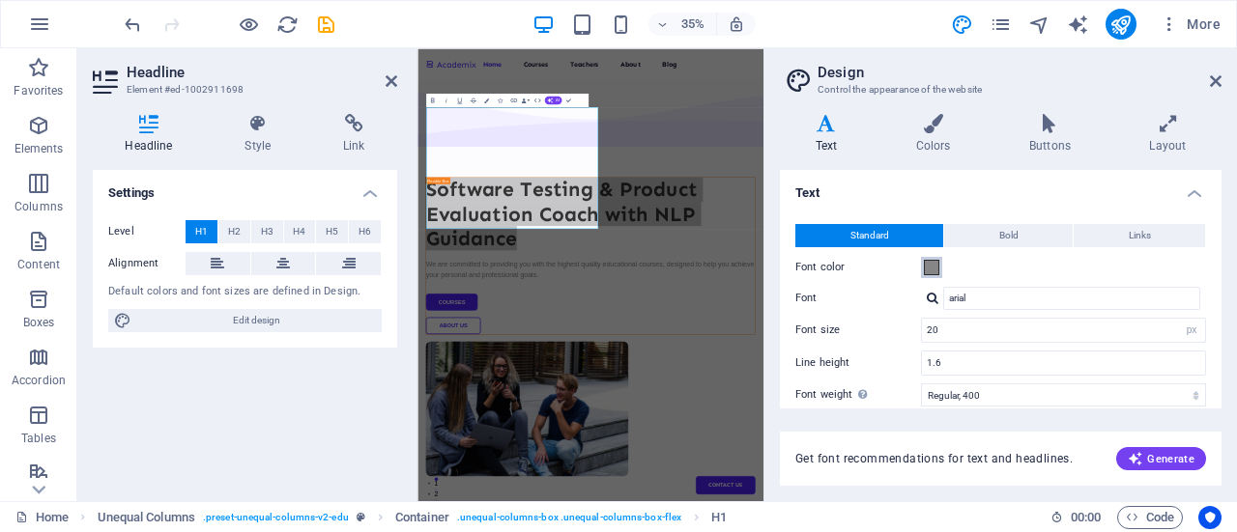
click at [932, 271] on span at bounding box center [931, 267] width 15 height 15
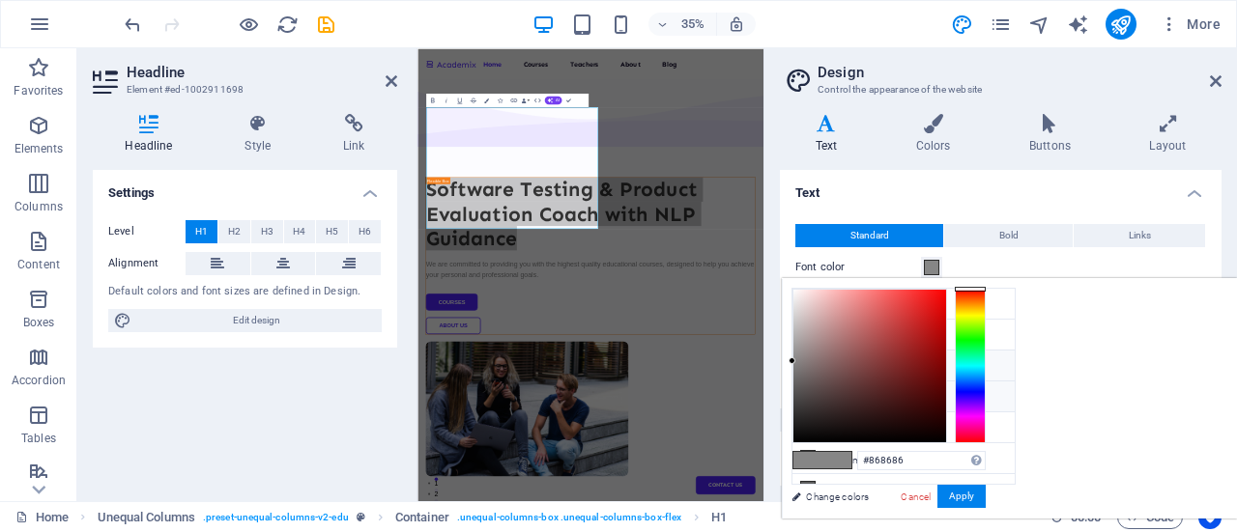
click at [813, 363] on icon at bounding box center [808, 365] width 14 height 14
type input "#090224"
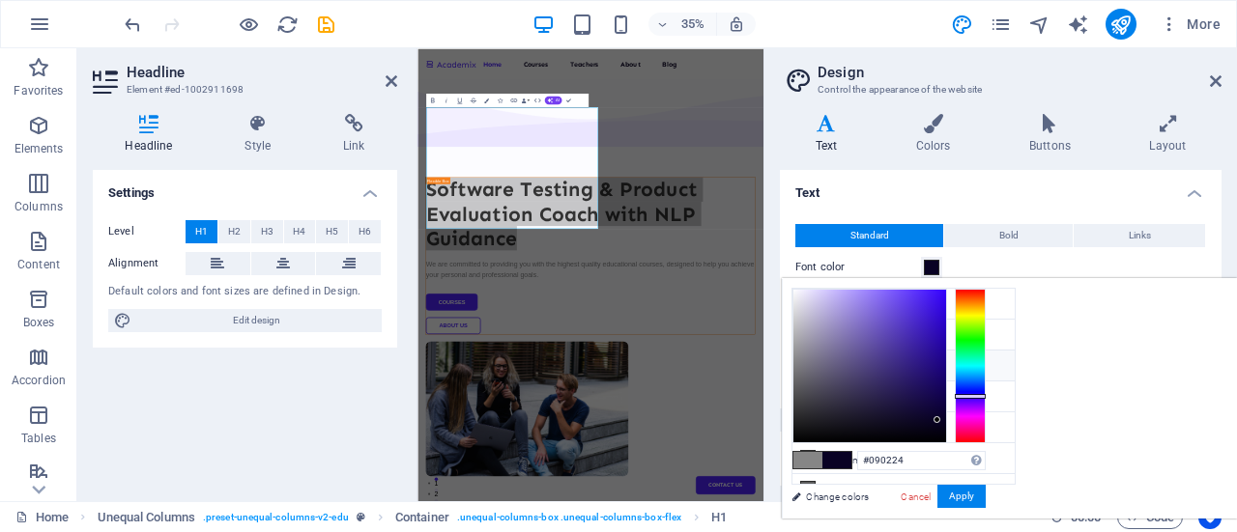
click at [1026, 272] on div "Font color" at bounding box center [1000, 267] width 411 height 23
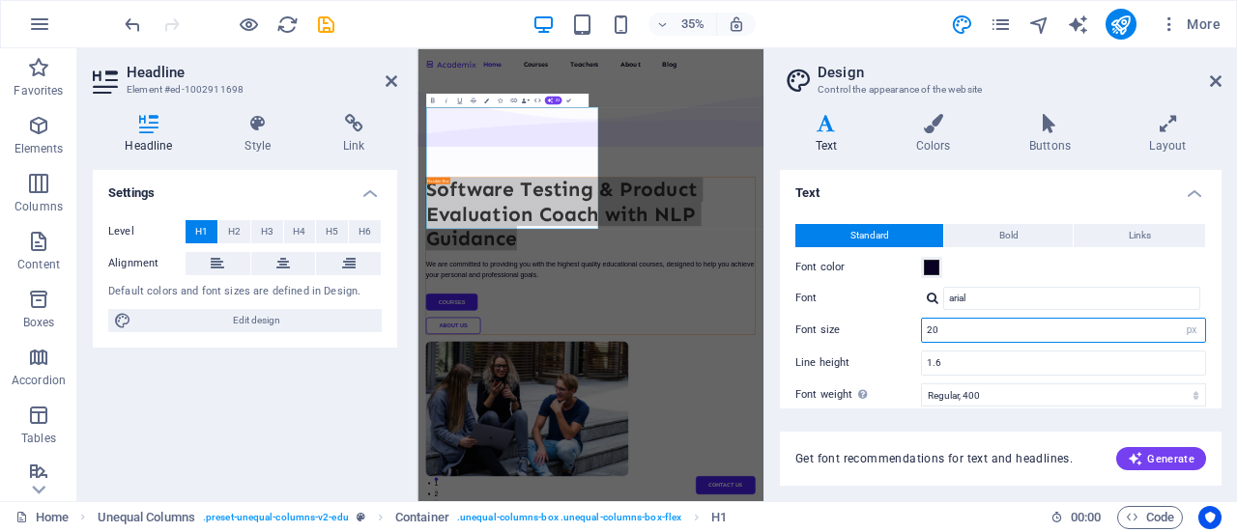
drag, startPoint x: 947, startPoint y: 330, endPoint x: 891, endPoint y: 330, distance: 56.0
click at [891, 330] on div "Font size 20 rem px" at bounding box center [1000, 330] width 411 height 25
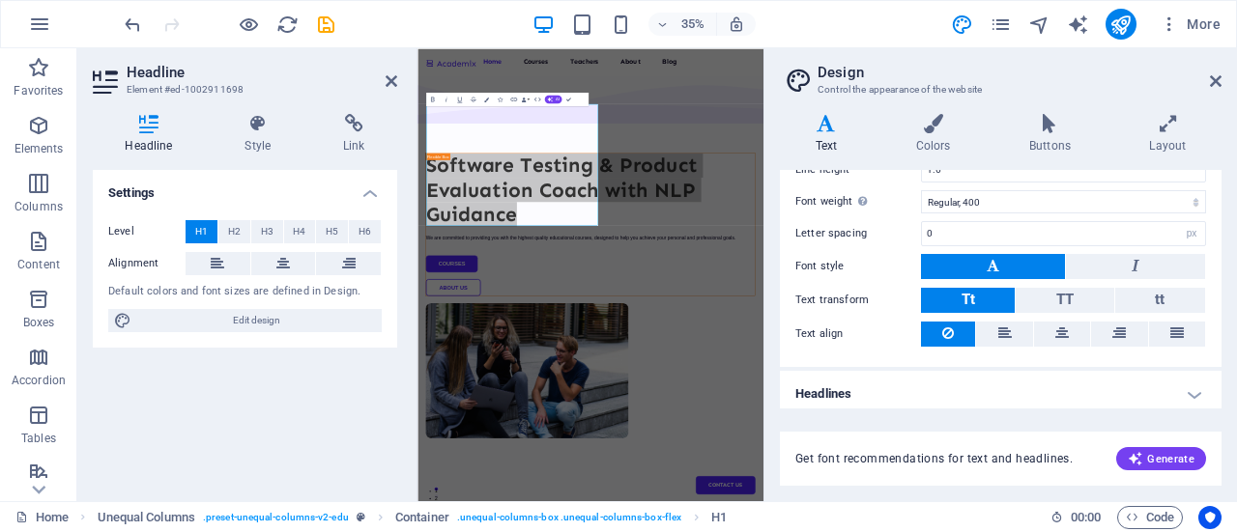
scroll to position [197, 0]
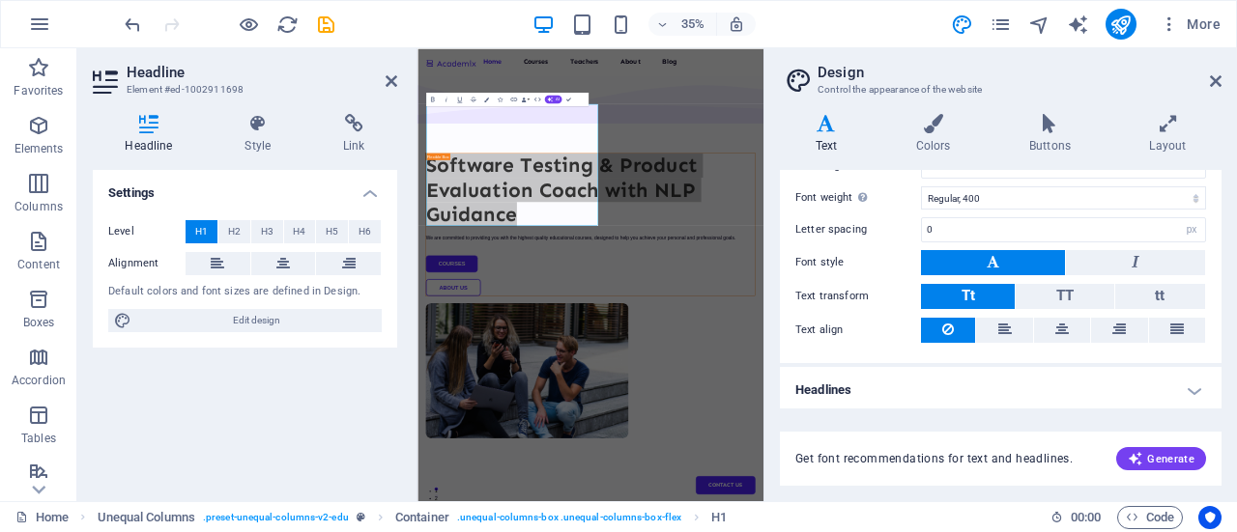
click at [1208, 386] on h4 "Headlines" at bounding box center [1001, 390] width 442 height 46
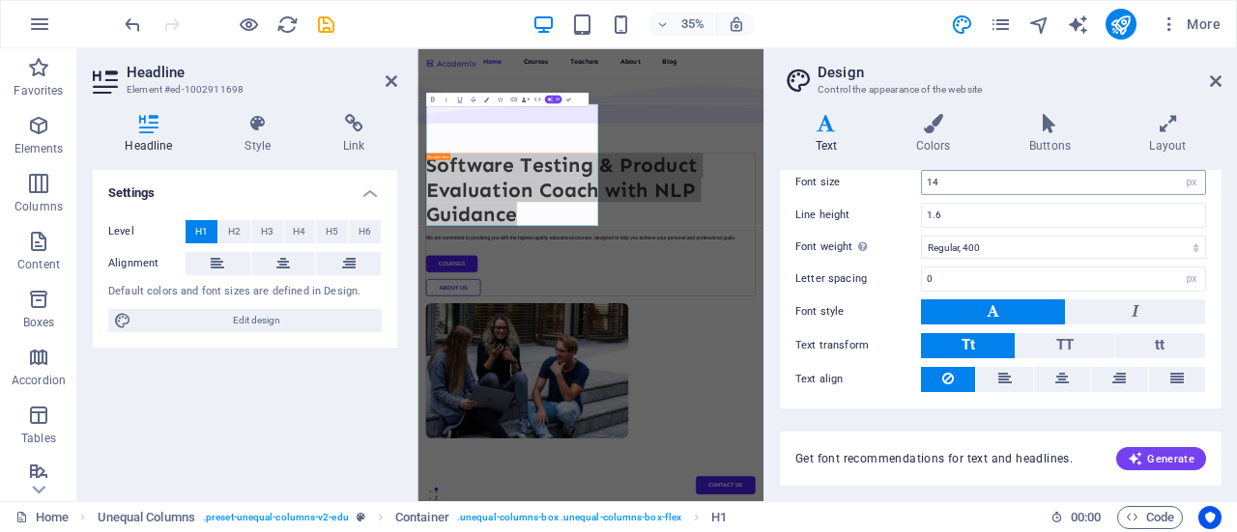
scroll to position [120, 0]
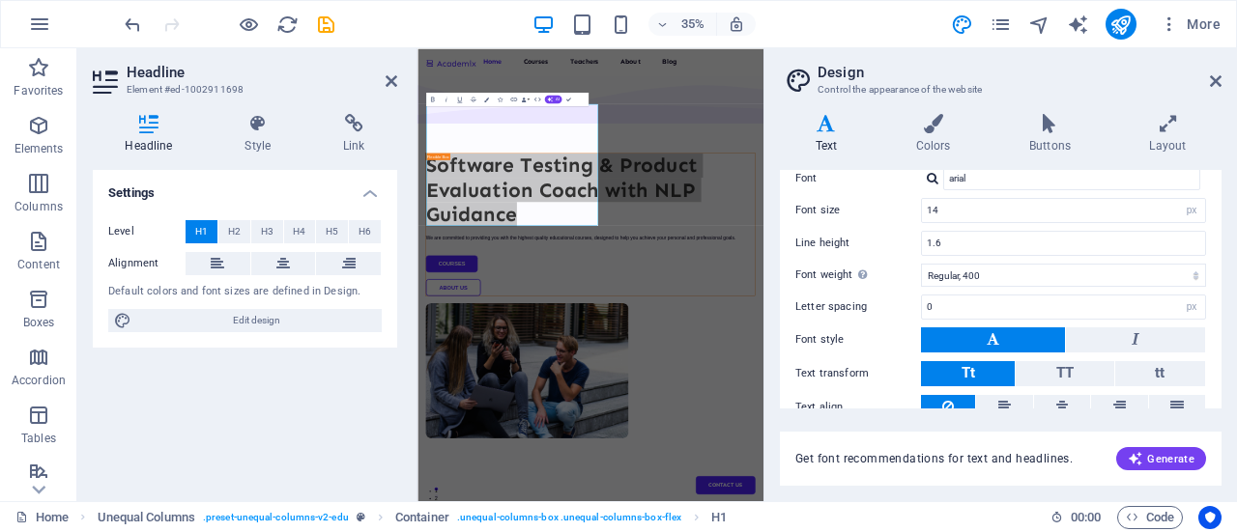
click at [833, 140] on h4 "Text" at bounding box center [830, 134] width 100 height 41
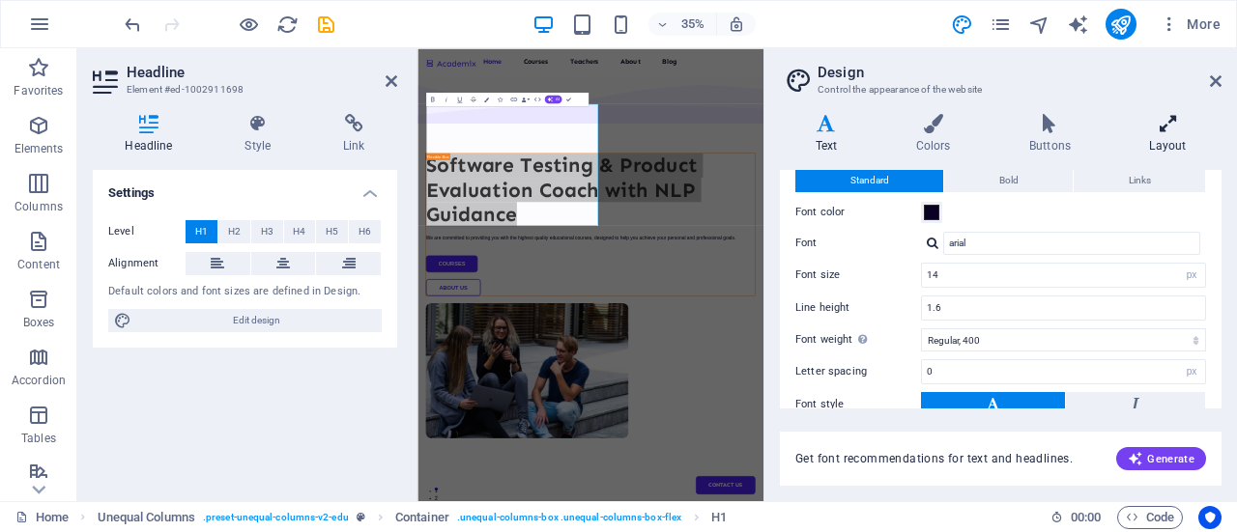
scroll to position [0, 0]
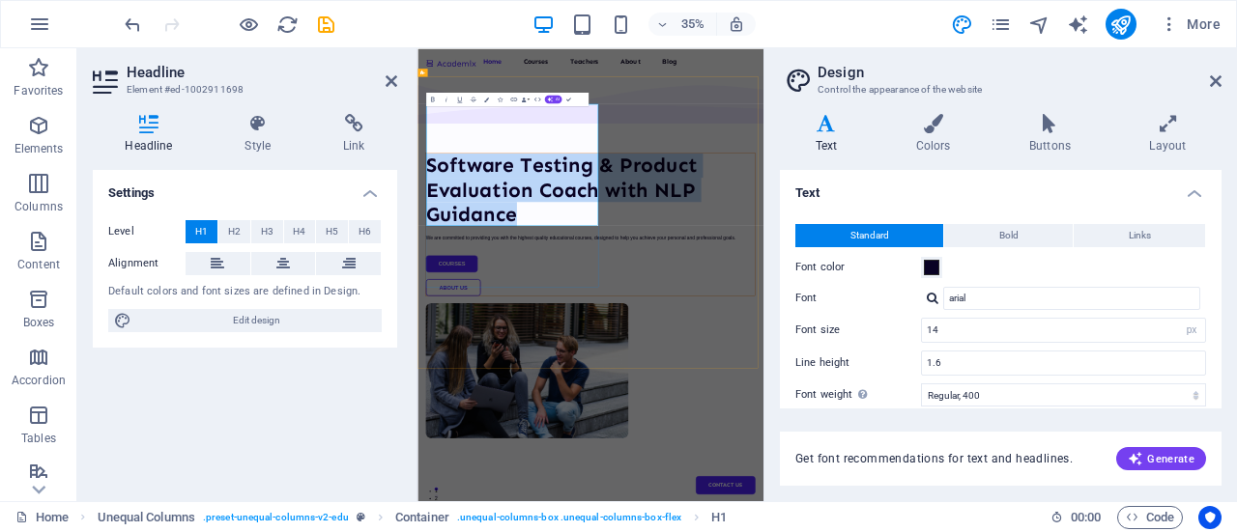
drag, startPoint x: 701, startPoint y: 373, endPoint x: 689, endPoint y: 420, distance: 48.7
click at [701, 373] on strong "Software Testing & Product Evaluation Coach with NLP Guidance" at bounding box center [829, 453] width 774 height 209
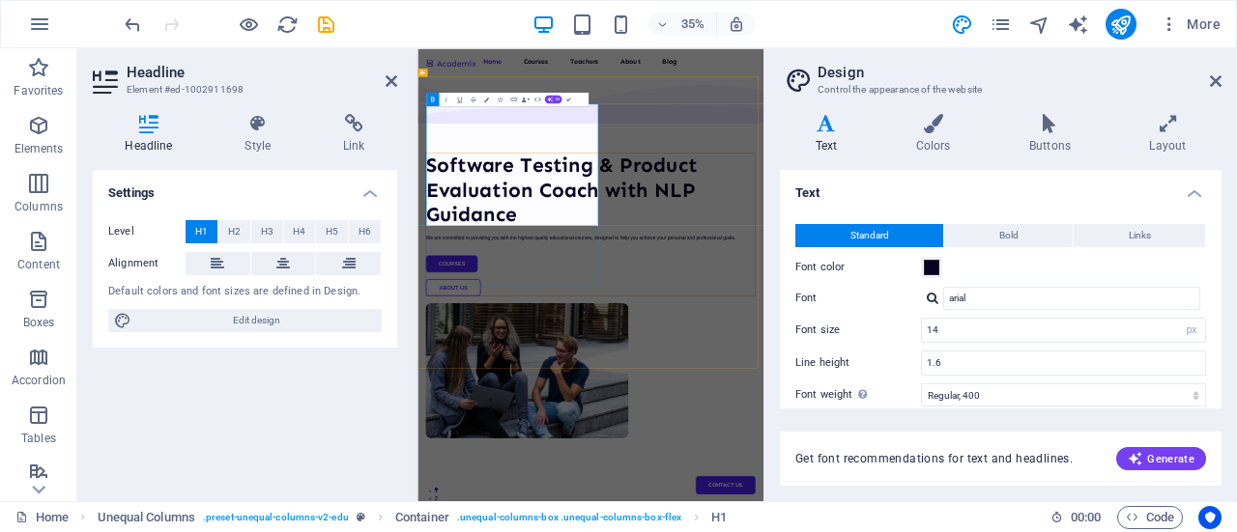
click at [772, 457] on h1 "Software Testing & Product Evaluation Coach with NLP Guidance" at bounding box center [912, 453] width 940 height 209
click at [798, 465] on h1 "Software Testing & Product Evaluation Coach with NLP Guidance" at bounding box center [912, 453] width 940 height 209
drag, startPoint x: 943, startPoint y: 327, endPoint x: 891, endPoint y: 326, distance: 52.2
click at [891, 326] on div "Font size 14 rem px" at bounding box center [1000, 330] width 411 height 25
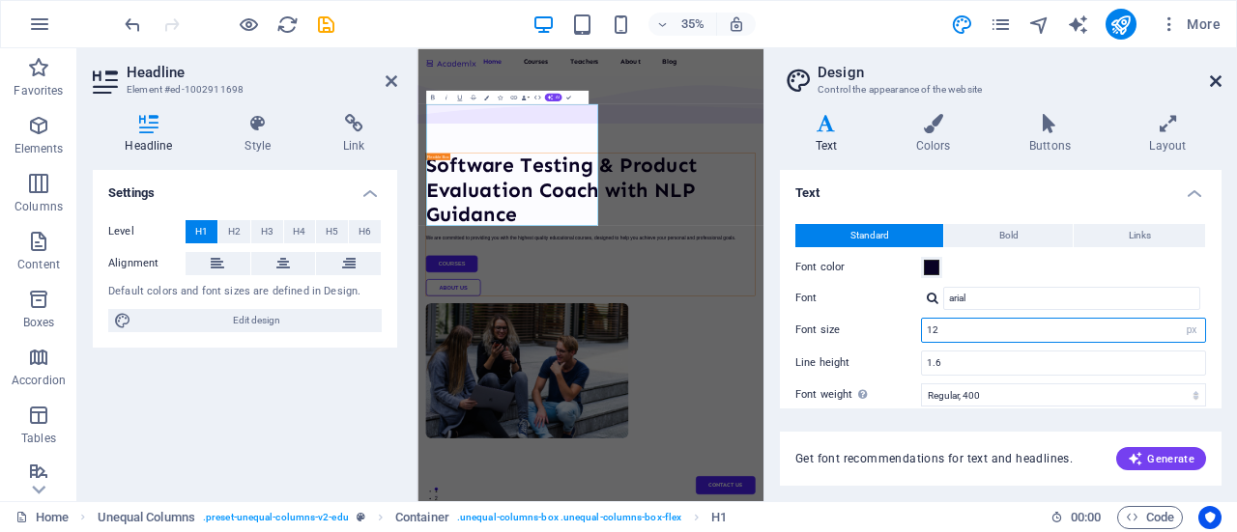
type input "12"
drag, startPoint x: 1214, startPoint y: 81, endPoint x: 906, endPoint y: 40, distance: 310.1
click at [1214, 81] on icon at bounding box center [1216, 80] width 12 height 15
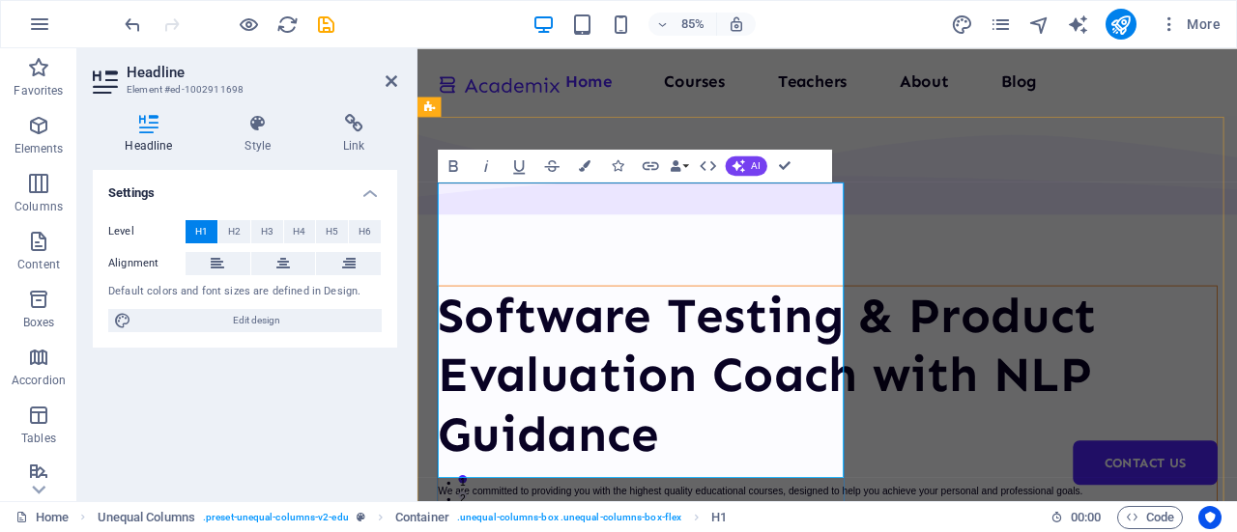
click at [658, 329] on strong "Software Testing & Product Evaluation Coach with NLP Guidance" at bounding box center [829, 433] width 774 height 209
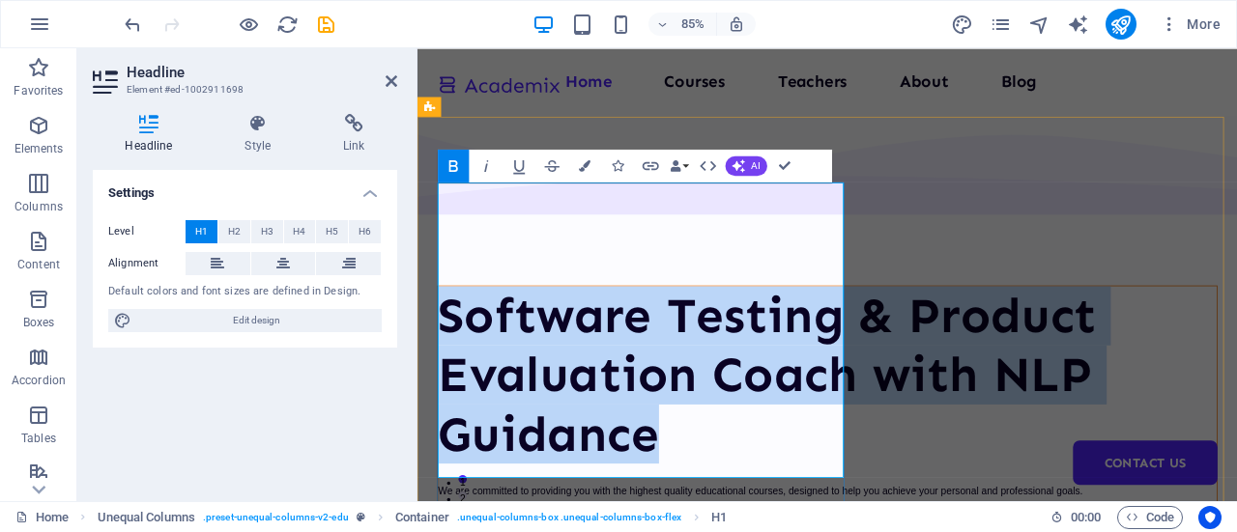
drag, startPoint x: 698, startPoint y: 528, endPoint x: 451, endPoint y: 240, distance: 379.0
click at [451, 329] on strong "Software Testing & Product Evaluation Coach with NLP Guidance" at bounding box center [829, 433] width 774 height 209
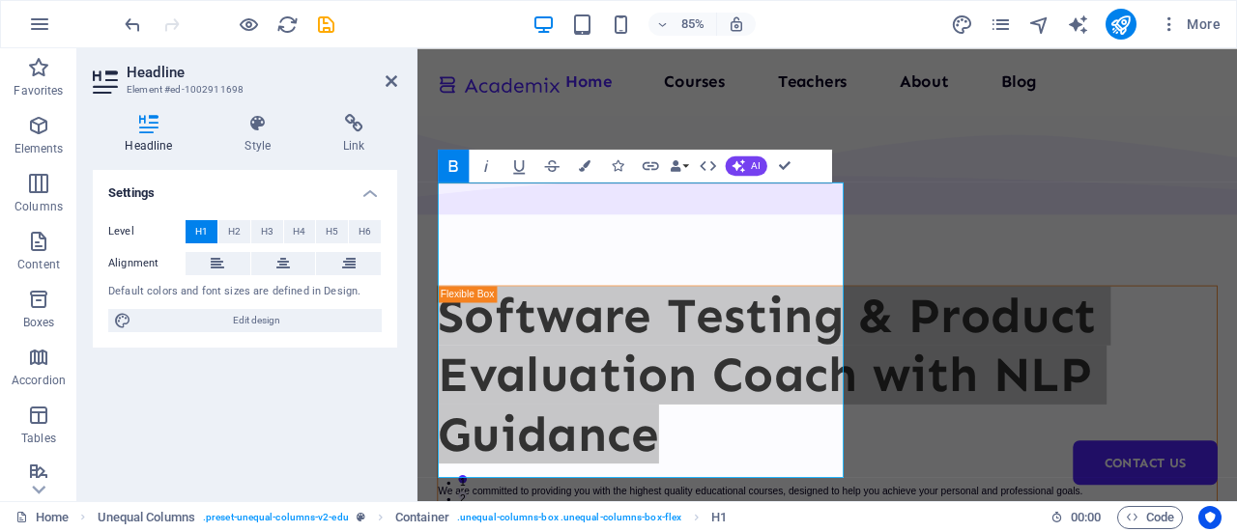
click at [142, 124] on icon at bounding box center [149, 123] width 112 height 19
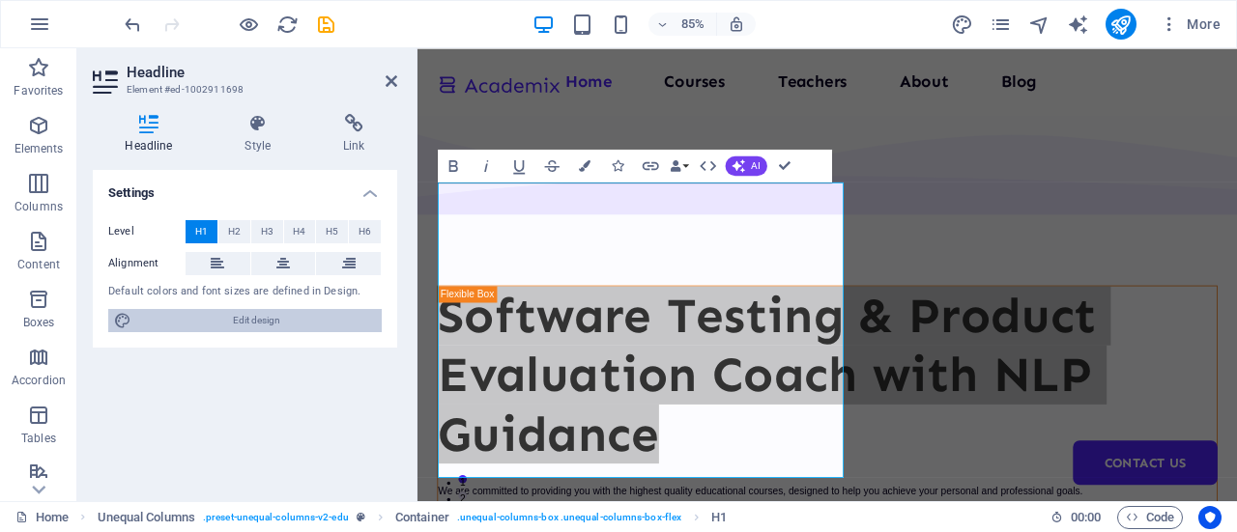
click at [159, 313] on span "Edit design" at bounding box center [256, 320] width 239 height 23
select select "px"
select select "400"
select select "px"
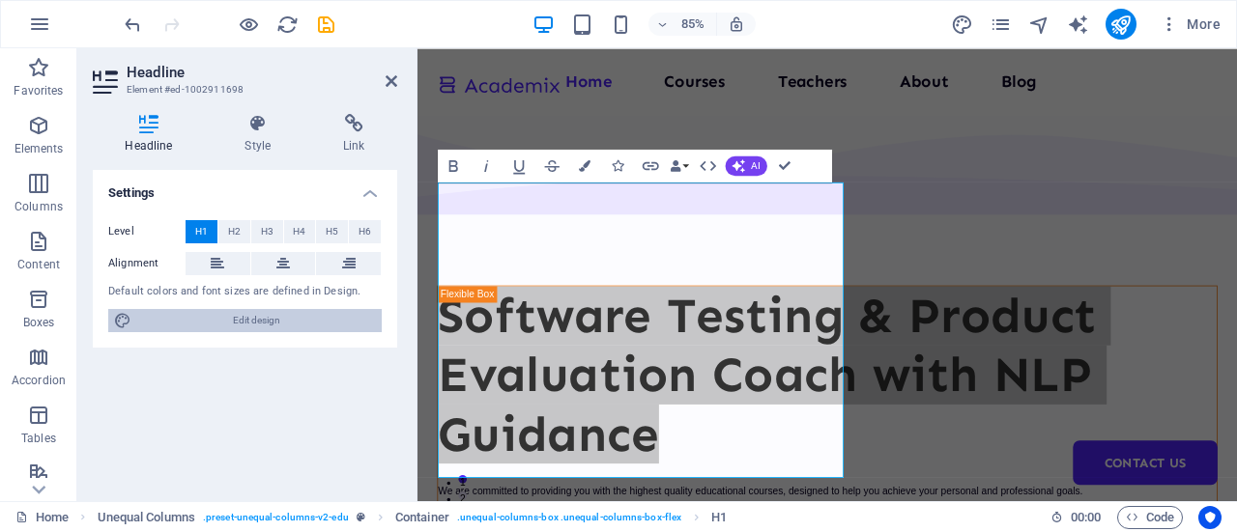
select select "700"
select select "px"
select select "rem"
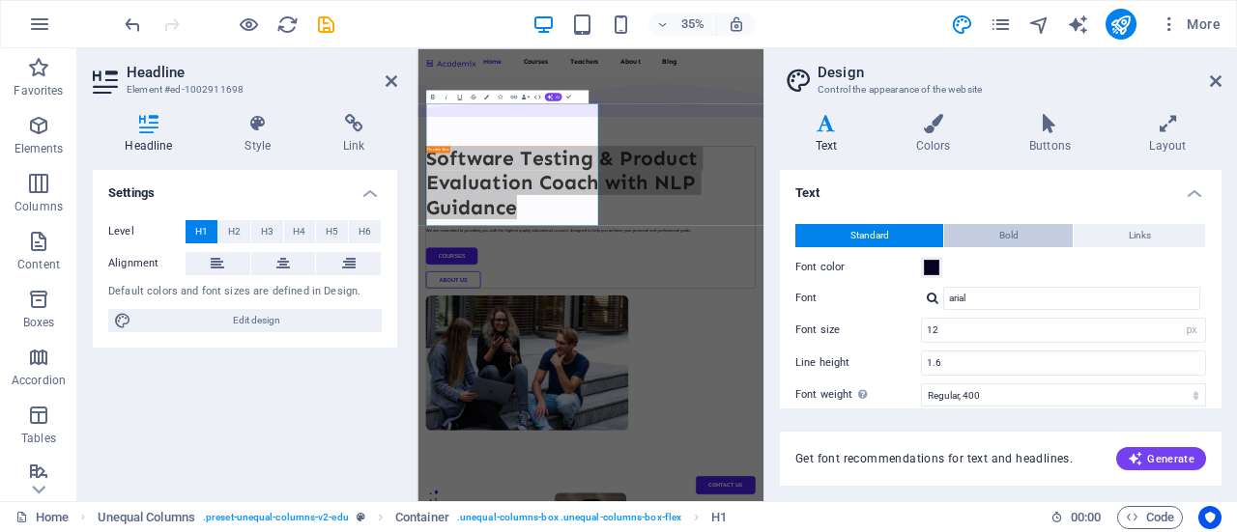
click at [1009, 227] on span "Bold" at bounding box center [1008, 235] width 19 height 23
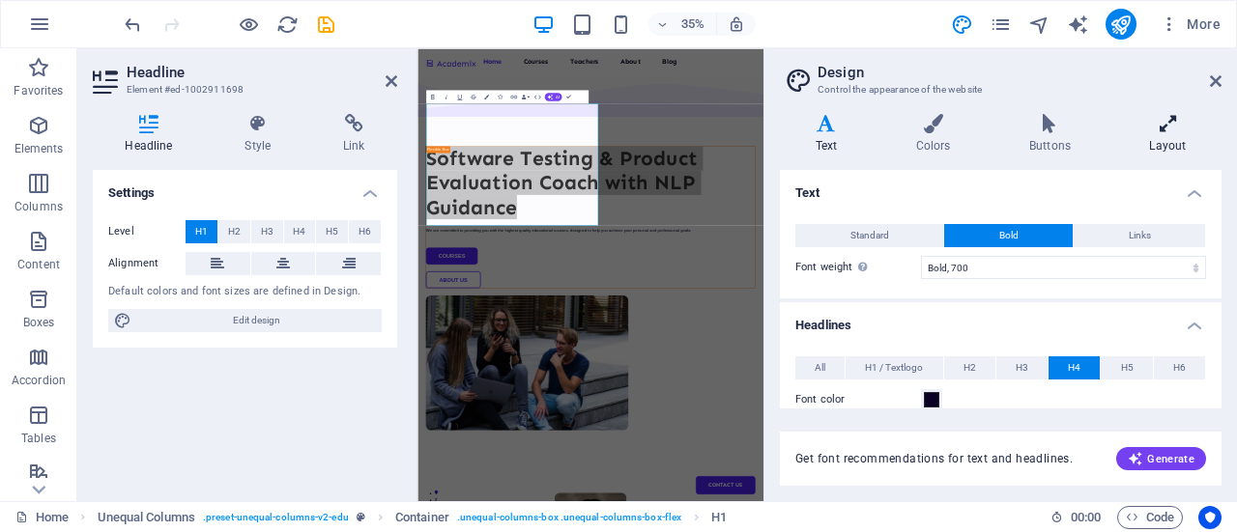
click at [1169, 129] on icon at bounding box center [1167, 123] width 107 height 19
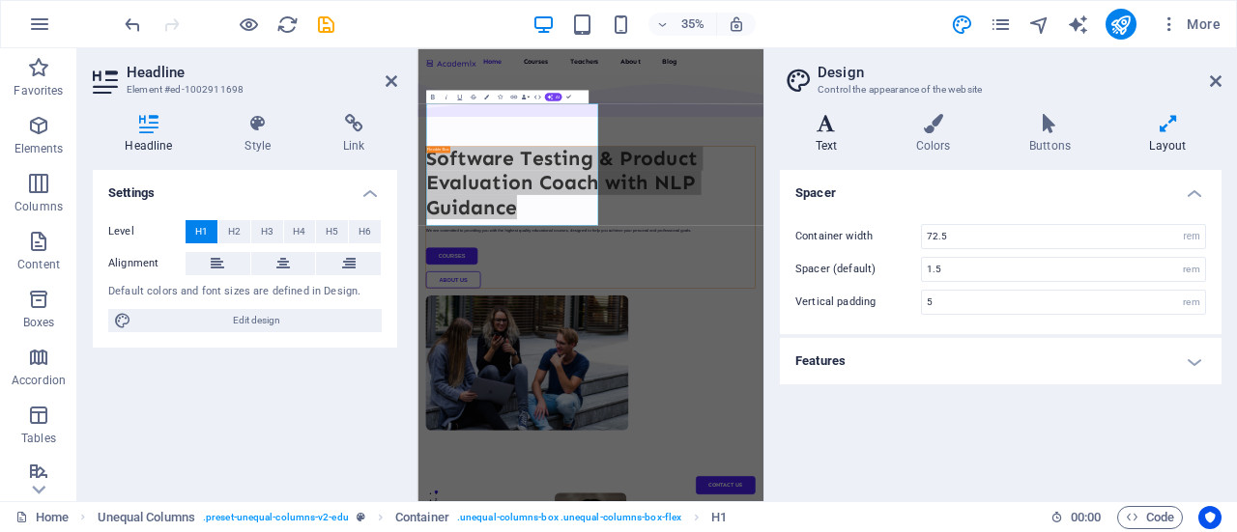
click at [822, 132] on icon at bounding box center [826, 123] width 93 height 19
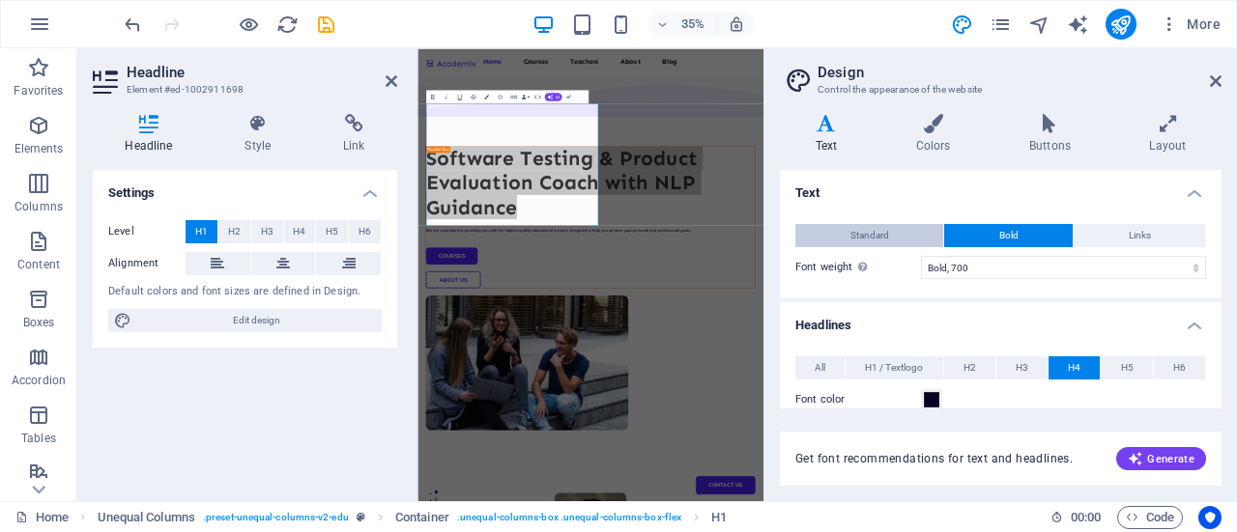
click at [875, 240] on span "Standard" at bounding box center [869, 235] width 39 height 23
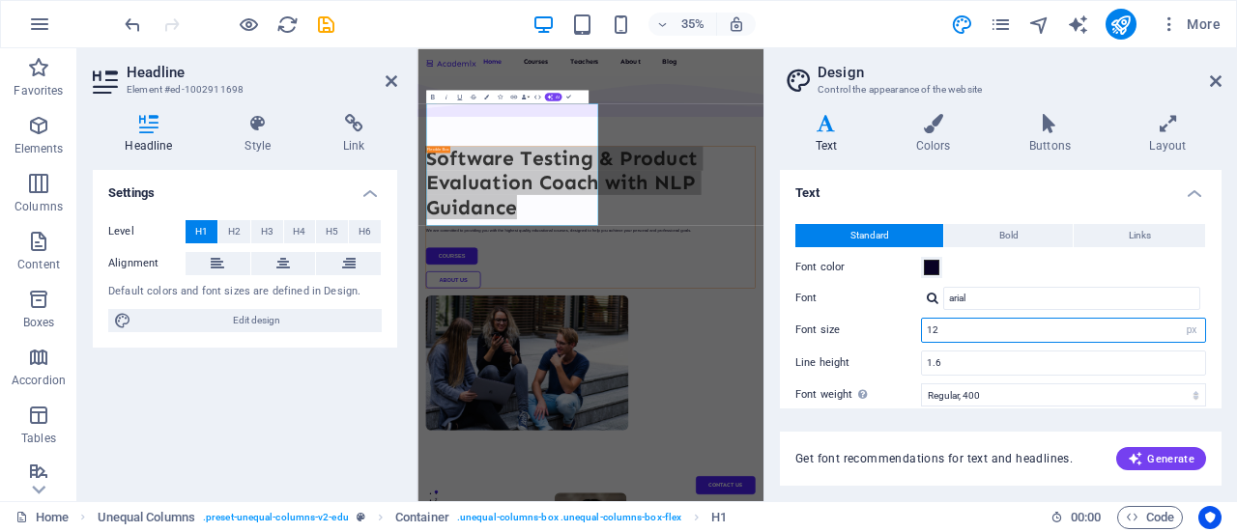
drag, startPoint x: 949, startPoint y: 332, endPoint x: 909, endPoint y: 332, distance: 39.6
click at [909, 332] on div "Font size 12 rem px" at bounding box center [1000, 330] width 411 height 25
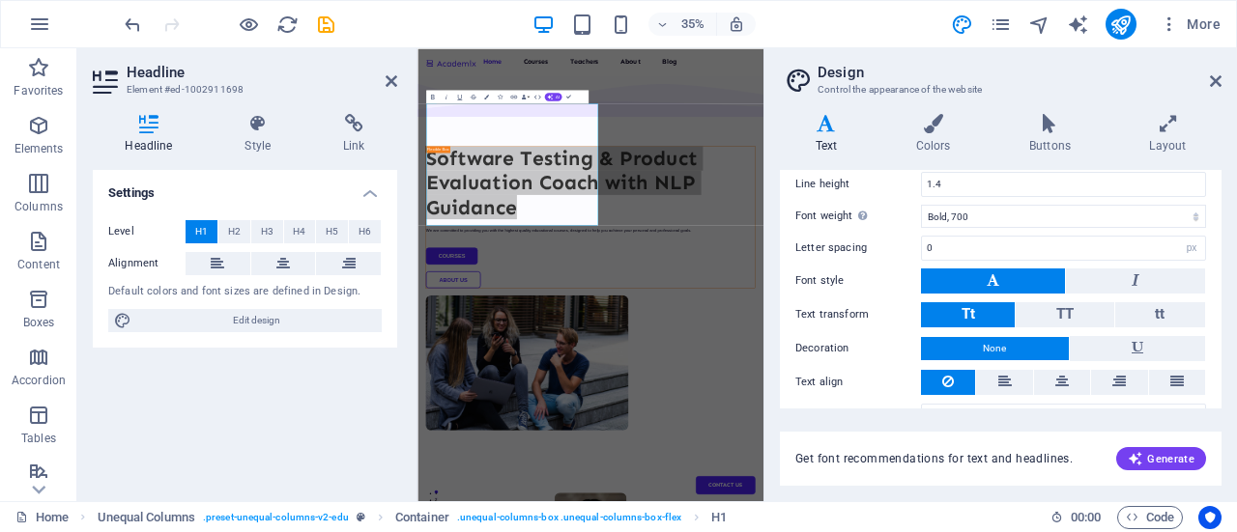
scroll to position [603, 0]
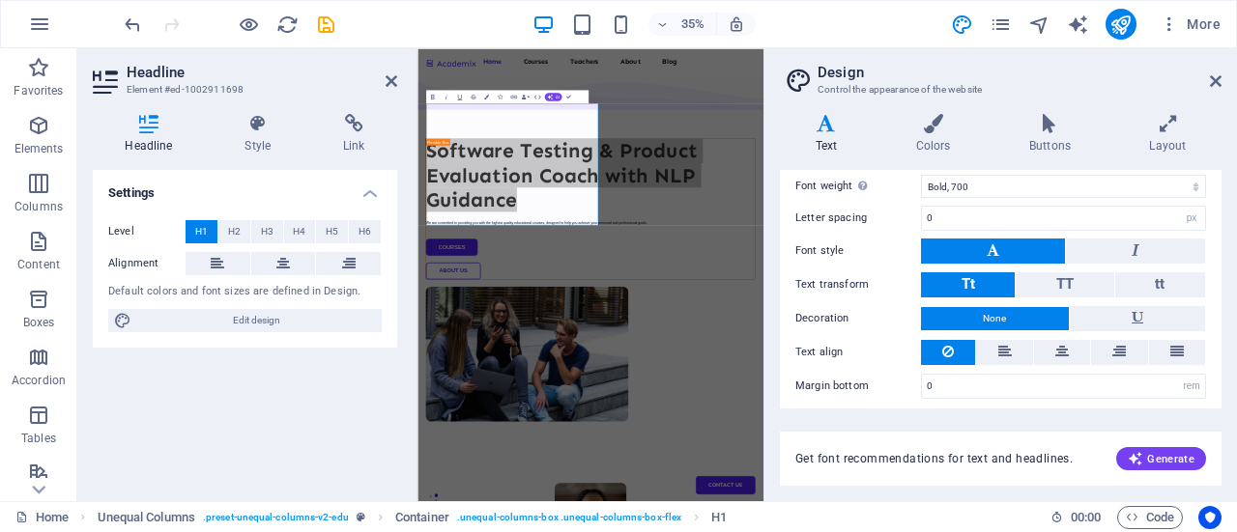
type input "10"
click at [890, 400] on div "All H1 / Textlogo H2 H3 H4 H5 H6 Font color Font Sen Line height 1.5 Font weigh…" at bounding box center [1000, 207] width 449 height 422
click at [1165, 521] on span "Code" at bounding box center [1150, 517] width 48 height 23
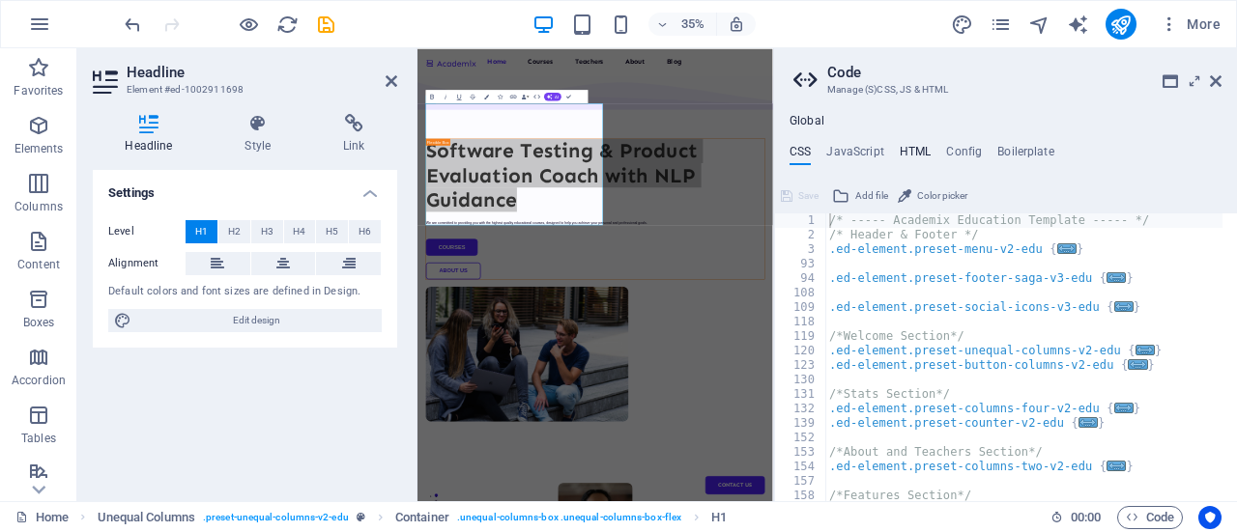
click at [916, 146] on h4 "HTML" at bounding box center [916, 155] width 32 height 21
type textarea "<a href="#main-content" class="wv-link-content button">Skip to main content</a>"
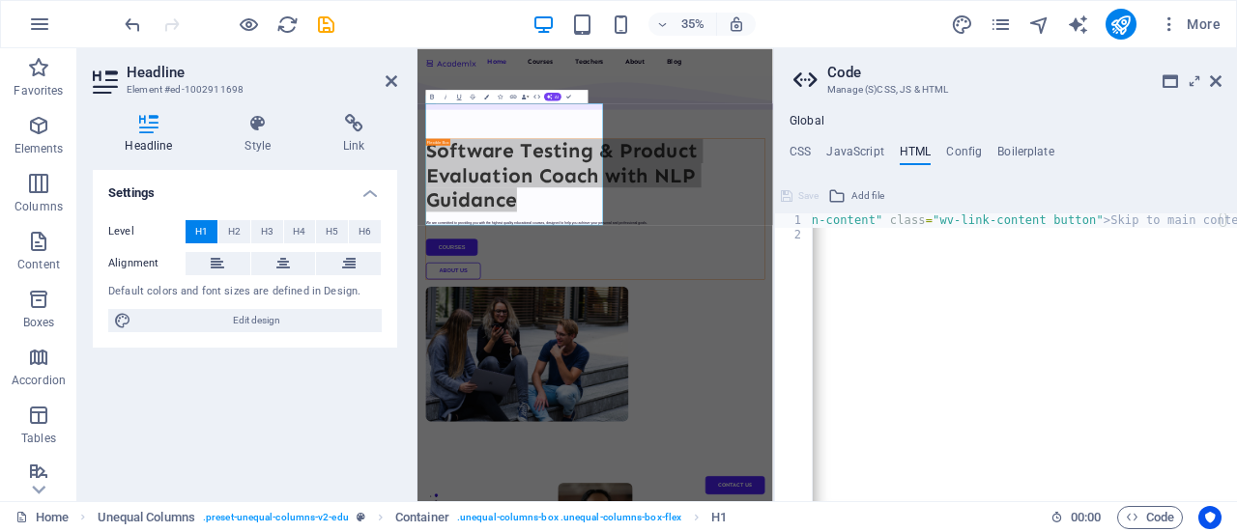
scroll to position [0, 0]
click at [792, 154] on h4 "CSS" at bounding box center [799, 155] width 21 height 21
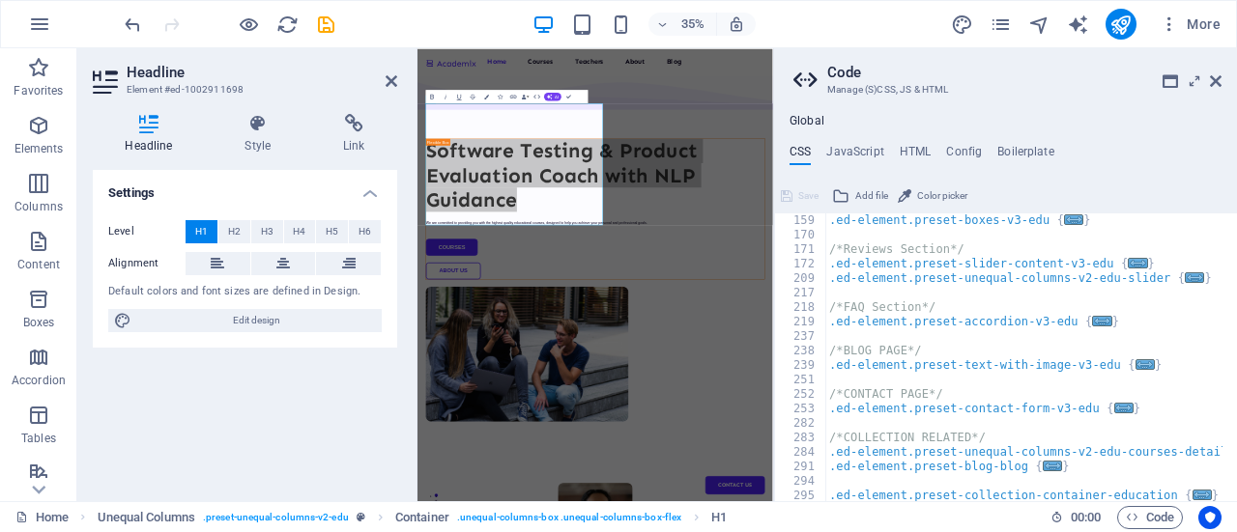
scroll to position [422, 0]
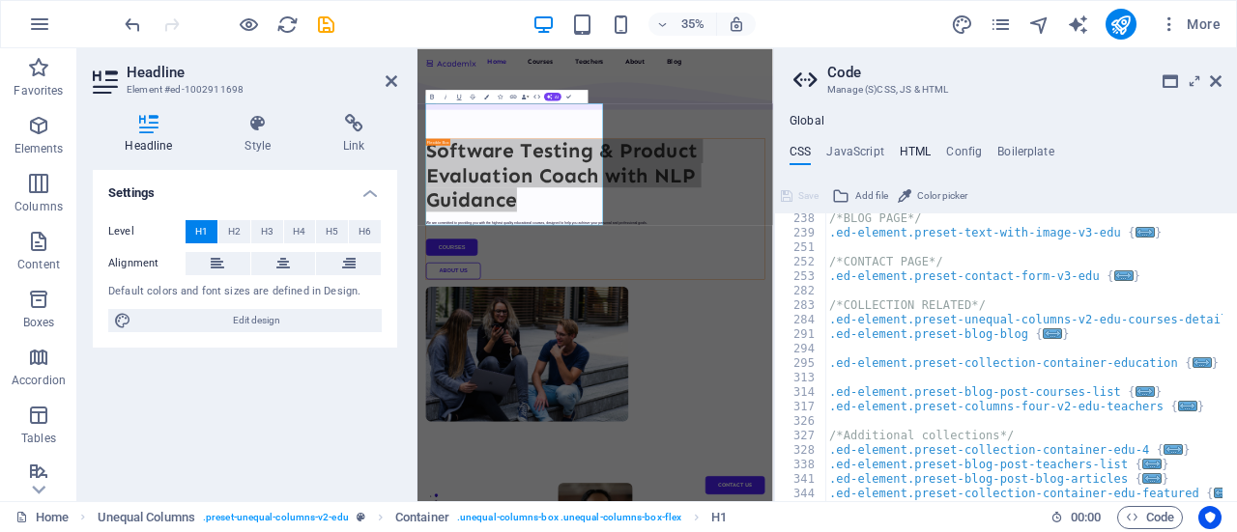
click at [912, 151] on h4 "HTML" at bounding box center [916, 155] width 32 height 21
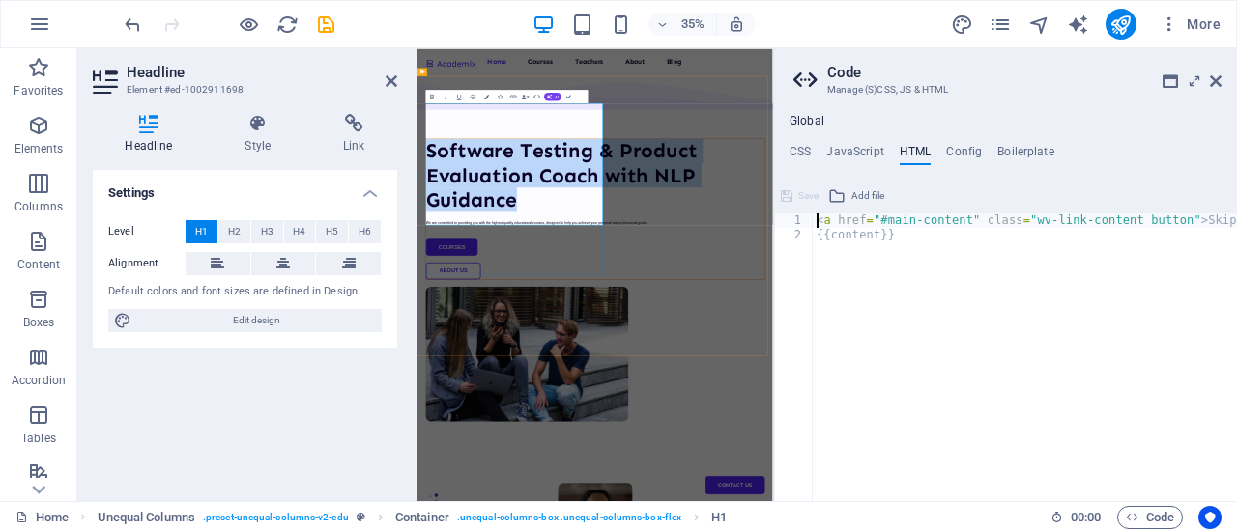
click at [770, 516] on h1 "Software Testing & Product Evaluation Coach with NLP Guidance" at bounding box center [925, 411] width 967 height 209
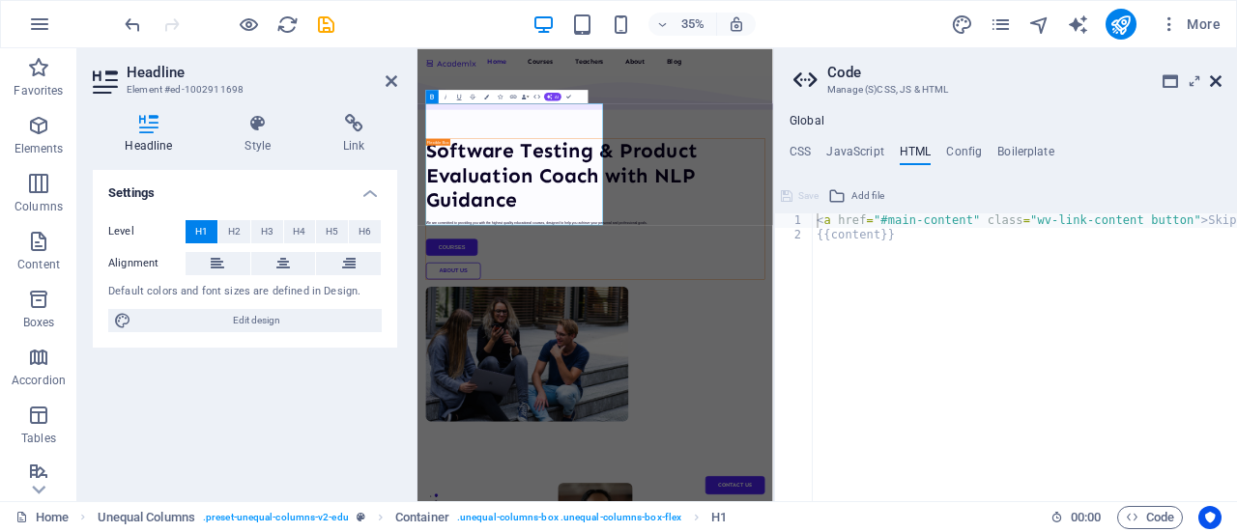
click at [1218, 76] on icon at bounding box center [1216, 80] width 12 height 15
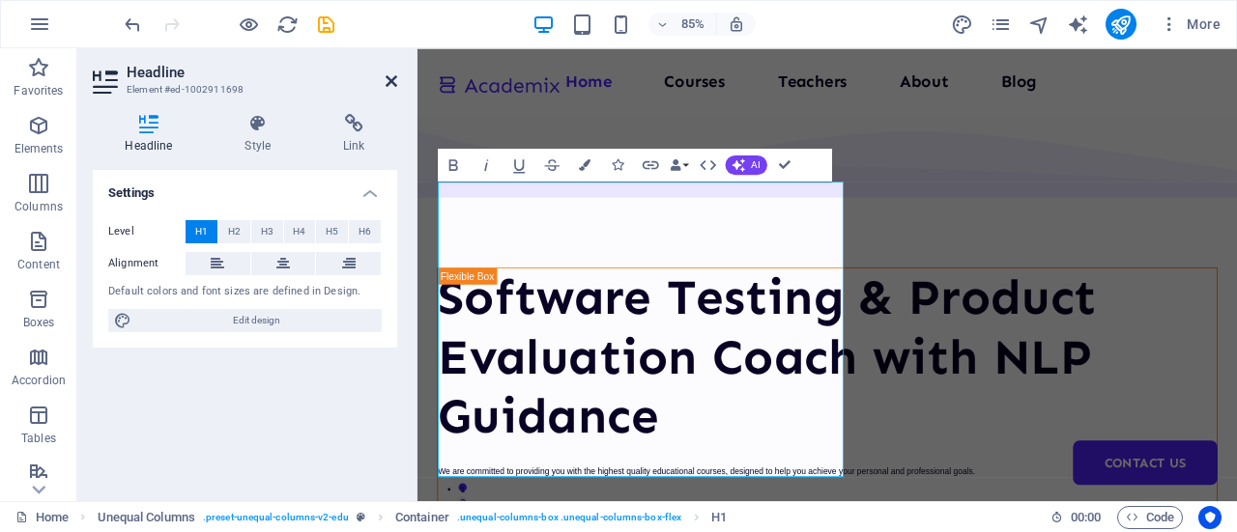
click at [388, 78] on icon at bounding box center [392, 80] width 12 height 15
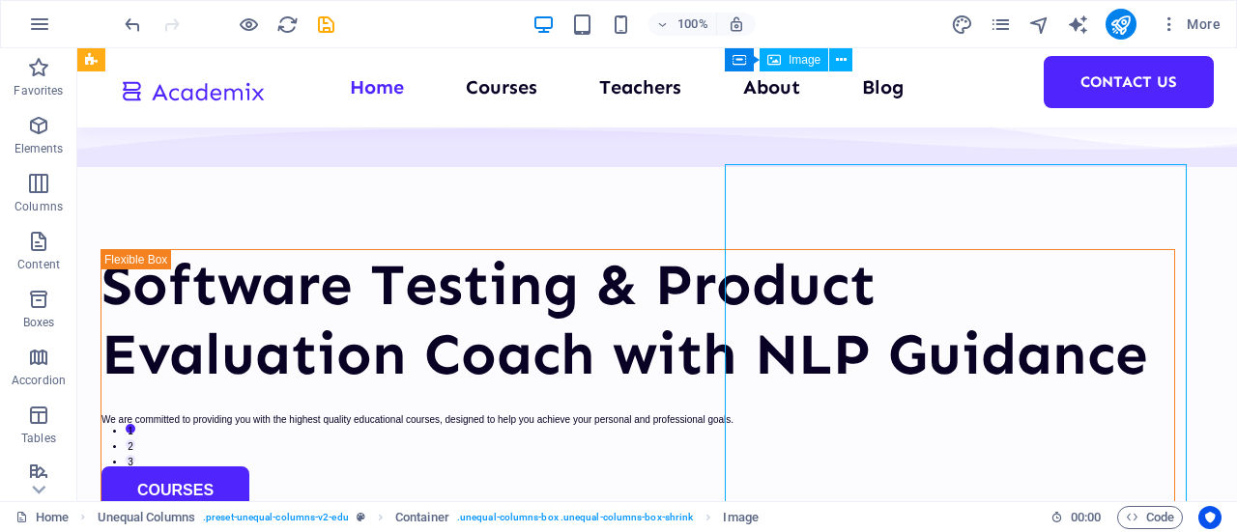
scroll to position [0, 0]
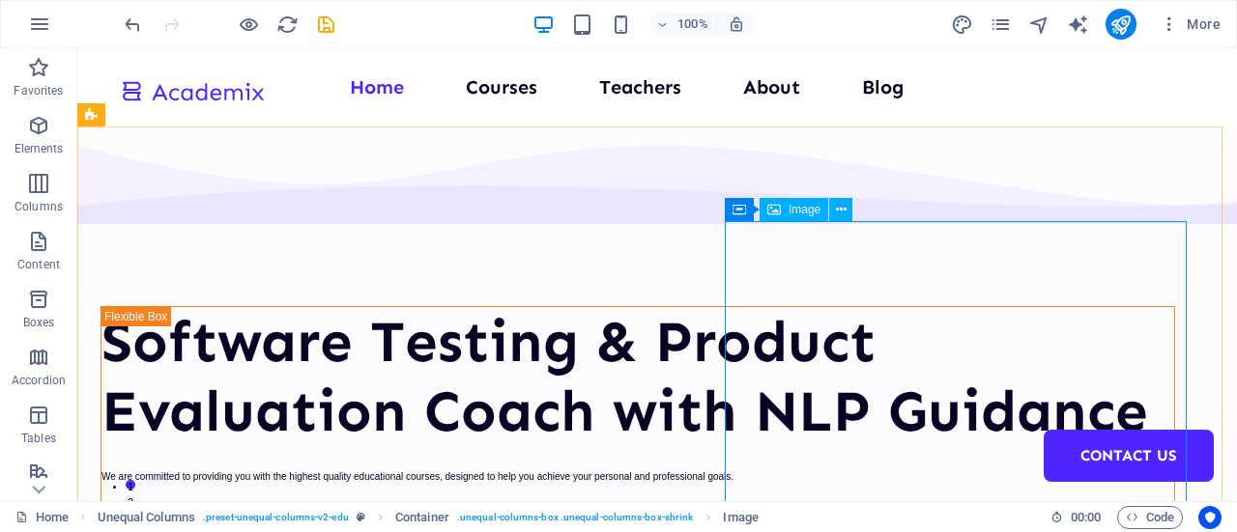
click at [778, 214] on icon at bounding box center [774, 209] width 14 height 23
click at [845, 210] on icon at bounding box center [841, 210] width 11 height 20
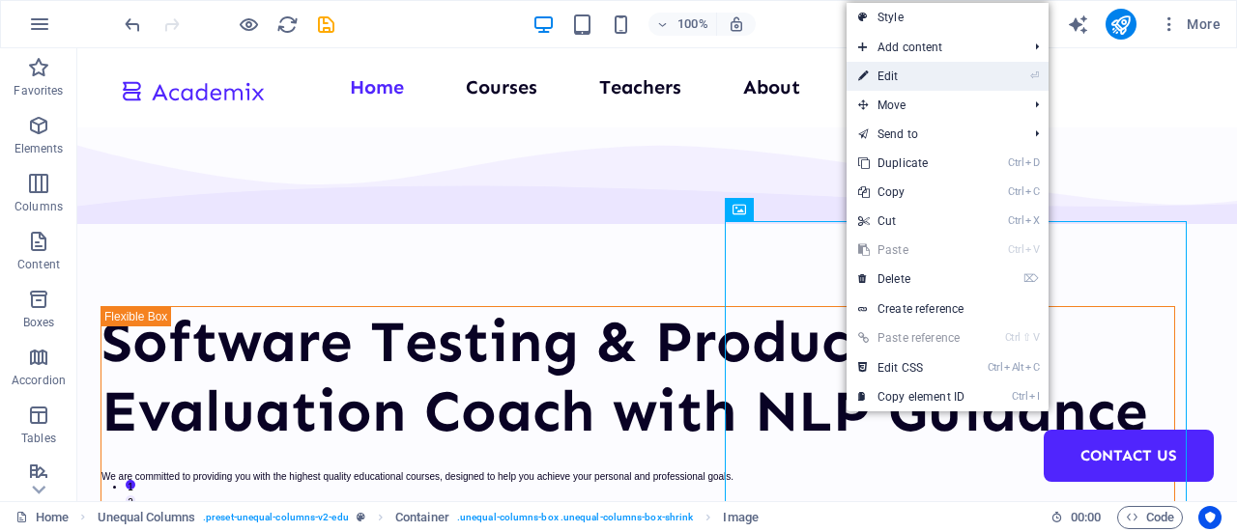
drag, startPoint x: 893, startPoint y: 79, endPoint x: 145, endPoint y: 219, distance: 760.9
click at [893, 79] on link "⏎ Edit" at bounding box center [910, 76] width 129 height 29
select select "px"
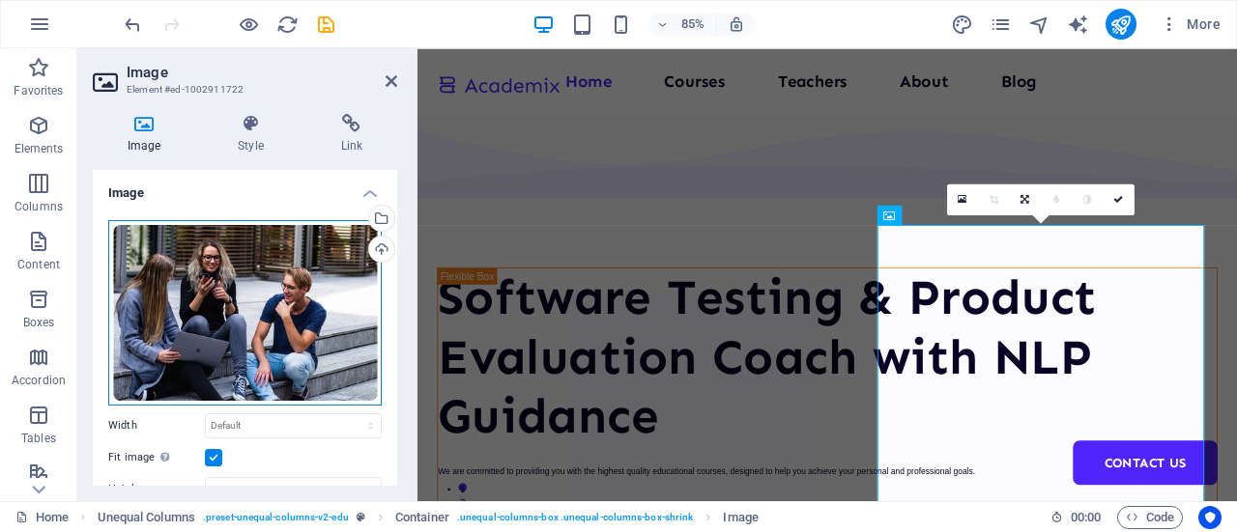
click at [216, 316] on div "Drag files here, click to choose files or select files from Files or our free s…" at bounding box center [244, 313] width 273 height 186
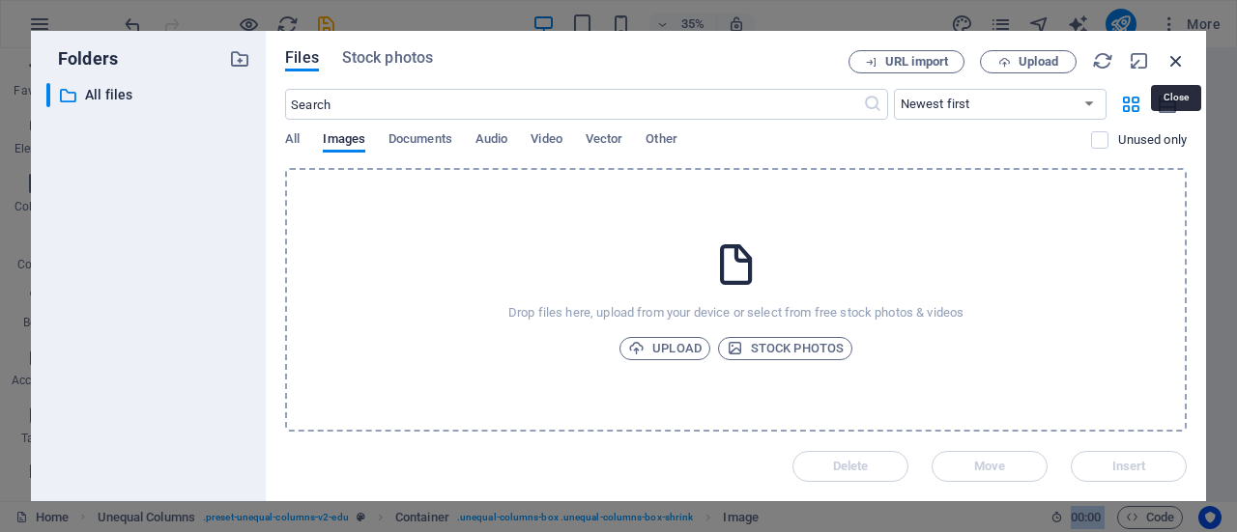
click at [1173, 57] on icon "button" at bounding box center [1175, 60] width 21 height 21
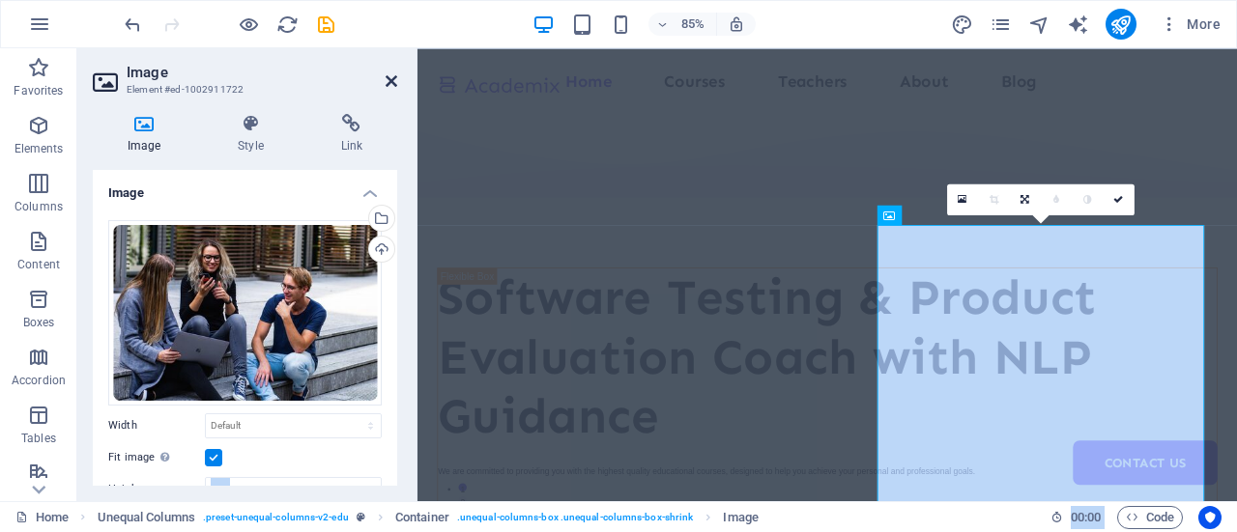
click at [389, 81] on icon at bounding box center [392, 80] width 12 height 15
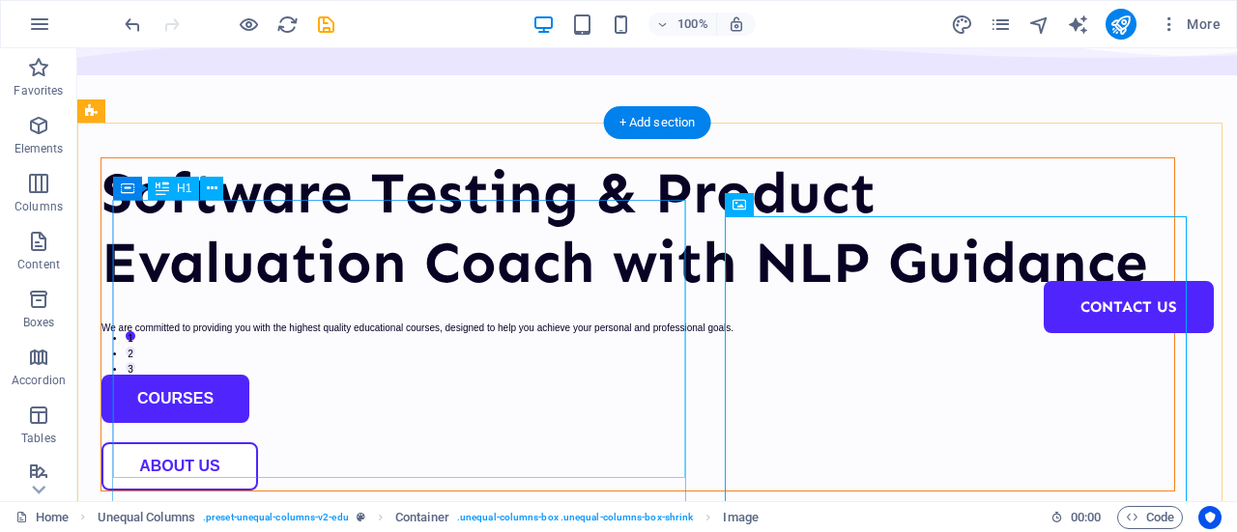
scroll to position [193, 0]
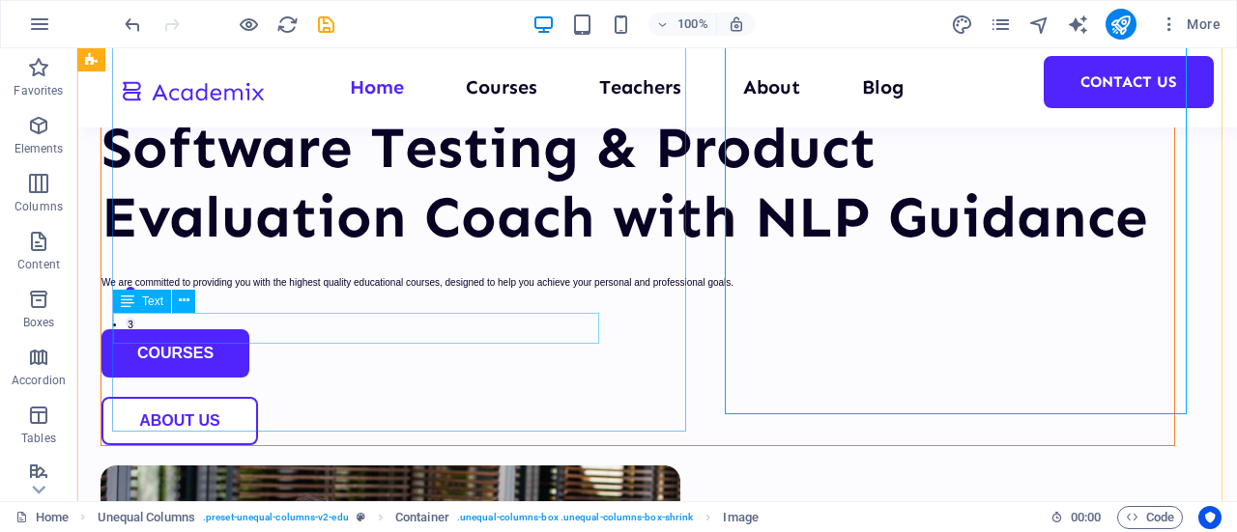
click at [247, 291] on div "We are committed to providing you with the highest quality educational courses,…" at bounding box center [637, 282] width 1073 height 15
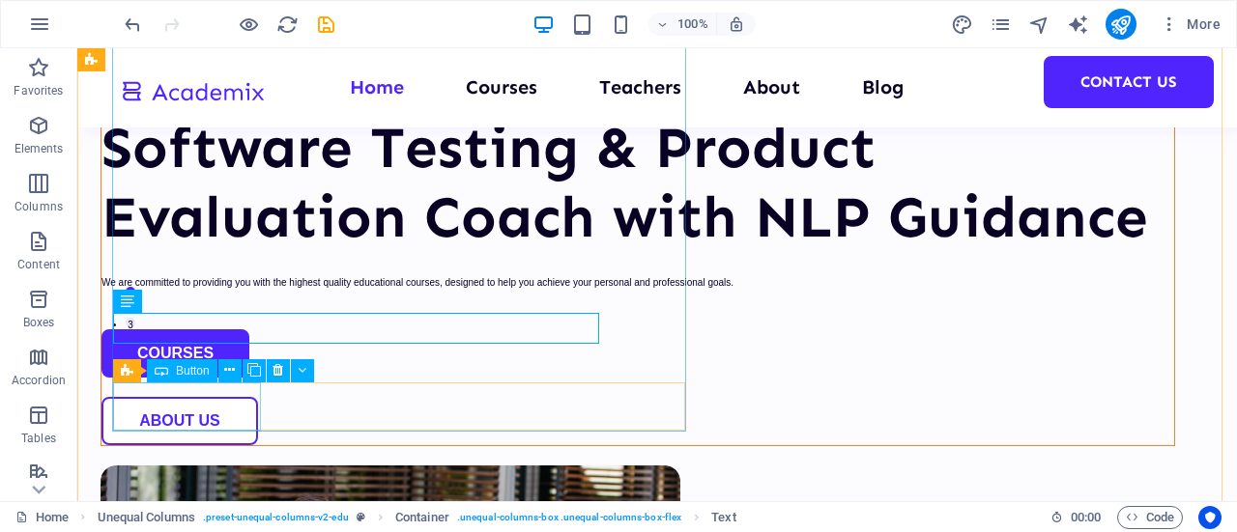
click at [197, 378] on div "Courses" at bounding box center [637, 354] width 1073 height 48
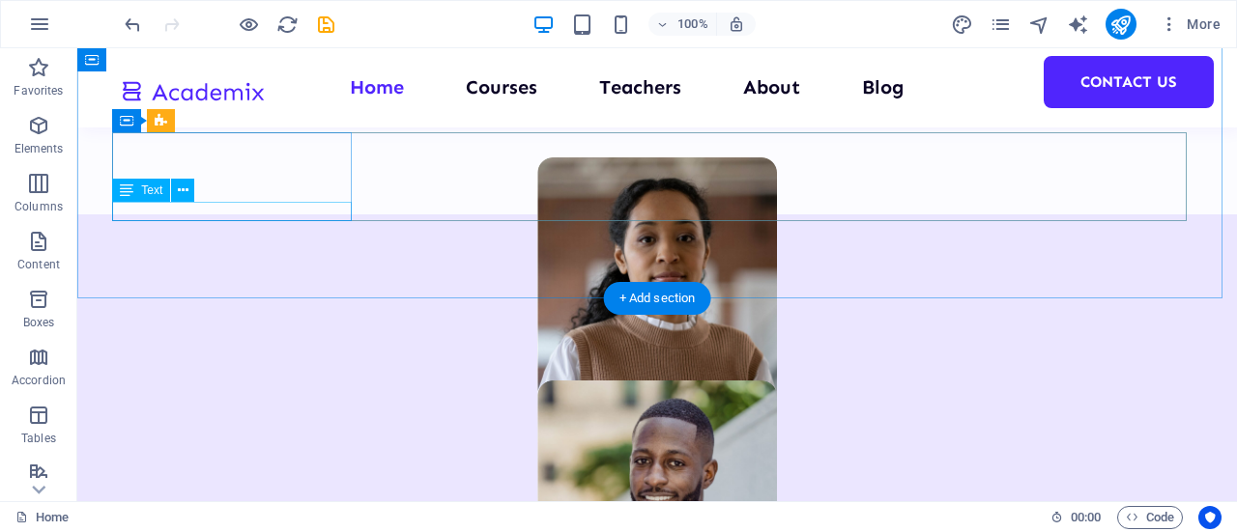
scroll to position [676, 0]
